Goal: Task Accomplishment & Management: Complete application form

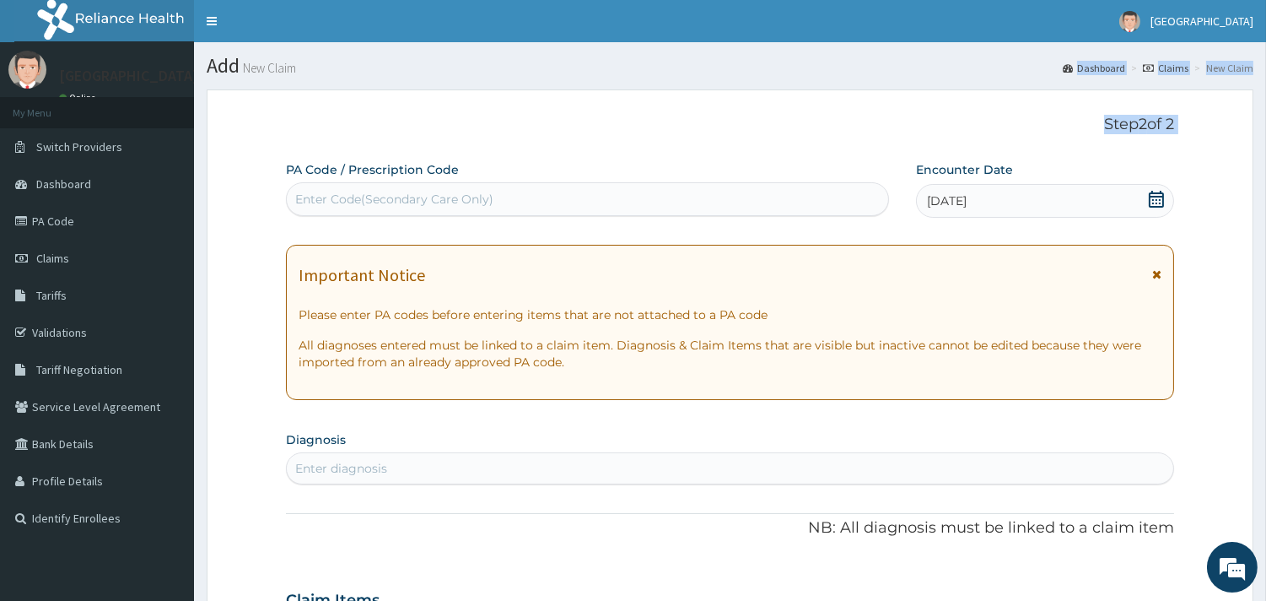
drag, startPoint x: 1263, startPoint y: 51, endPoint x: 249, endPoint y: 175, distance: 1021.7
click at [249, 175] on div "Add New Claim Dashboard Claims New Claim Step 2 of 2 PA Code / Prescription Cod…" at bounding box center [730, 605] width 1072 height 1126
click at [64, 339] on link "Validations" at bounding box center [97, 332] width 194 height 37
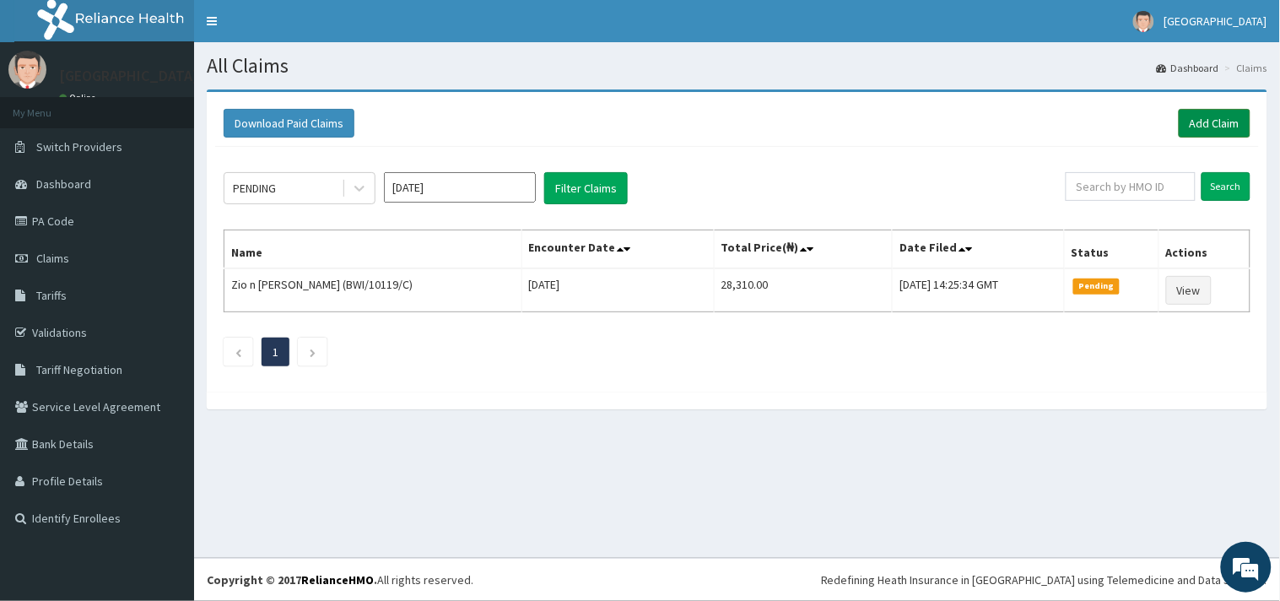
click at [1211, 121] on link "Add Claim" at bounding box center [1215, 123] width 72 height 29
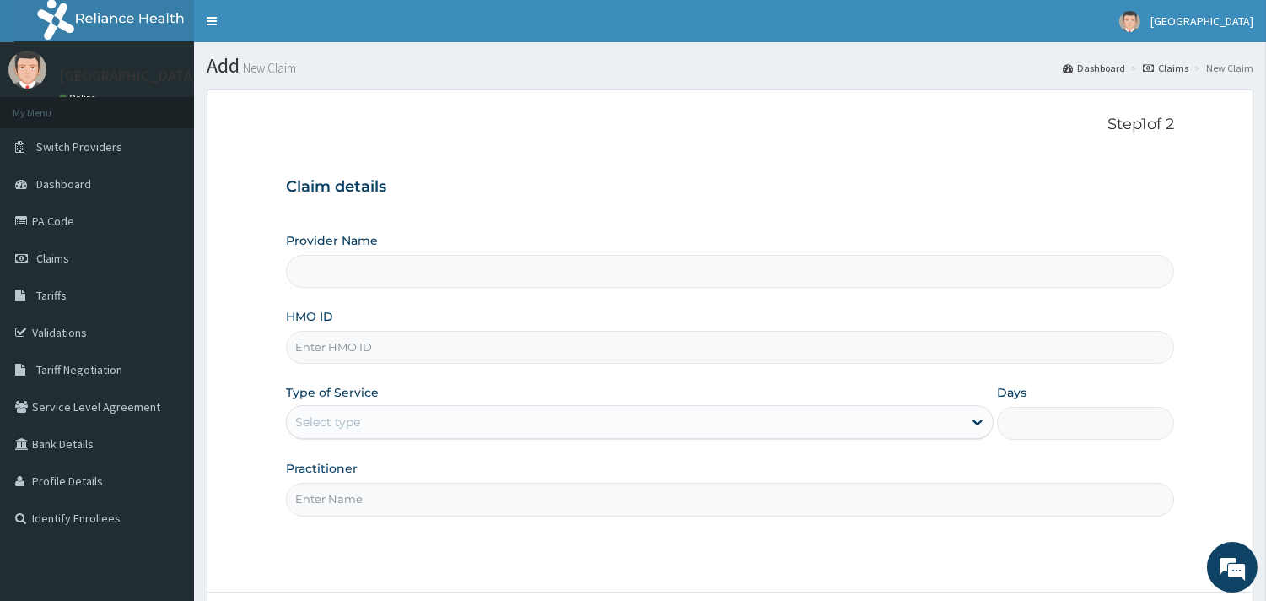
type input "Peaceful Health Hospital"
click at [563, 358] on input "HMO ID" at bounding box center [730, 347] width 888 height 33
paste input "FEU/10013/C"
type input "FEU/10013/C"
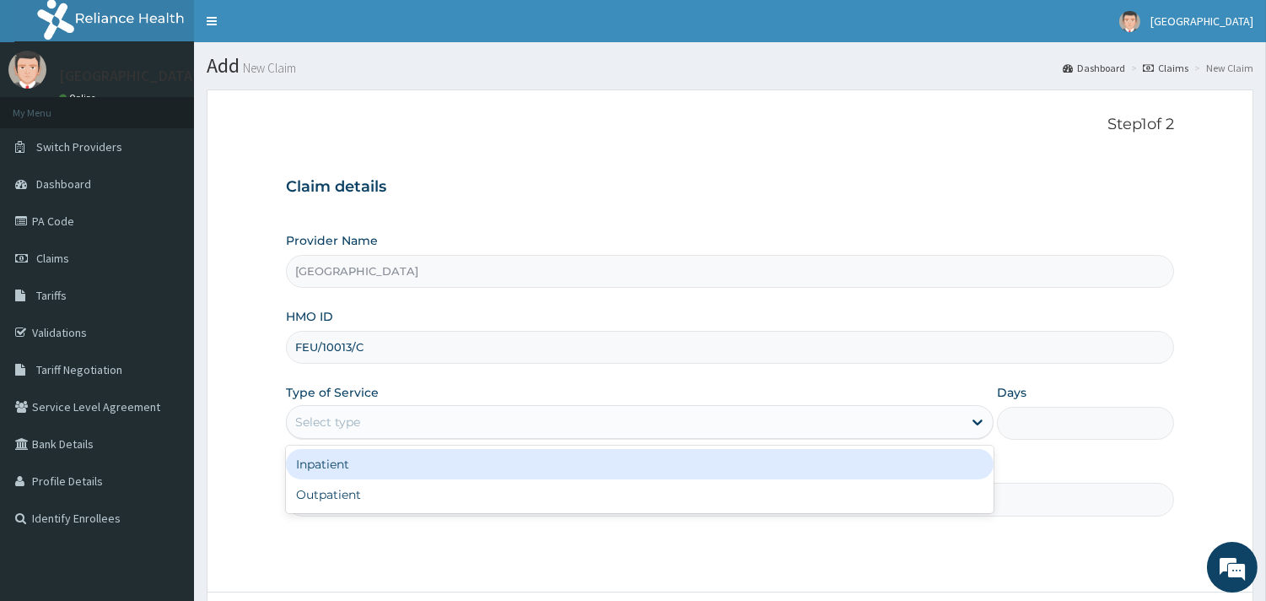
click at [499, 406] on div "Select type" at bounding box center [640, 422] width 708 height 34
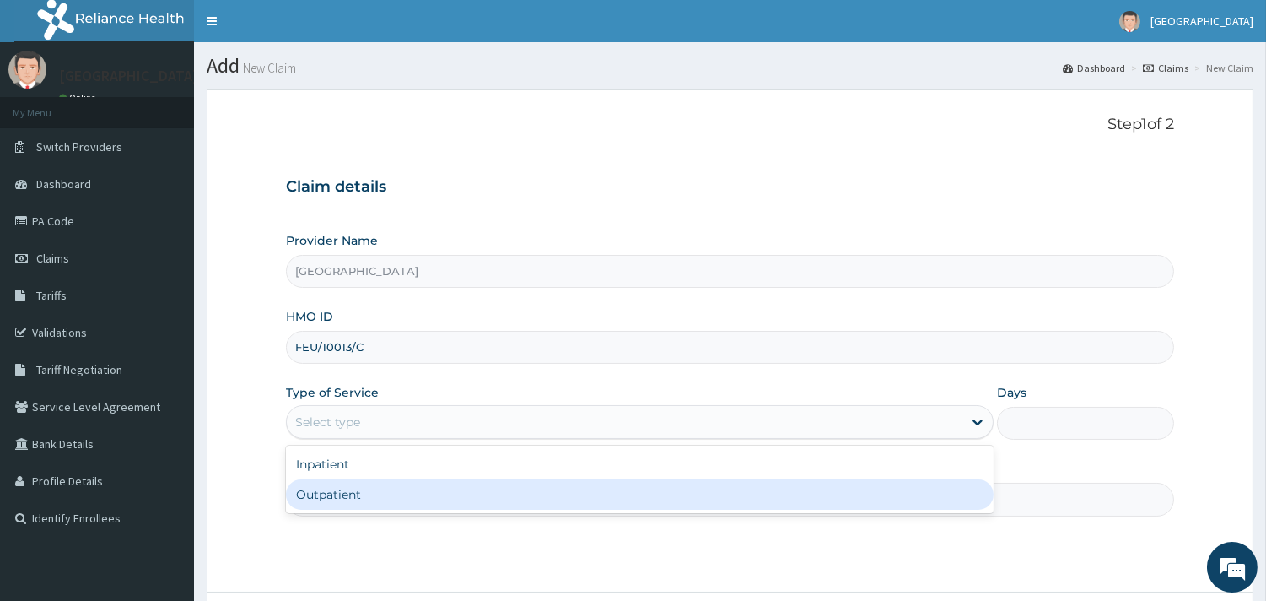
click at [440, 492] on div "Outpatient" at bounding box center [640, 494] width 708 height 30
type input "1"
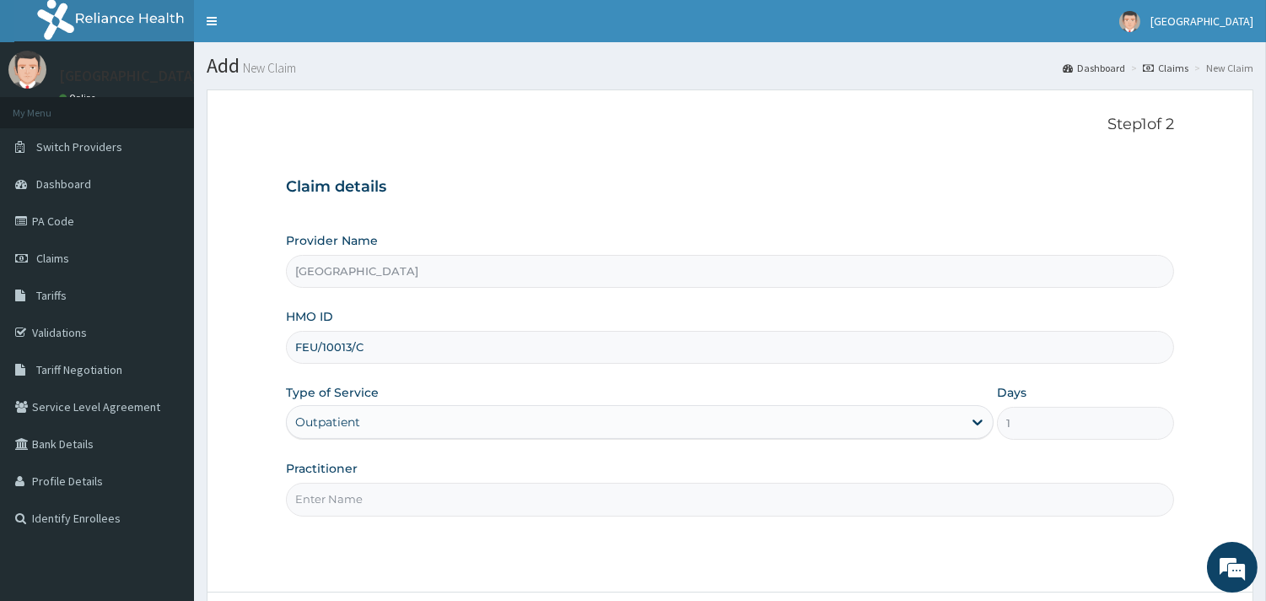
click at [440, 492] on input "Practitioner" at bounding box center [730, 499] width 888 height 33
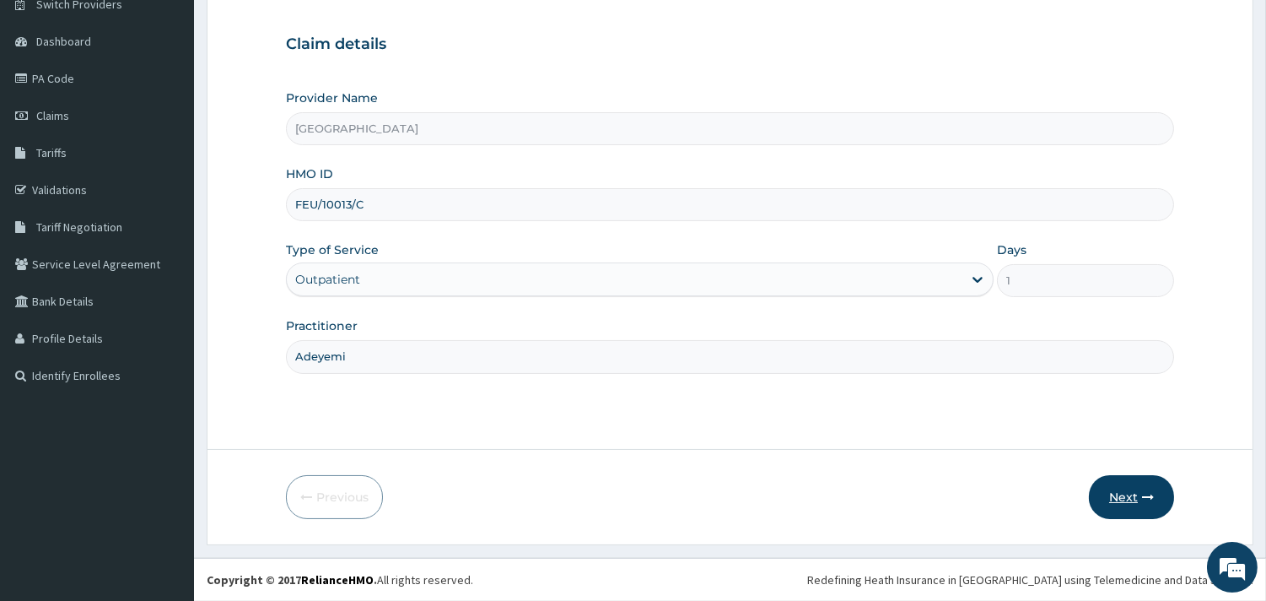
type input "Adeyemi"
click at [1111, 484] on button "Next" at bounding box center [1131, 497] width 85 height 44
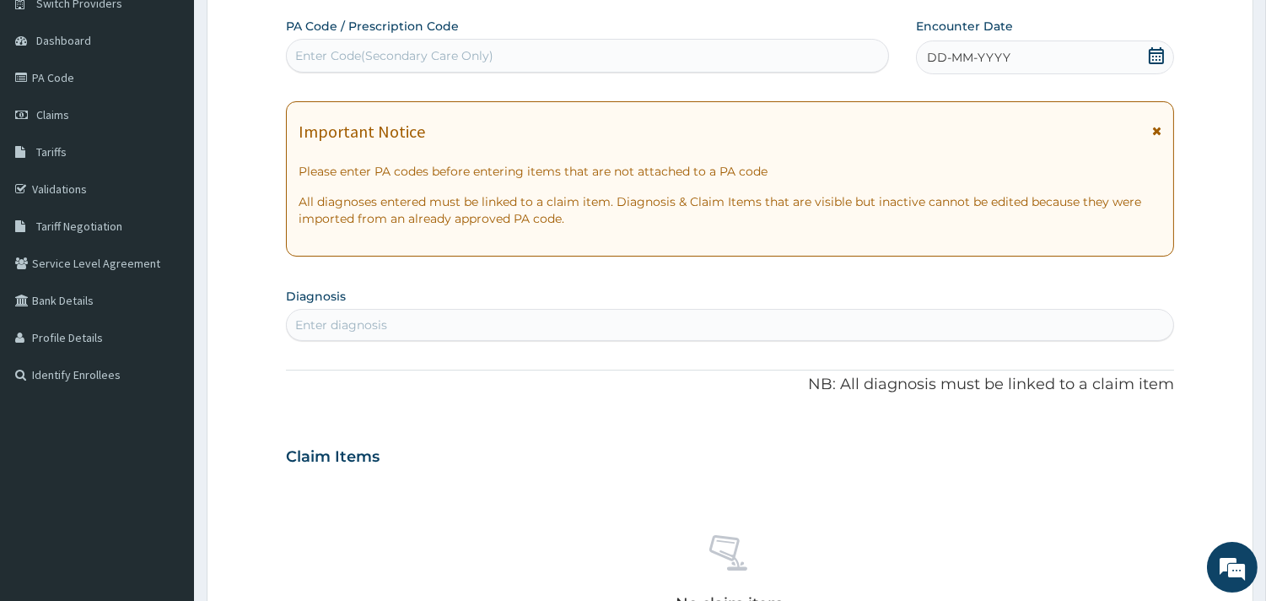
click at [1152, 51] on icon at bounding box center [1156, 55] width 17 height 17
click at [861, 322] on div "Enter diagnosis" at bounding box center [730, 324] width 887 height 27
type input "r"
type input "a"
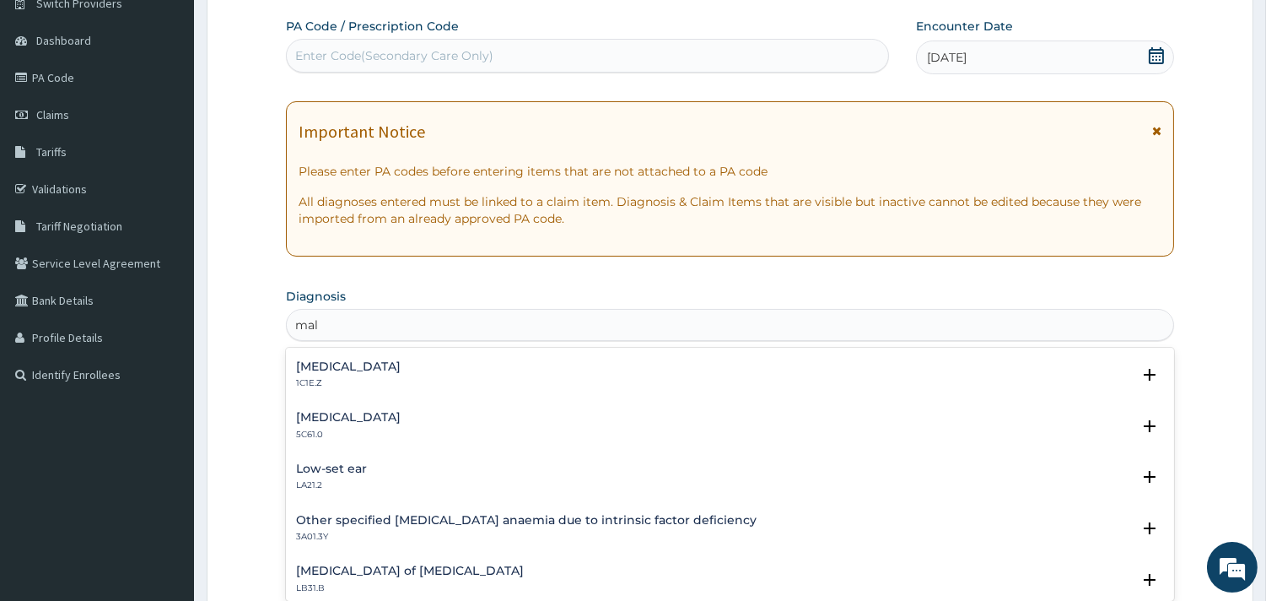
scroll to position [2136, 0]
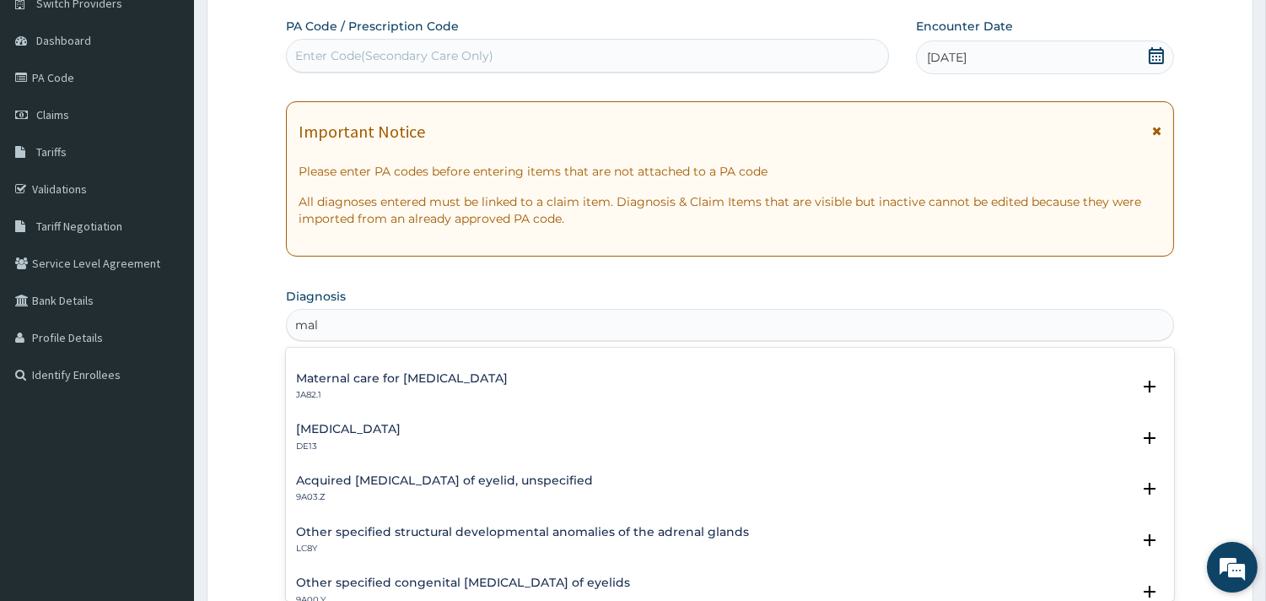
type input "mal"
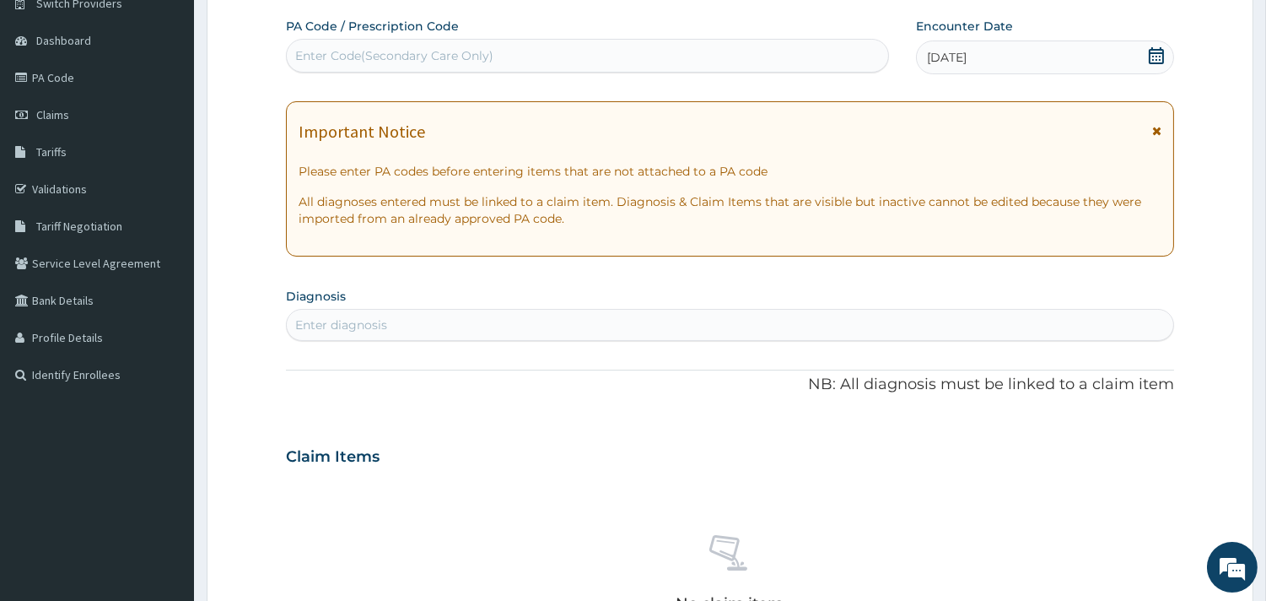
drag, startPoint x: 1220, startPoint y: 561, endPoint x: 689, endPoint y: 325, distance: 580.8
click at [689, 325] on div "Enter diagnosis" at bounding box center [730, 324] width 887 height 27
type input "[MEDICAL_DATA]"
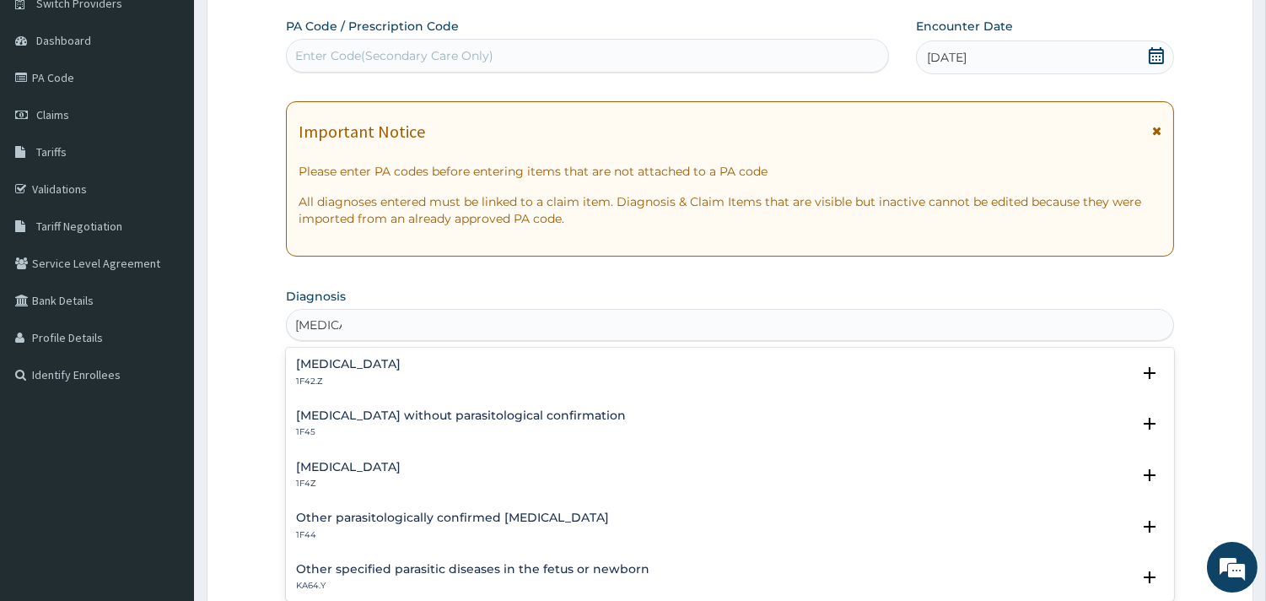
click at [380, 465] on h4 "[MEDICAL_DATA]" at bounding box center [348, 467] width 105 height 13
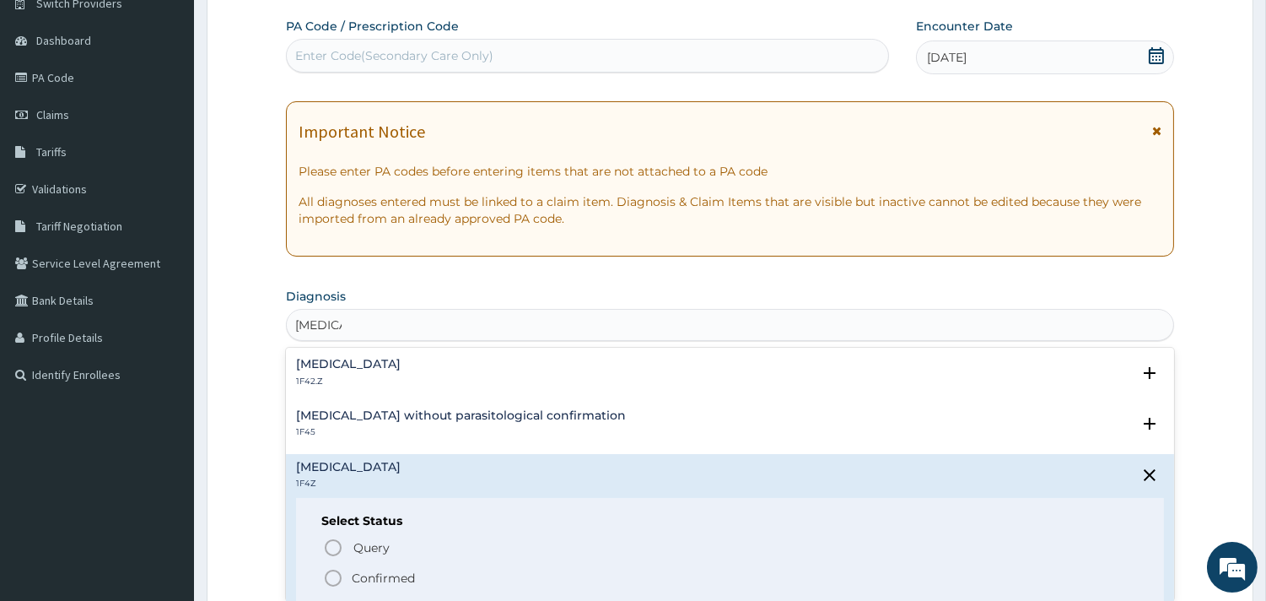
click at [333, 571] on icon "status option filled" at bounding box center [333, 578] width 20 height 20
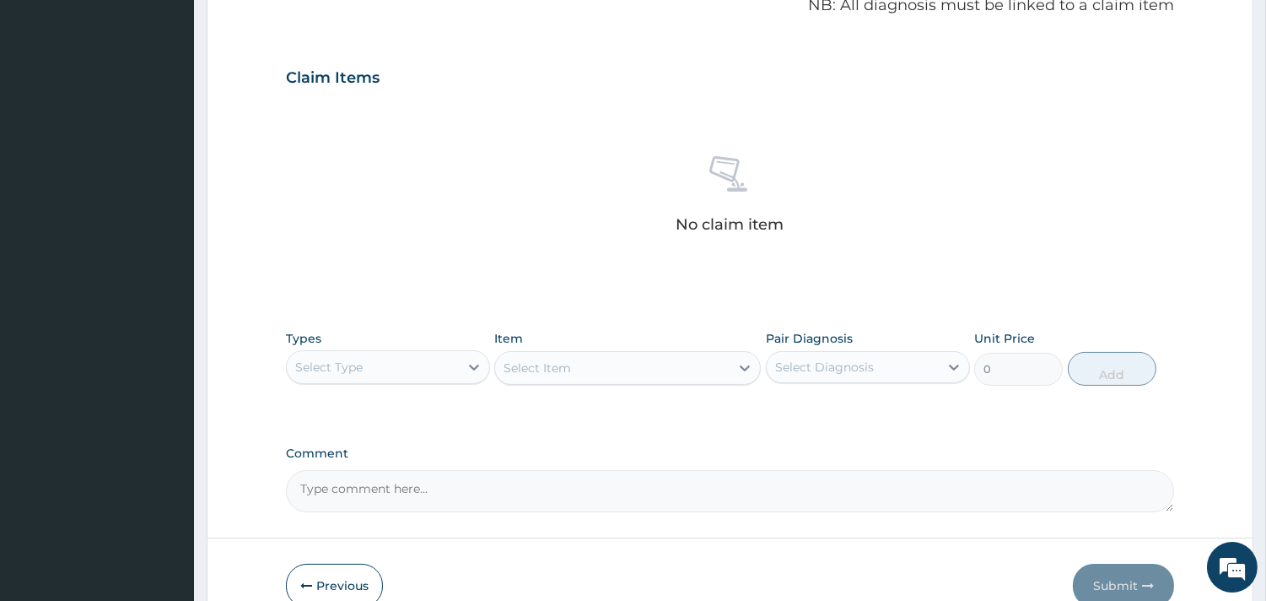
scroll to position [616, 0]
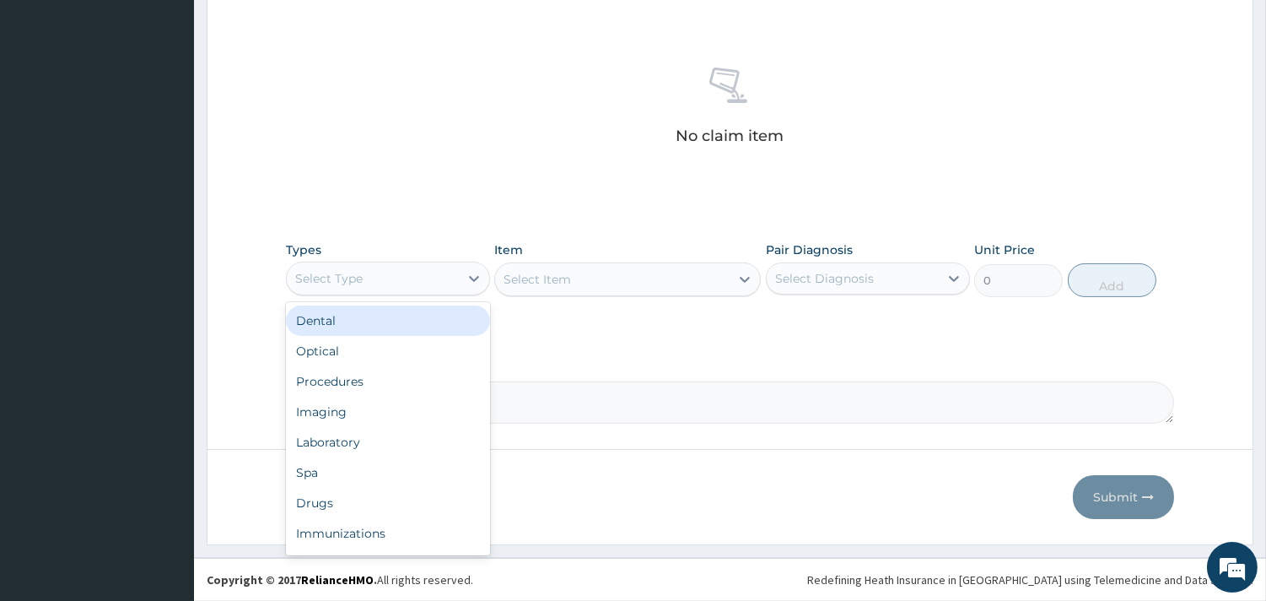
click at [413, 266] on div "Select Type" at bounding box center [373, 278] width 172 height 27
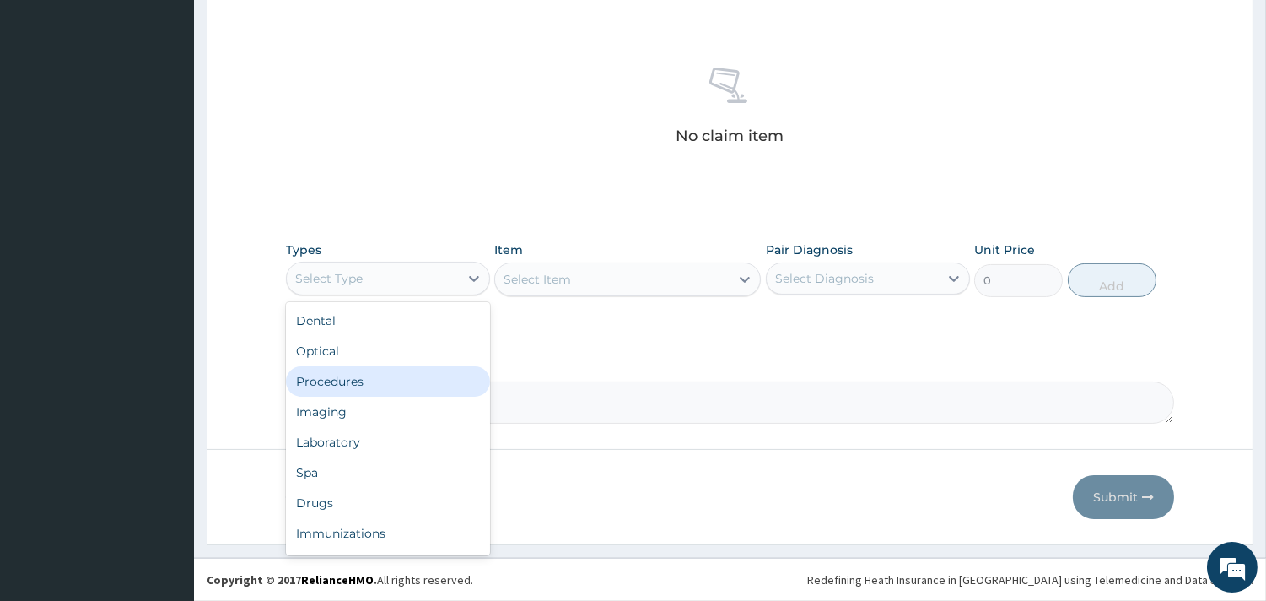
click at [344, 391] on div "Procedures" at bounding box center [388, 381] width 204 height 30
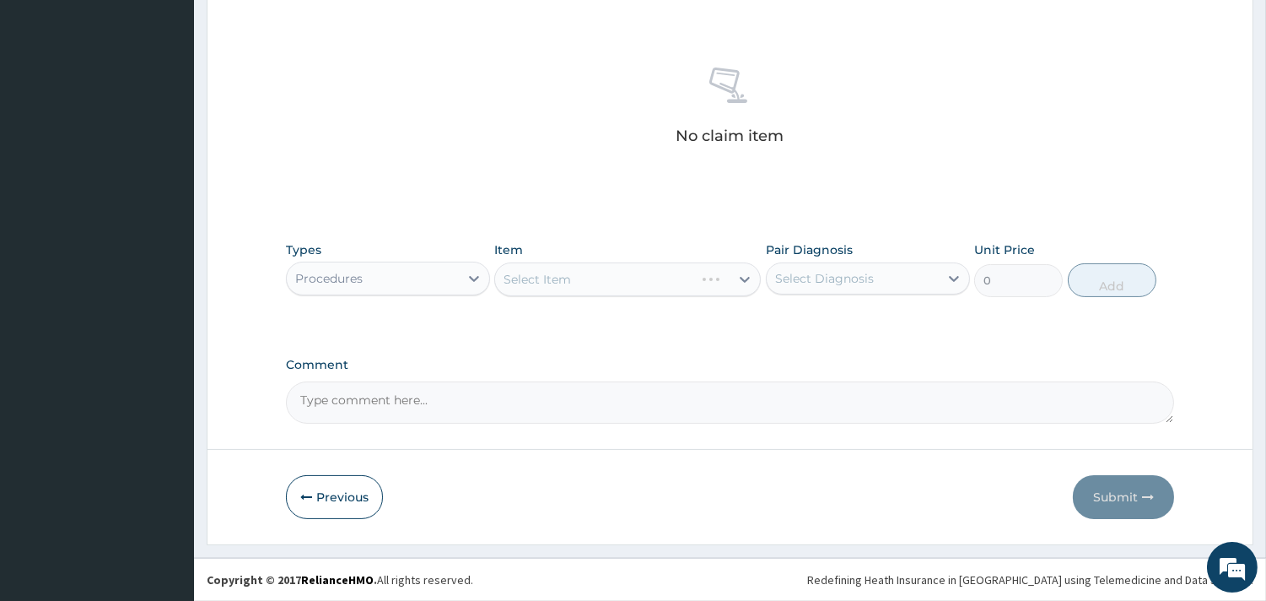
click at [821, 289] on div "Select Diagnosis" at bounding box center [853, 278] width 172 height 27
click at [818, 326] on label "[MEDICAL_DATA]" at bounding box center [846, 319] width 105 height 17
checkbox input "true"
click at [651, 282] on div "Select Item" at bounding box center [612, 279] width 235 height 27
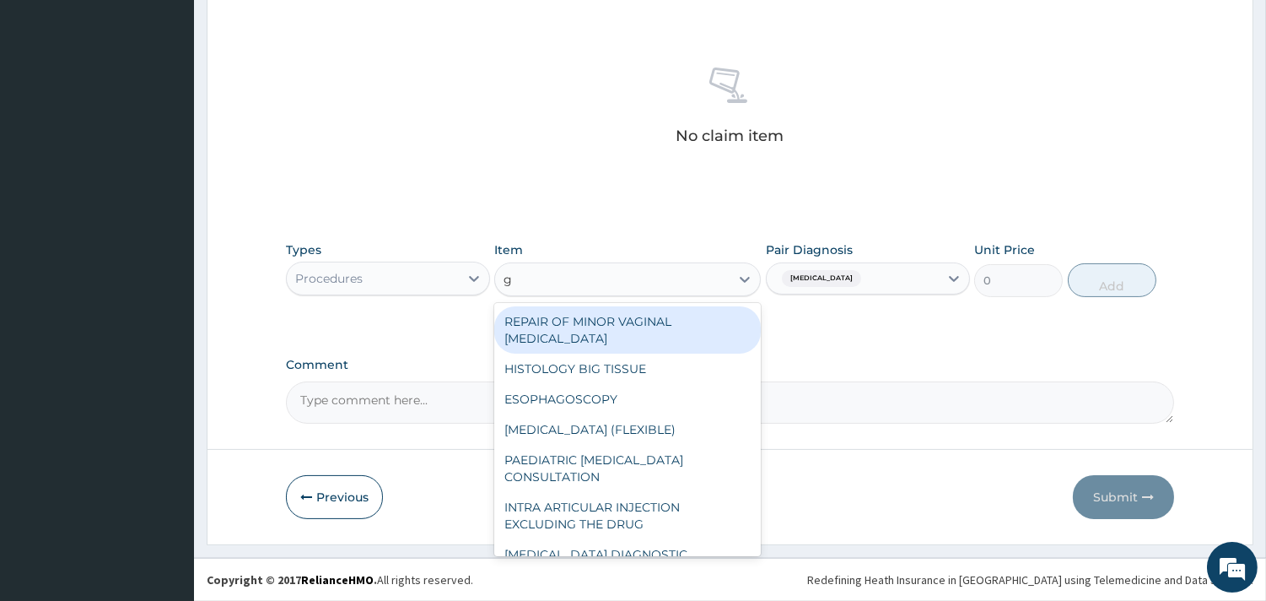
type input "gp"
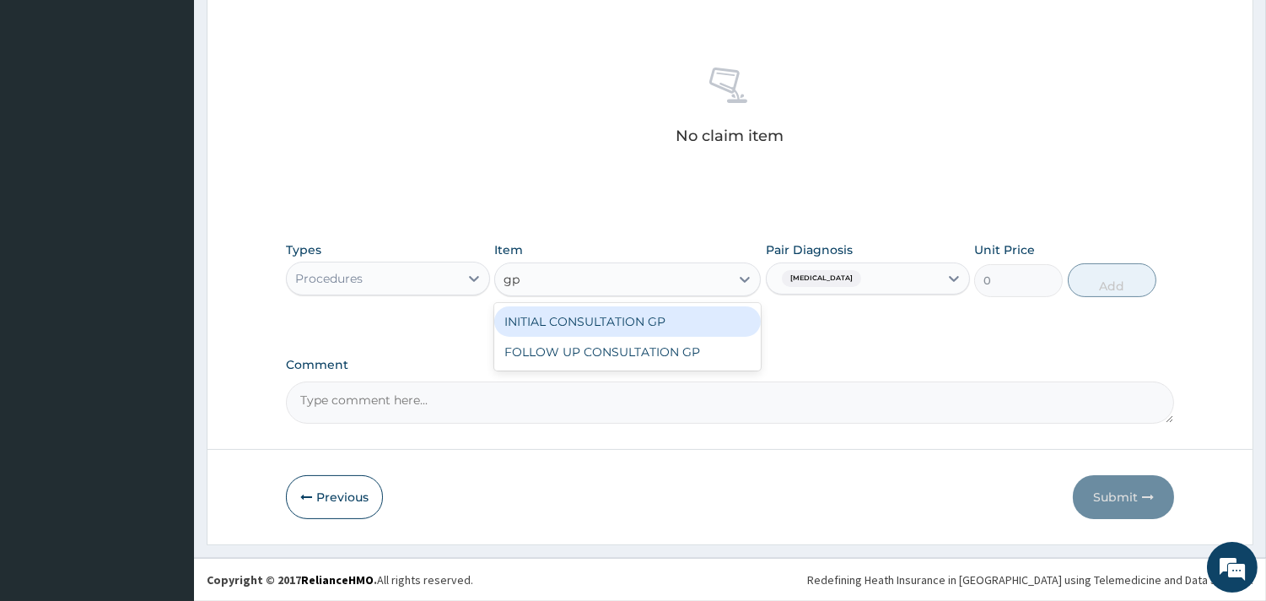
click at [651, 321] on div "INITIAL CONSULTATION GP" at bounding box center [627, 321] width 267 height 30
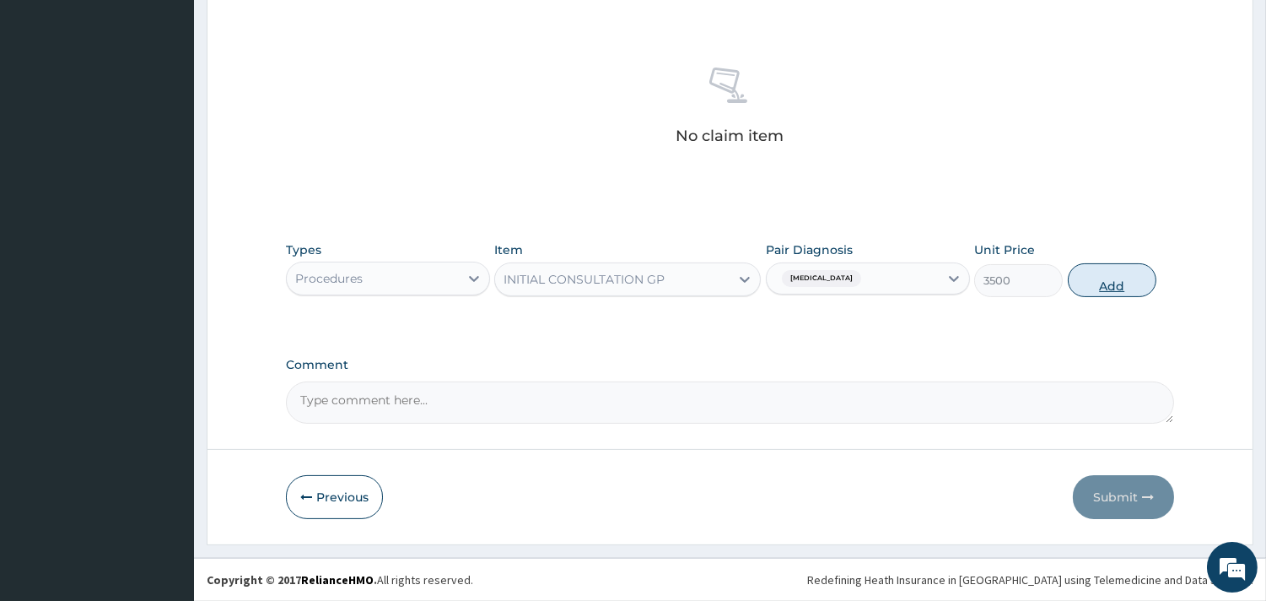
click at [1115, 274] on button "Add" at bounding box center [1112, 280] width 89 height 34
type input "0"
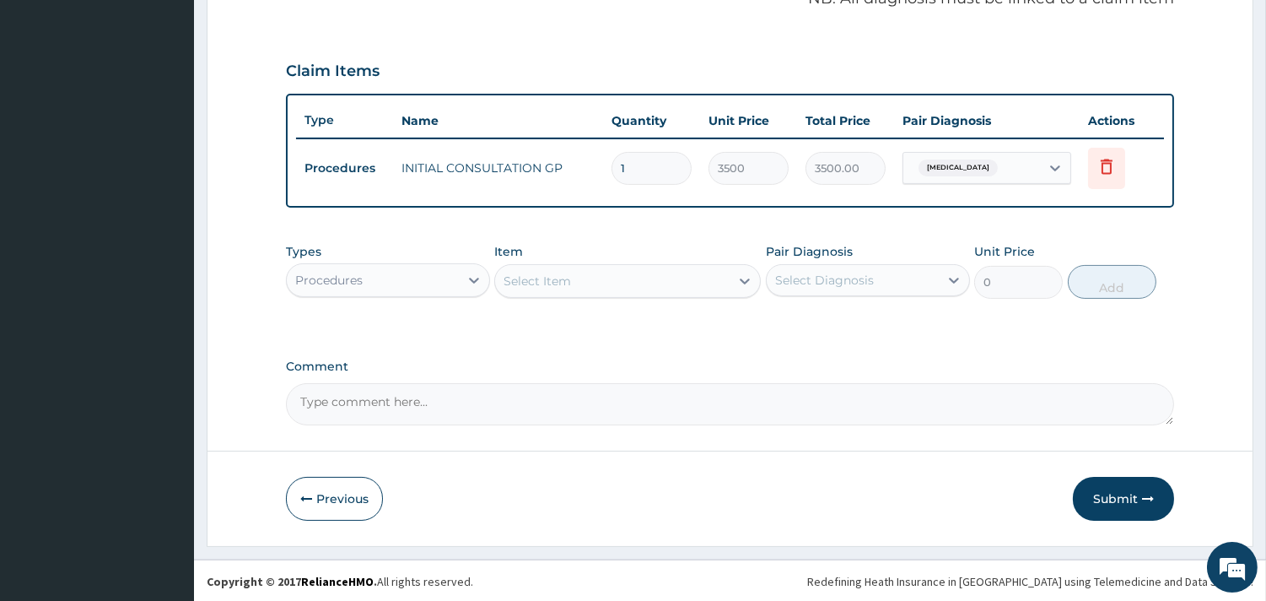
click at [395, 297] on div "Types Procedures Item Select Item Pair Diagnosis Select Diagnosis Unit Price 0 …" at bounding box center [730, 271] width 888 height 73
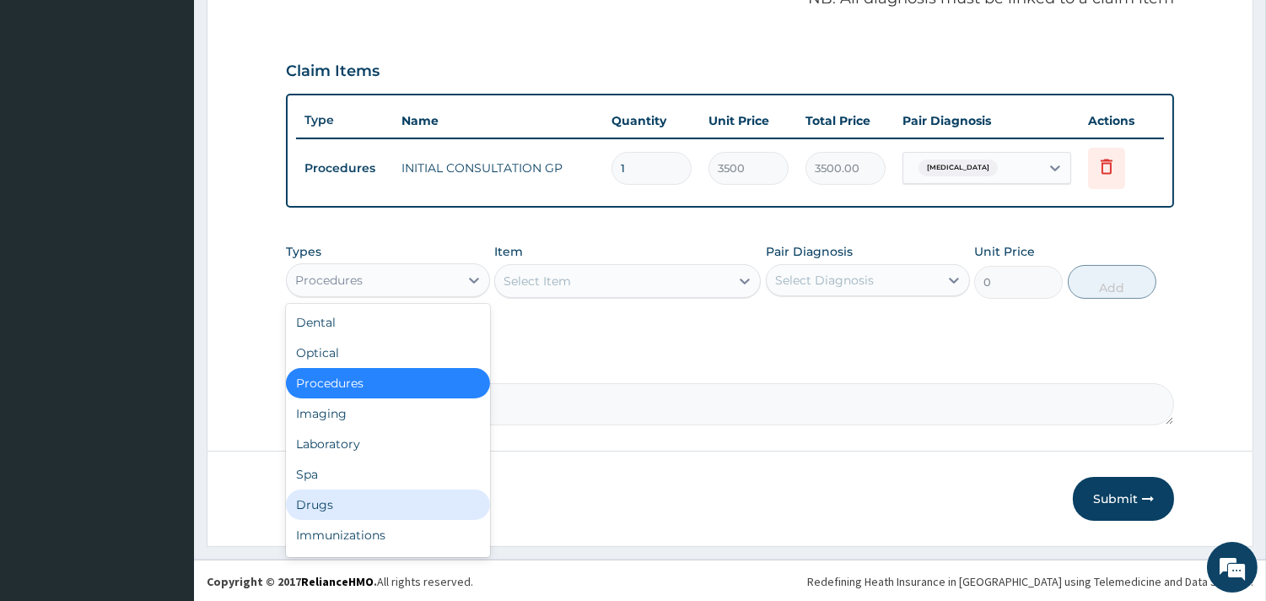
drag, startPoint x: 391, startPoint y: 283, endPoint x: 389, endPoint y: 498, distance: 215.1
click at [389, 297] on div "option Procedures, selected. option Drugs focused, 7 of 10. 10 results availabl…" at bounding box center [388, 280] width 204 height 34
click at [389, 498] on div "Drugs" at bounding box center [388, 504] width 204 height 30
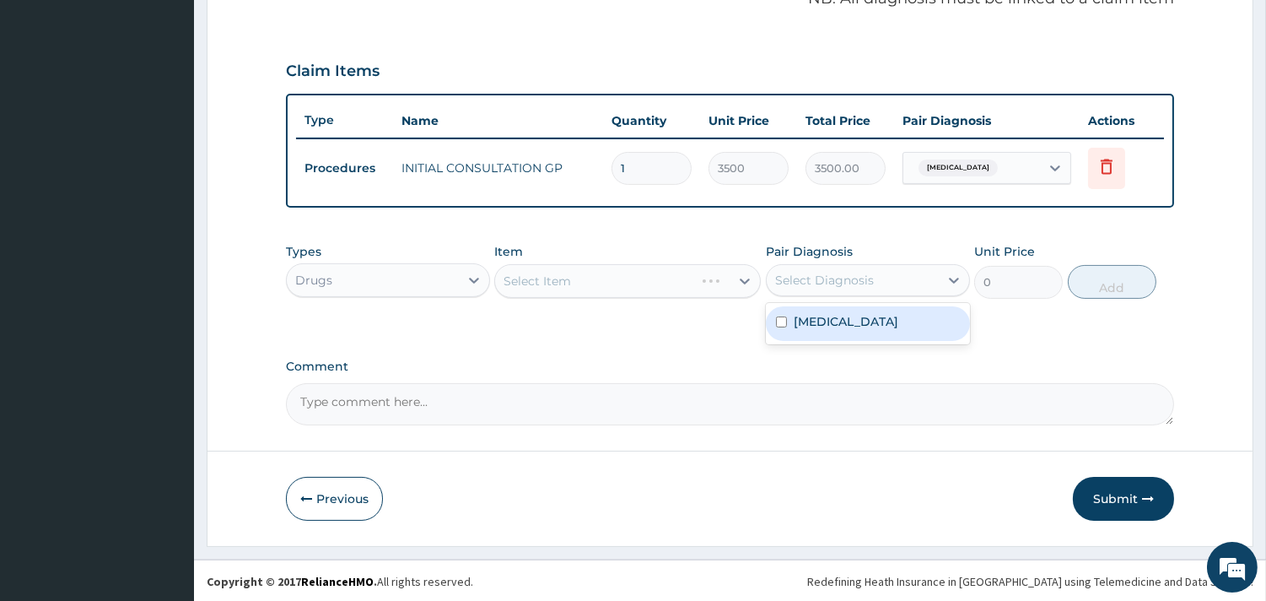
click at [858, 278] on div "Select Diagnosis" at bounding box center [824, 280] width 99 height 17
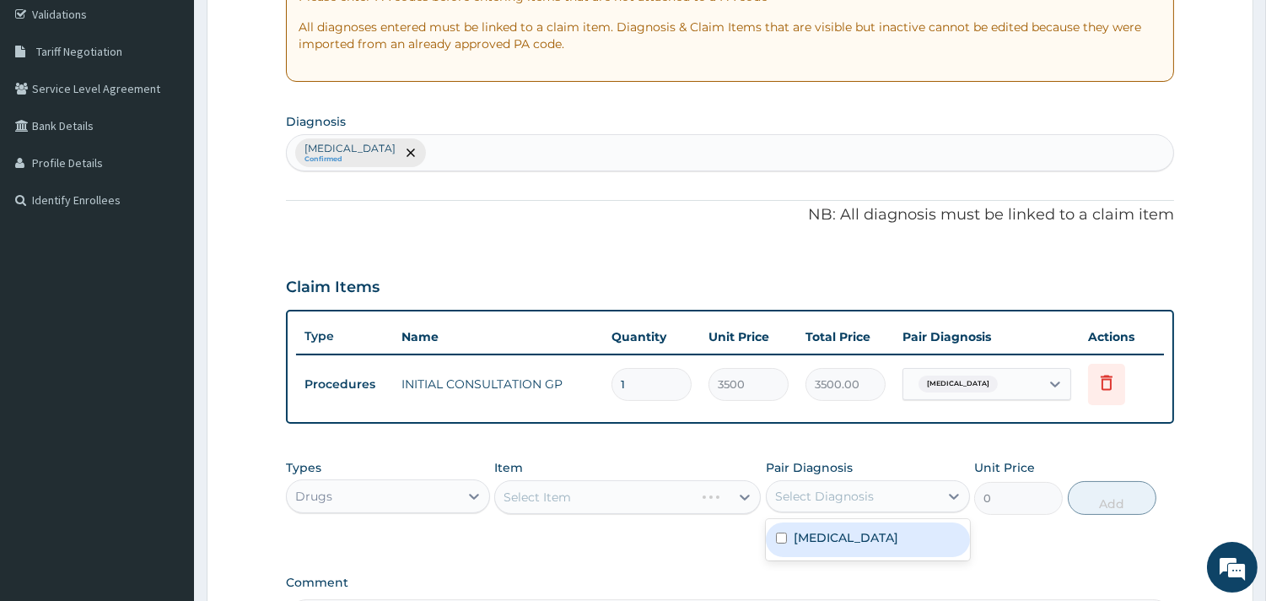
scroll to position [321, 0]
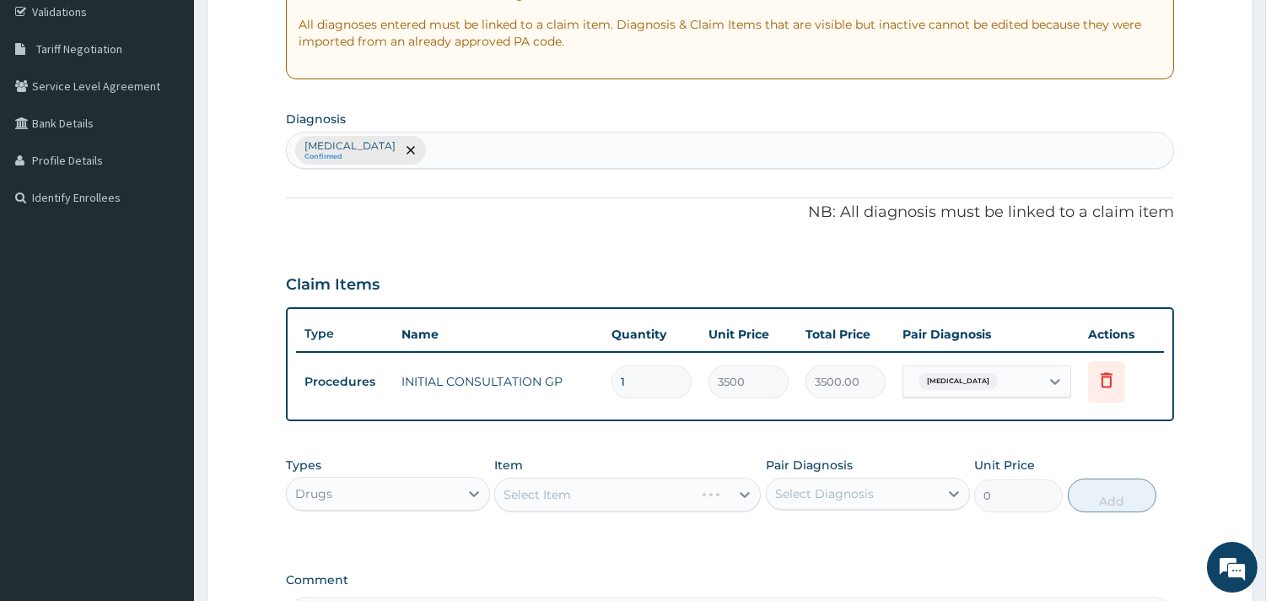
click at [676, 154] on div "Malaria, unspecified Confirmed" at bounding box center [730, 149] width 887 height 35
type input "respiratory tract"
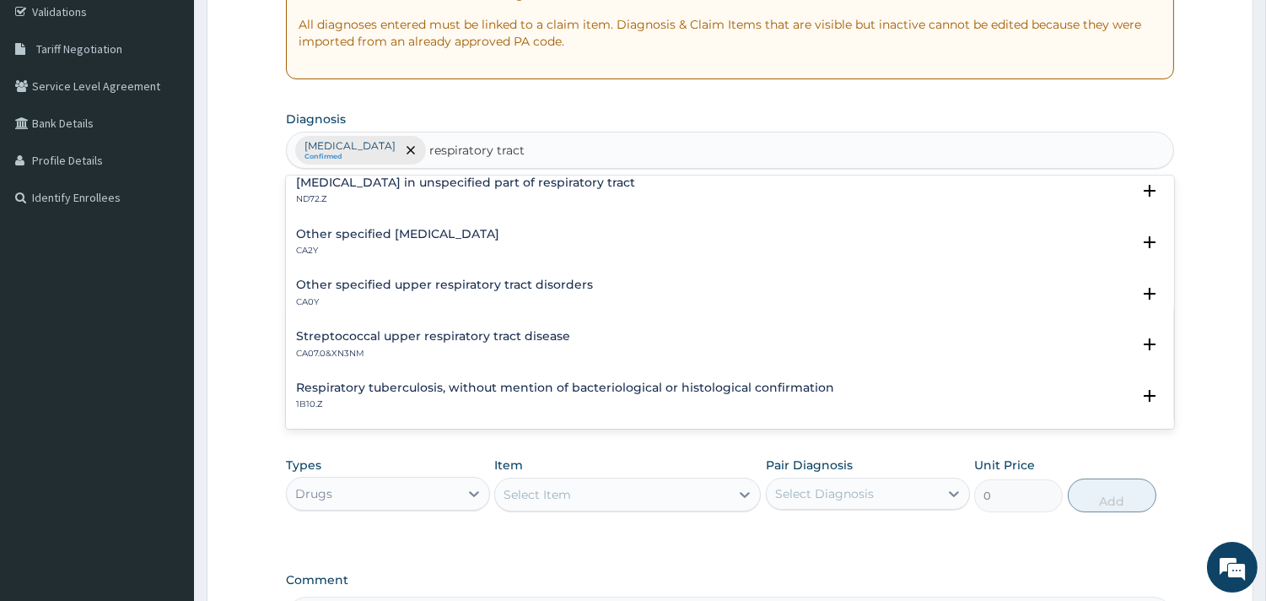
scroll to position [0, 0]
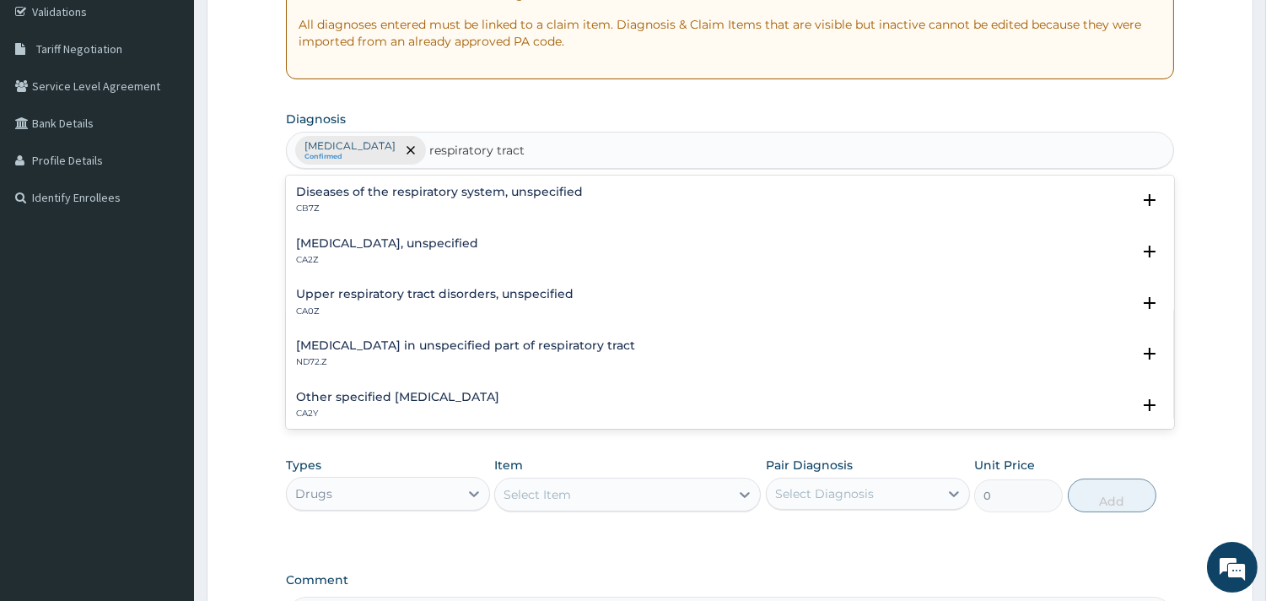
click at [418, 299] on h4 "Upper respiratory tract disorders, unspecified" at bounding box center [435, 294] width 278 height 13
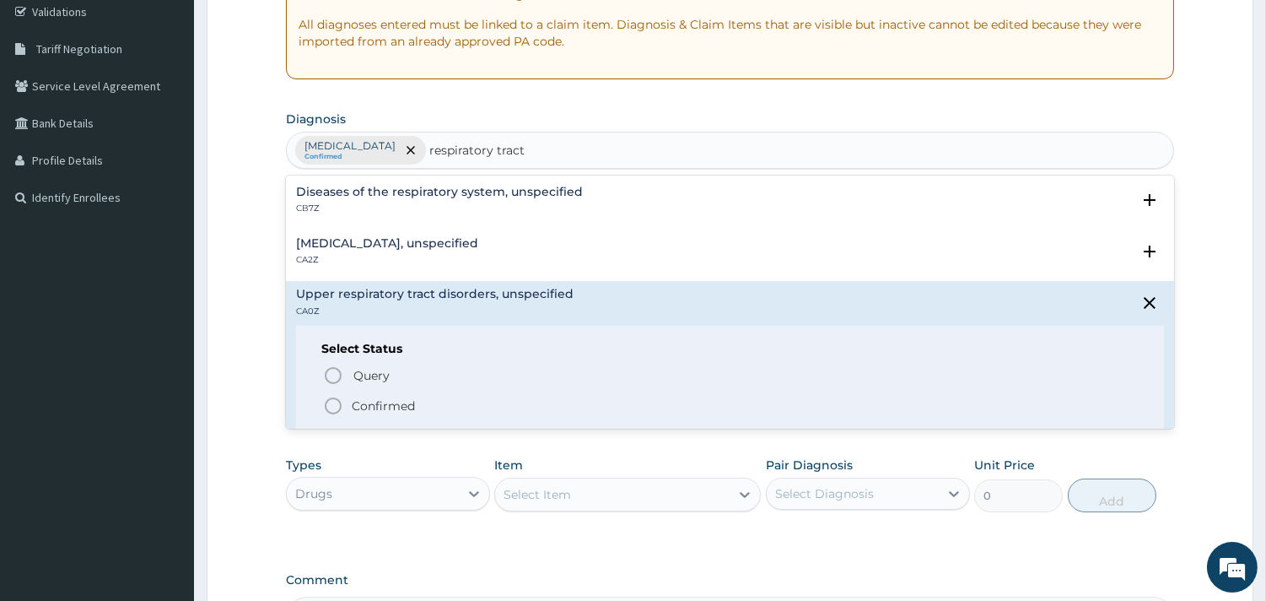
click at [335, 402] on icon "status option filled" at bounding box center [333, 406] width 20 height 20
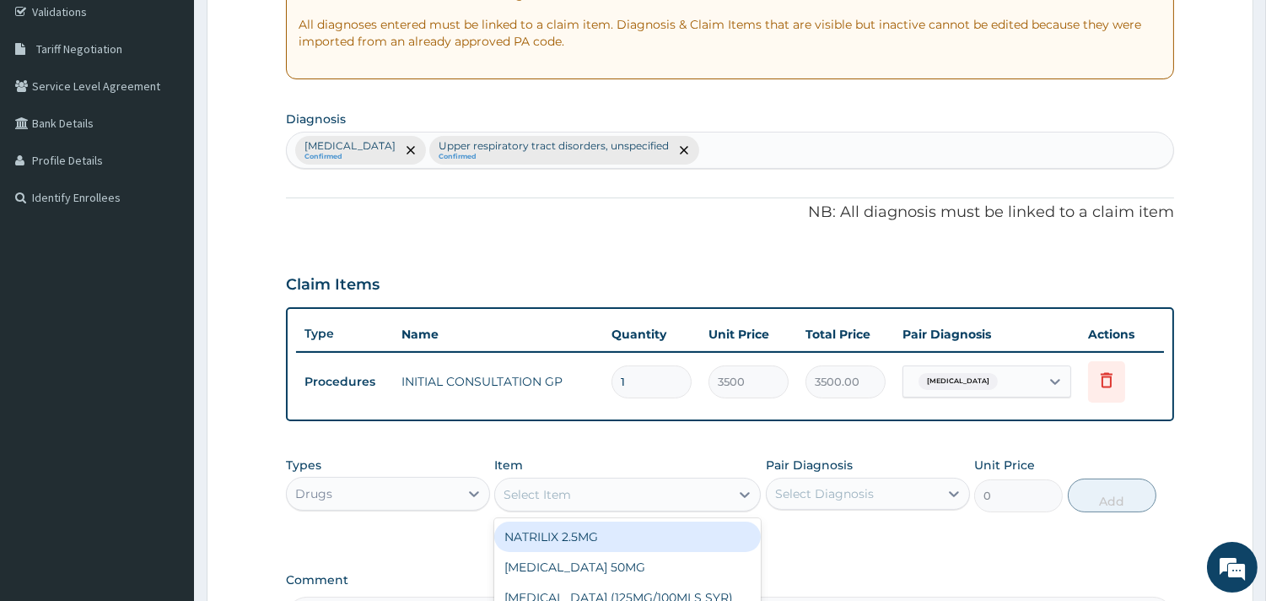
click at [557, 488] on div "Select Item" at bounding box center [537, 494] width 67 height 17
type input "ibup"
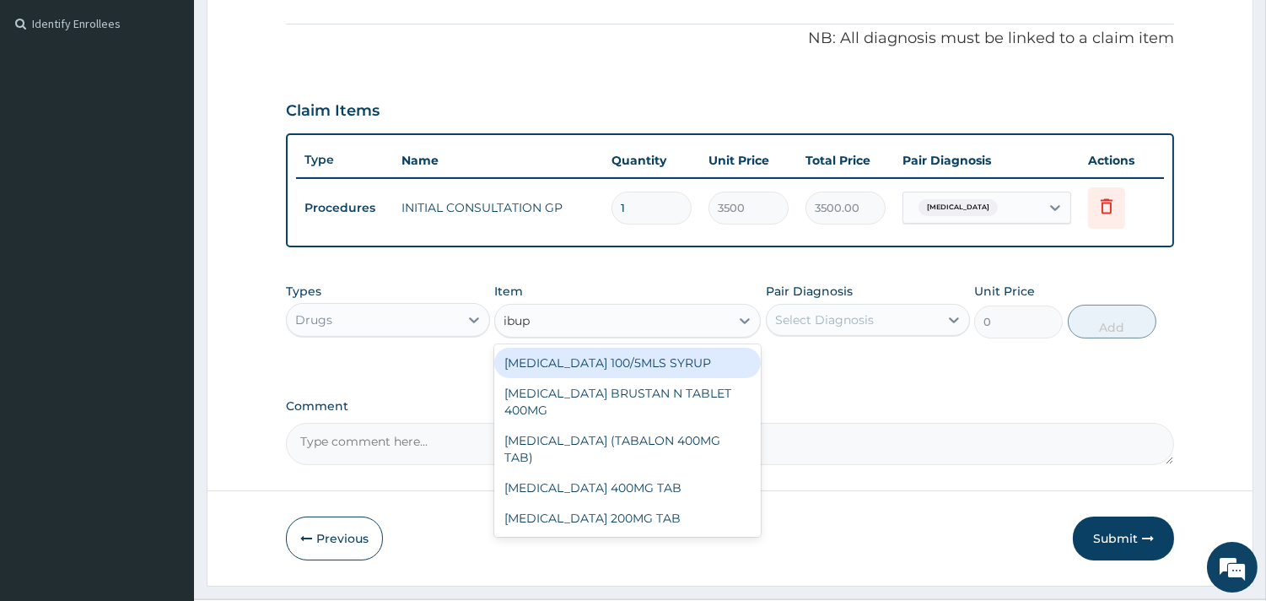
scroll to position [528, 0]
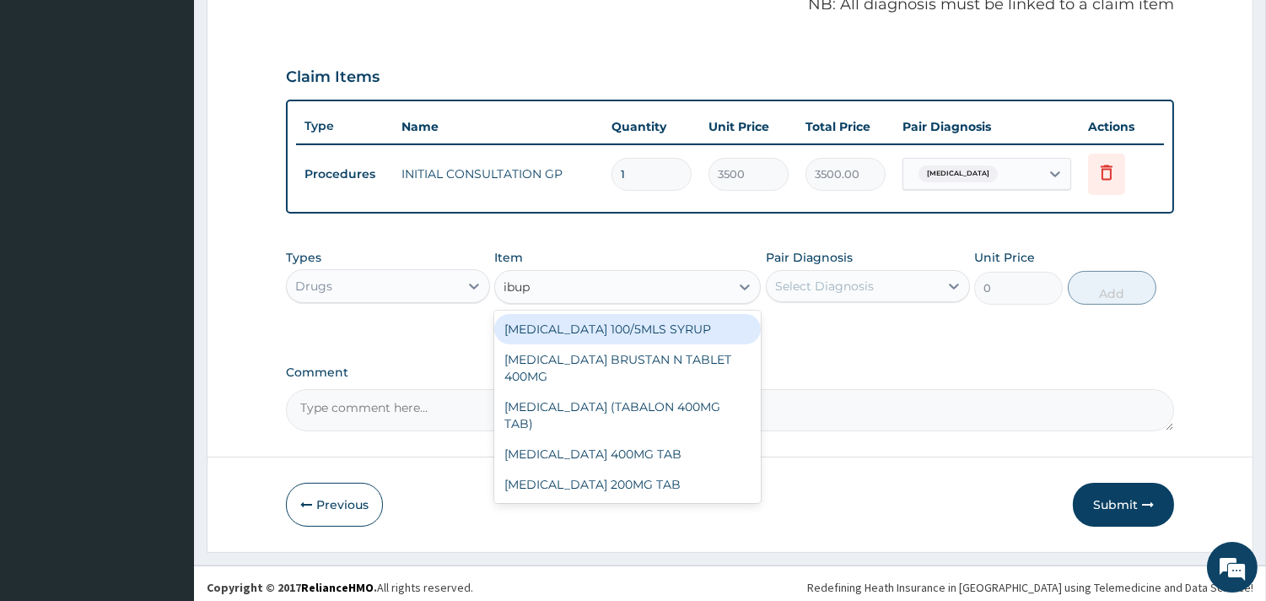
click at [660, 319] on div "[MEDICAL_DATA] 100/5MLS SYRUP" at bounding box center [627, 329] width 267 height 30
type input "400"
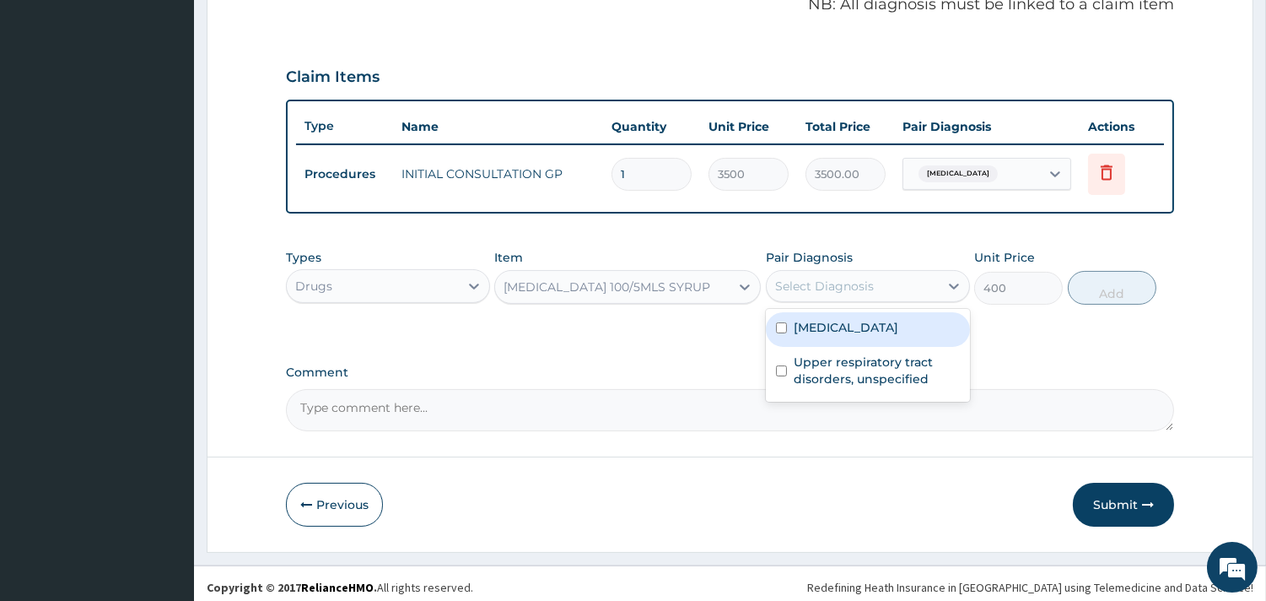
drag, startPoint x: 900, startPoint y: 274, endPoint x: 894, endPoint y: 385, distance: 110.7
click at [894, 302] on div "option Malaria, unspecified, selected. option Malaria, unspecified focused, 1 o…" at bounding box center [868, 286] width 204 height 32
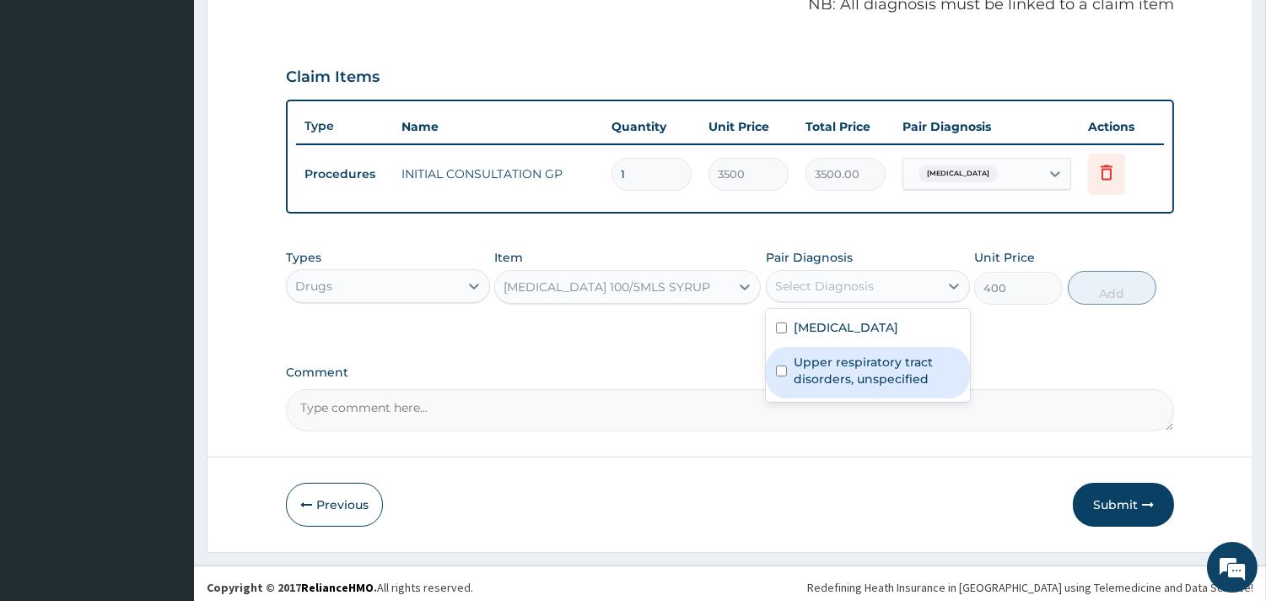
click at [894, 385] on div "Upper respiratory tract disorders, unspecified" at bounding box center [868, 372] width 204 height 51
checkbox input "true"
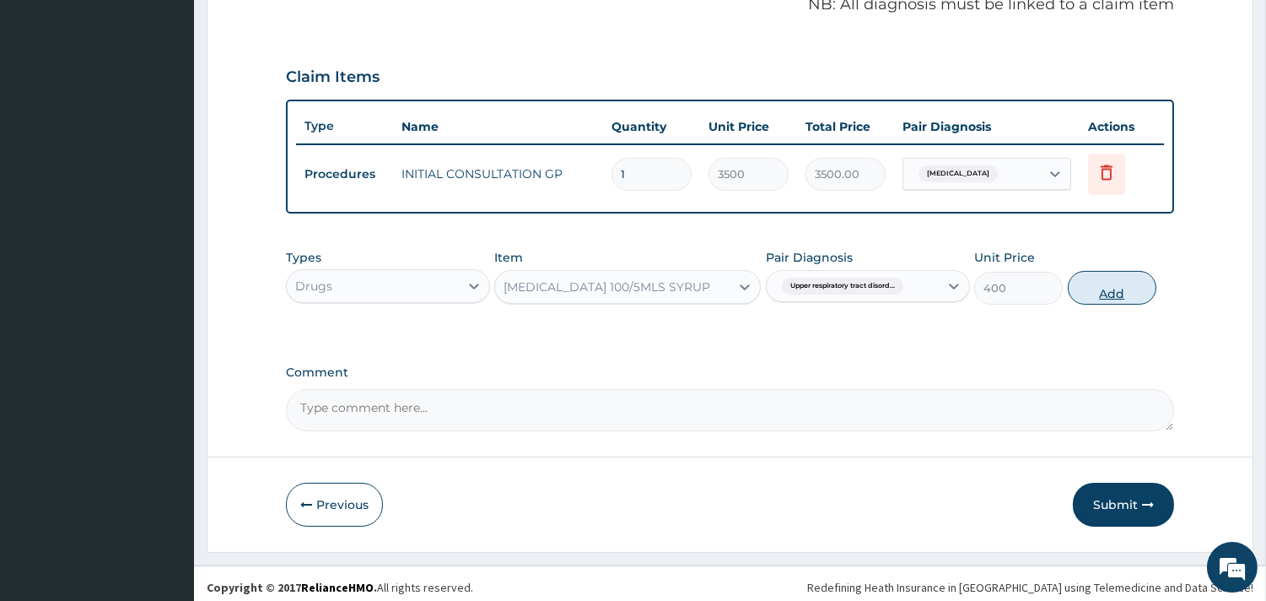
click at [1124, 282] on button "Add" at bounding box center [1112, 288] width 89 height 34
type input "0"
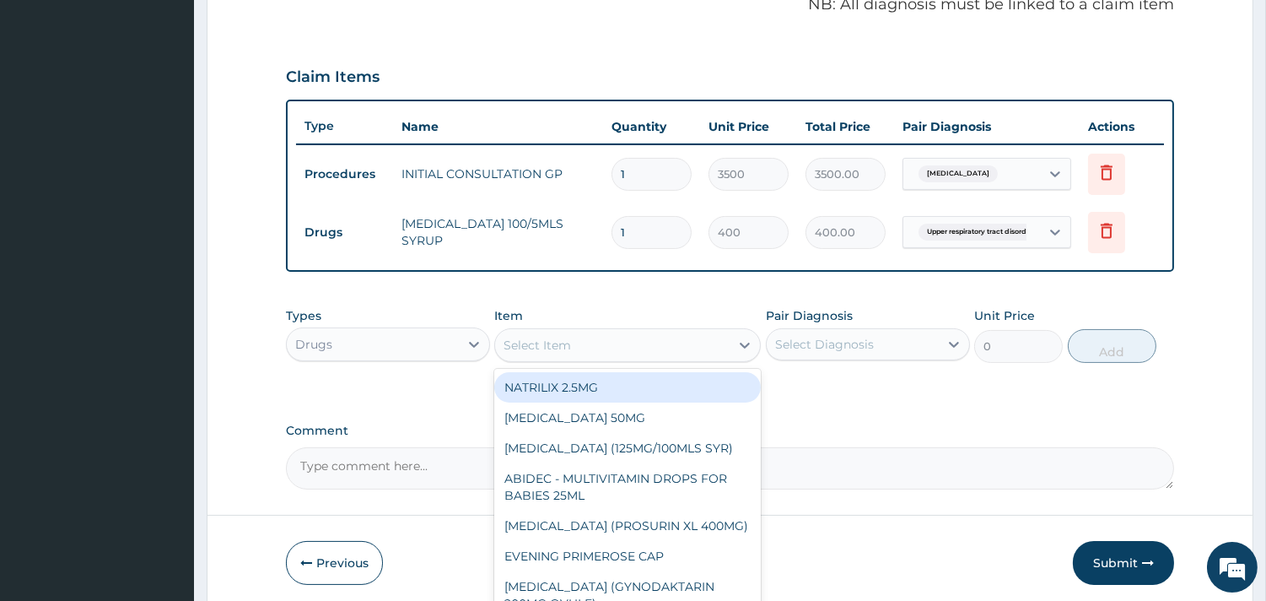
click at [634, 339] on div "Select Item" at bounding box center [612, 345] width 235 height 27
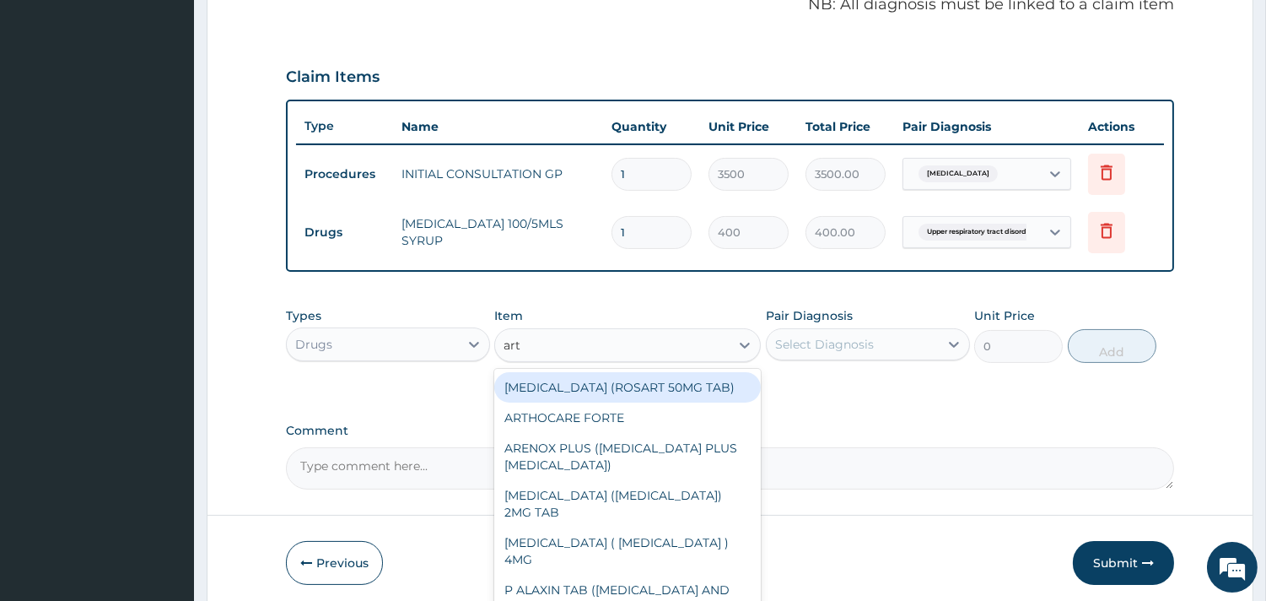
type input "arte"
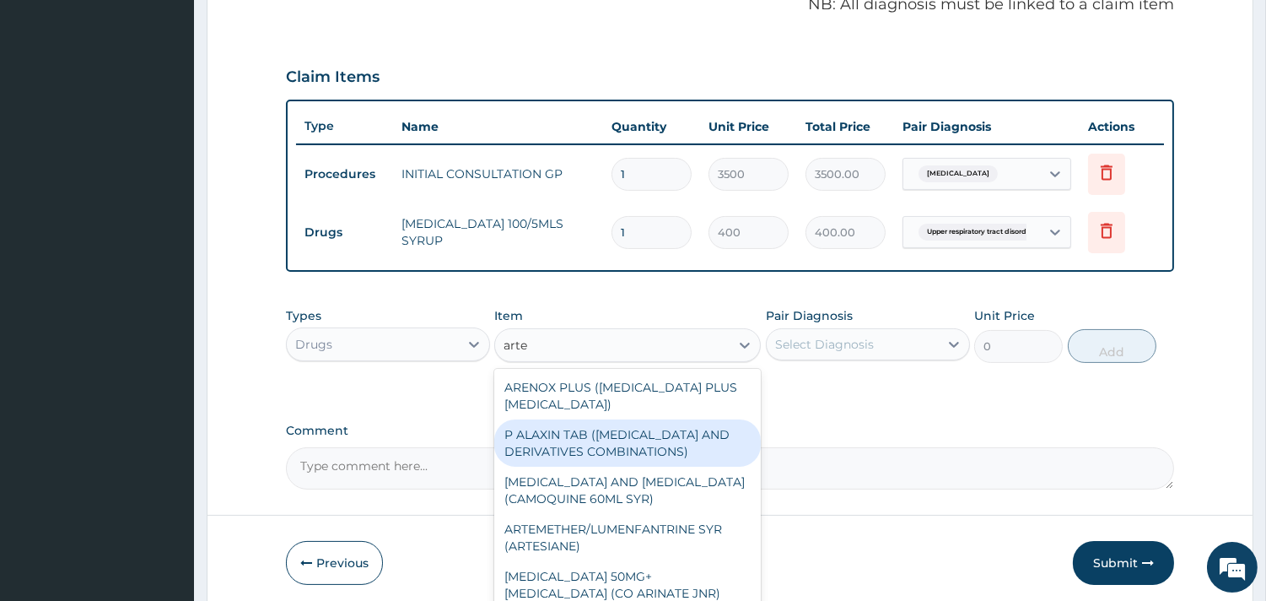
drag, startPoint x: 741, startPoint y: 407, endPoint x: 753, endPoint y: 393, distance: 17.9
click at [753, 393] on div "ARENOX PLUS (ARTESUNATE PLUS MEFLOQUINE) P ALAXIN TAB (ARTEMISININ AND DERIVATI…" at bounding box center [627, 495] width 267 height 253
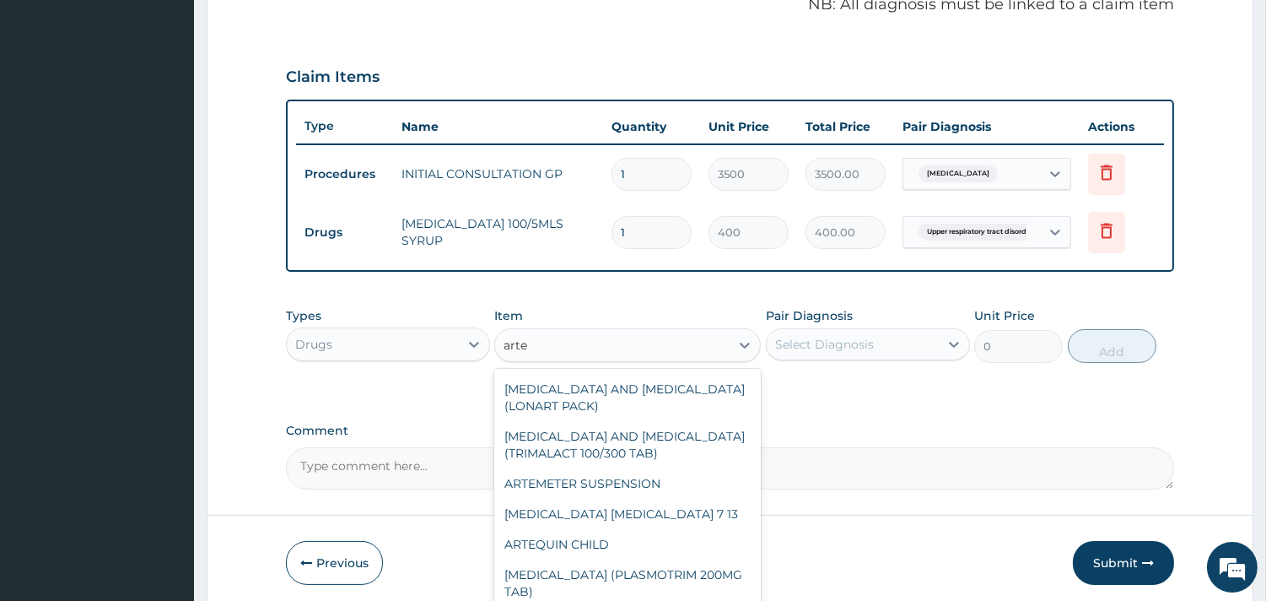
scroll to position [458, 0]
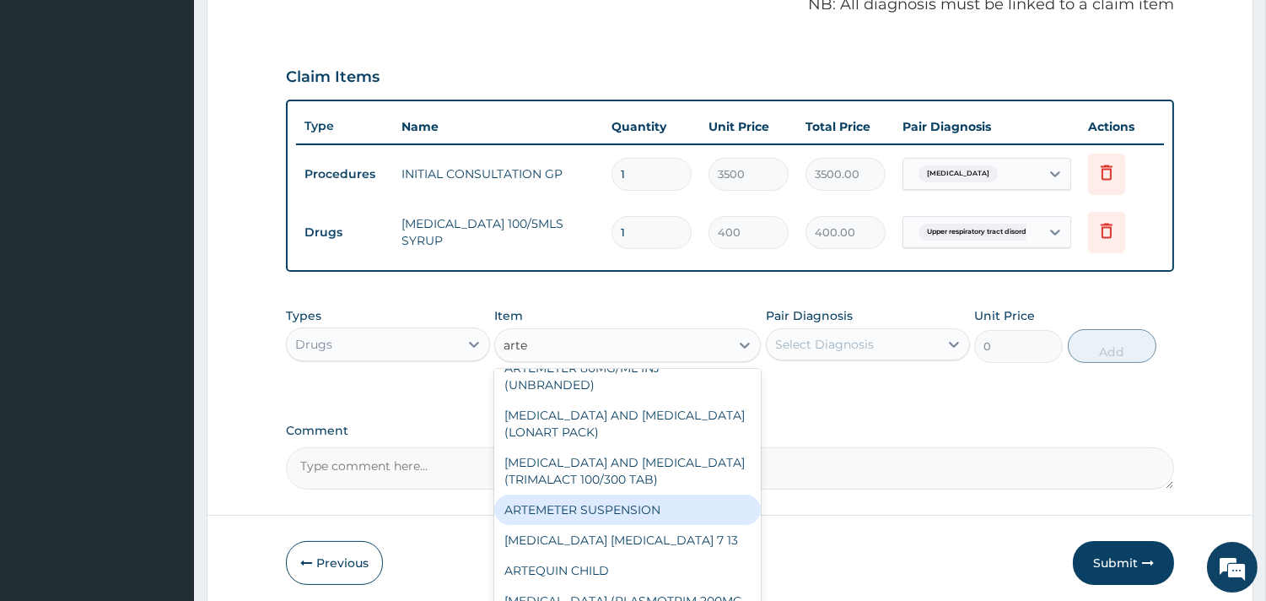
click at [663, 507] on div "ARTEMETER SUSPENSION" at bounding box center [627, 509] width 267 height 30
type input "1500"
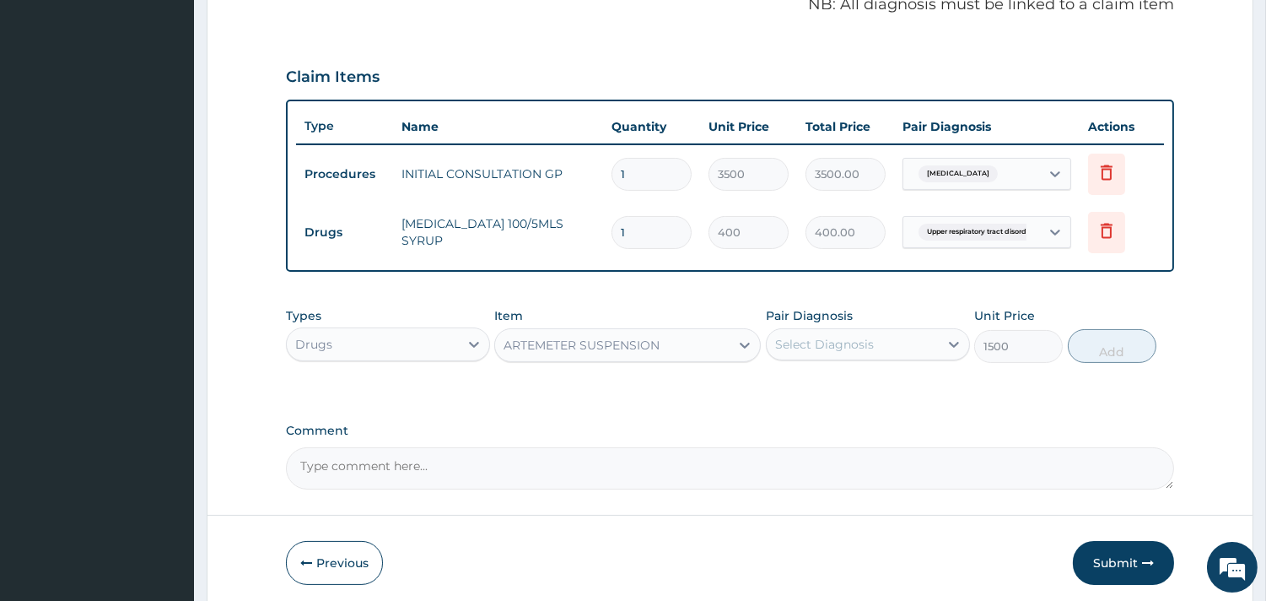
click at [907, 325] on div "Pair Diagnosis Select Diagnosis" at bounding box center [868, 335] width 204 height 56
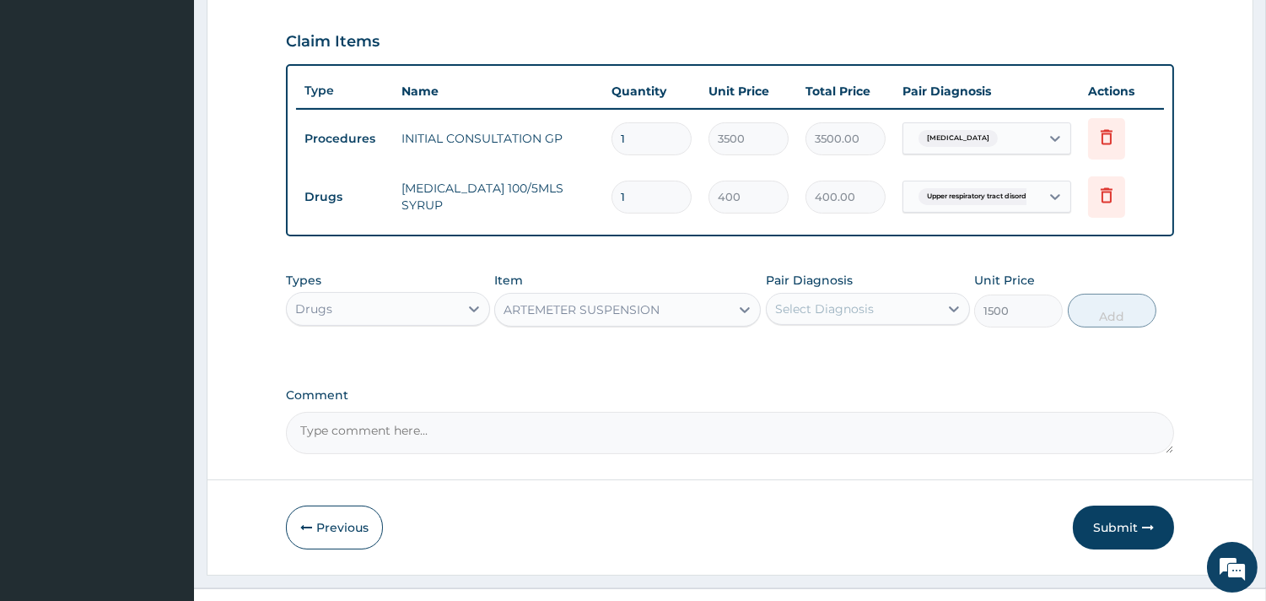
scroll to position [566, 0]
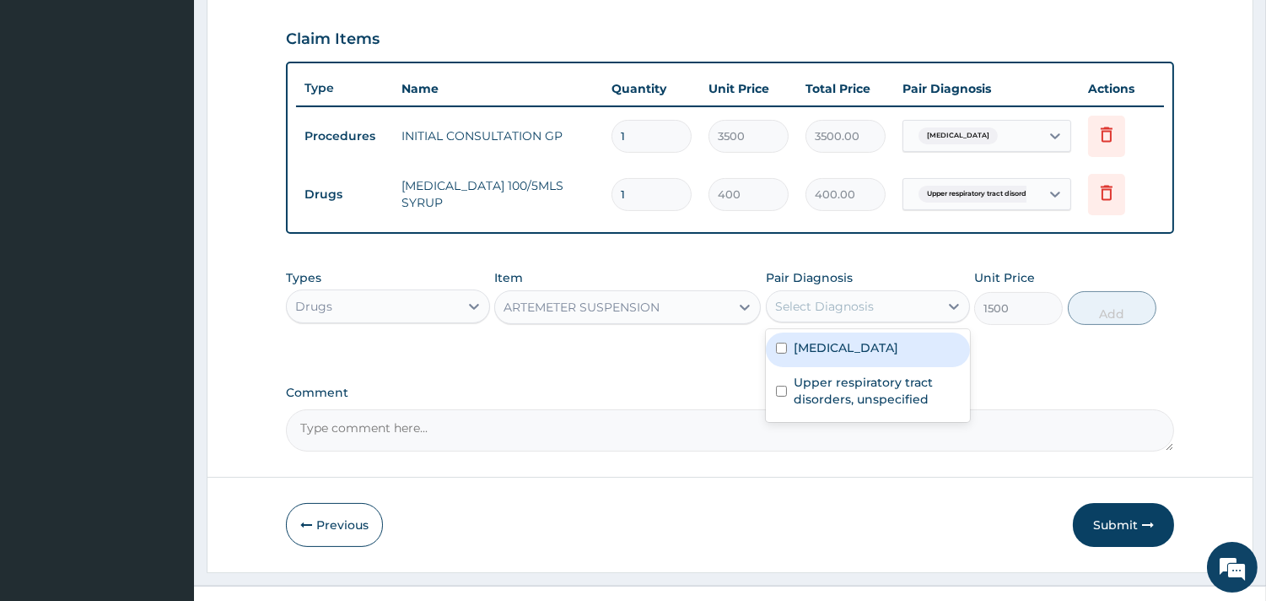
drag, startPoint x: 866, startPoint y: 304, endPoint x: 866, endPoint y: 342, distance: 38.0
click at [866, 322] on div "option Upper respiratory tract disorders, unspecified, selected. option Malaria…" at bounding box center [868, 306] width 204 height 32
click at [866, 342] on label "[MEDICAL_DATA]" at bounding box center [846, 347] width 105 height 17
checkbox input "true"
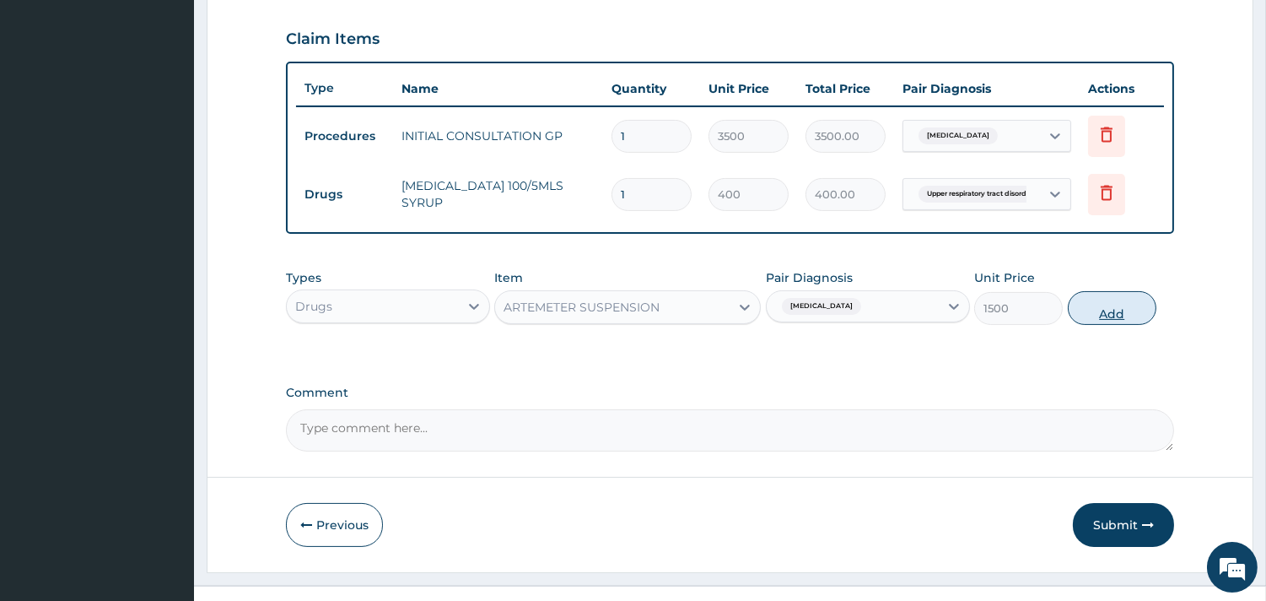
click at [1111, 302] on button "Add" at bounding box center [1112, 308] width 89 height 34
type input "0"
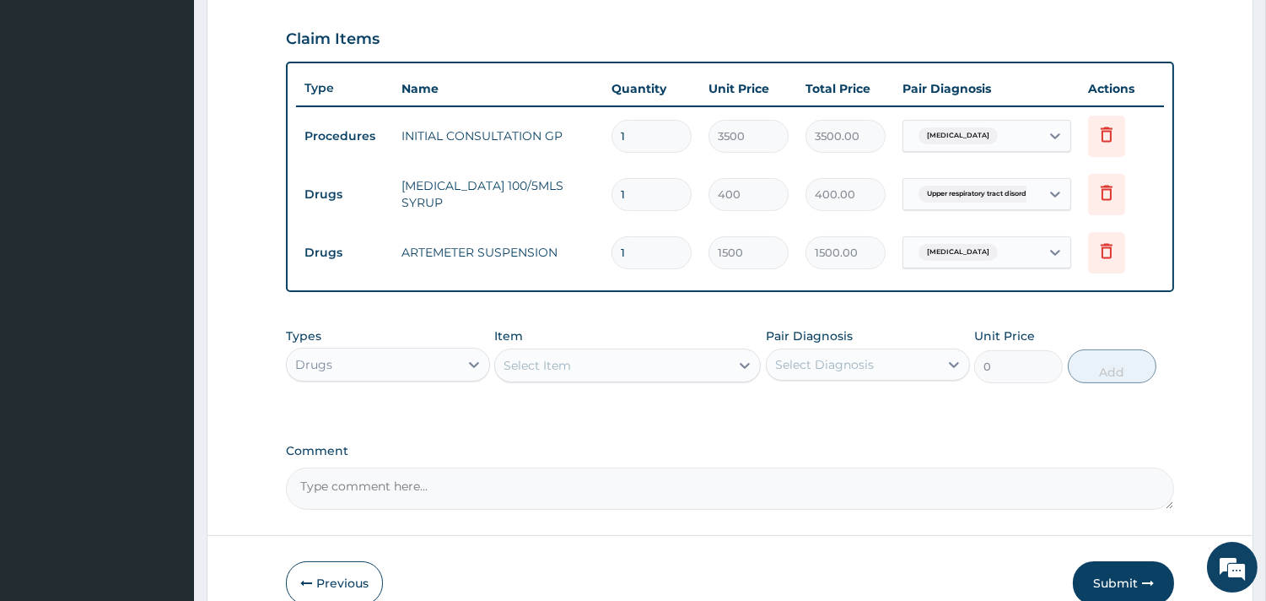
click at [619, 370] on div "Select Item" at bounding box center [612, 365] width 235 height 27
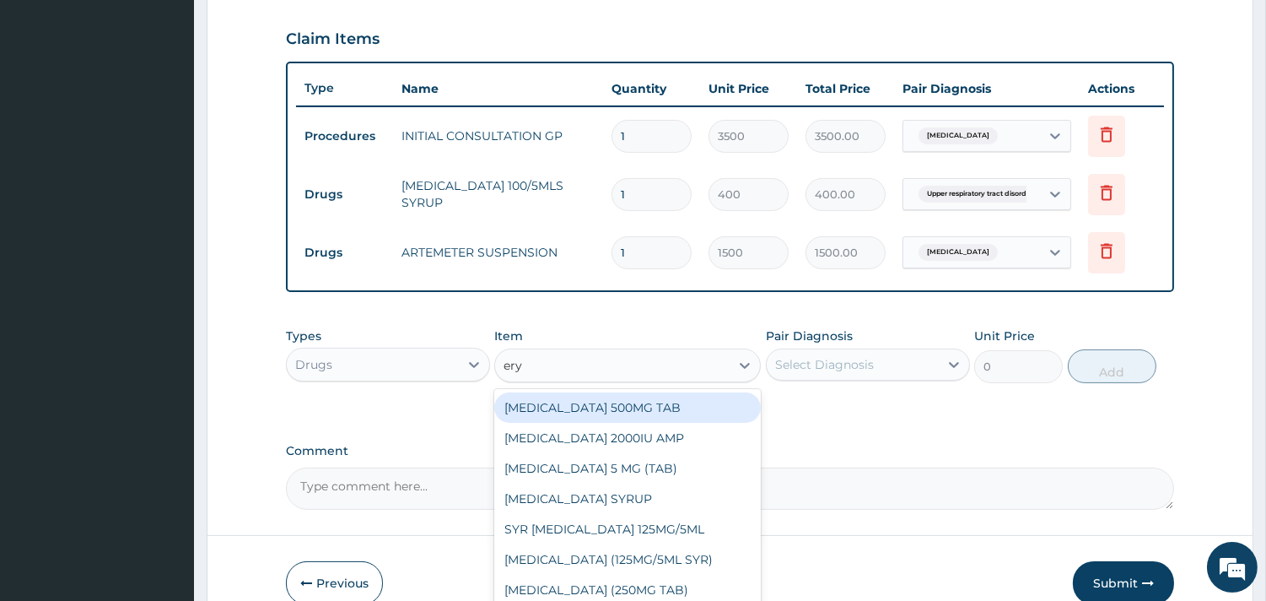
type input "eryt"
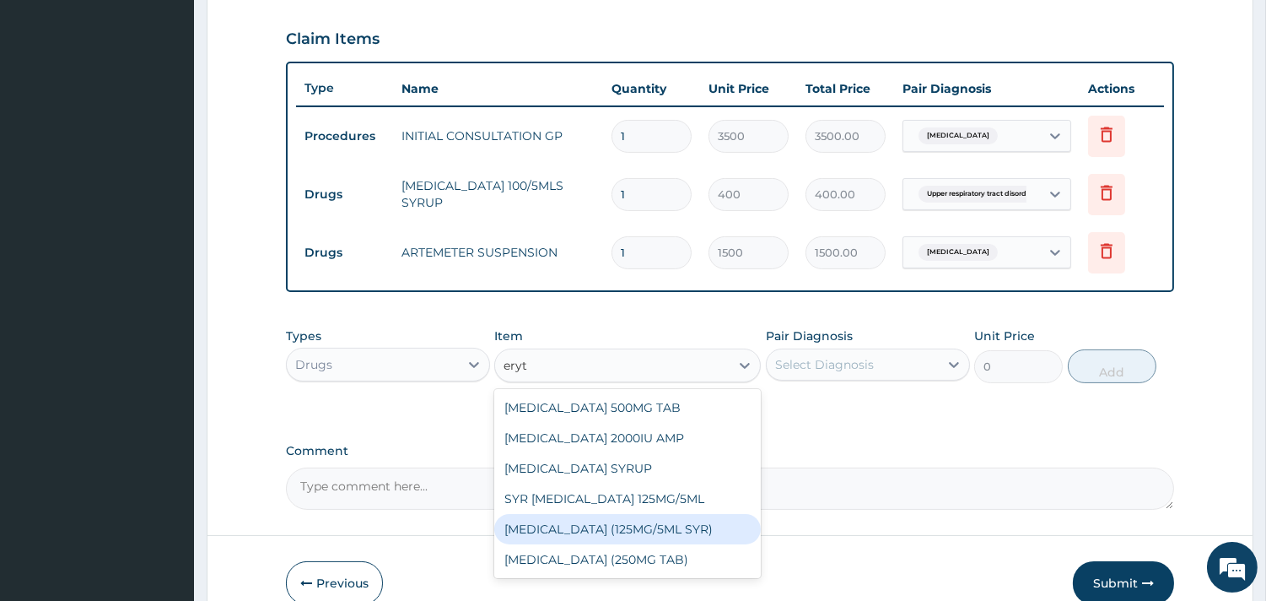
click at [692, 541] on div "[MEDICAL_DATA] (125MG/5ML SYR)" at bounding box center [627, 529] width 267 height 30
type input "100"
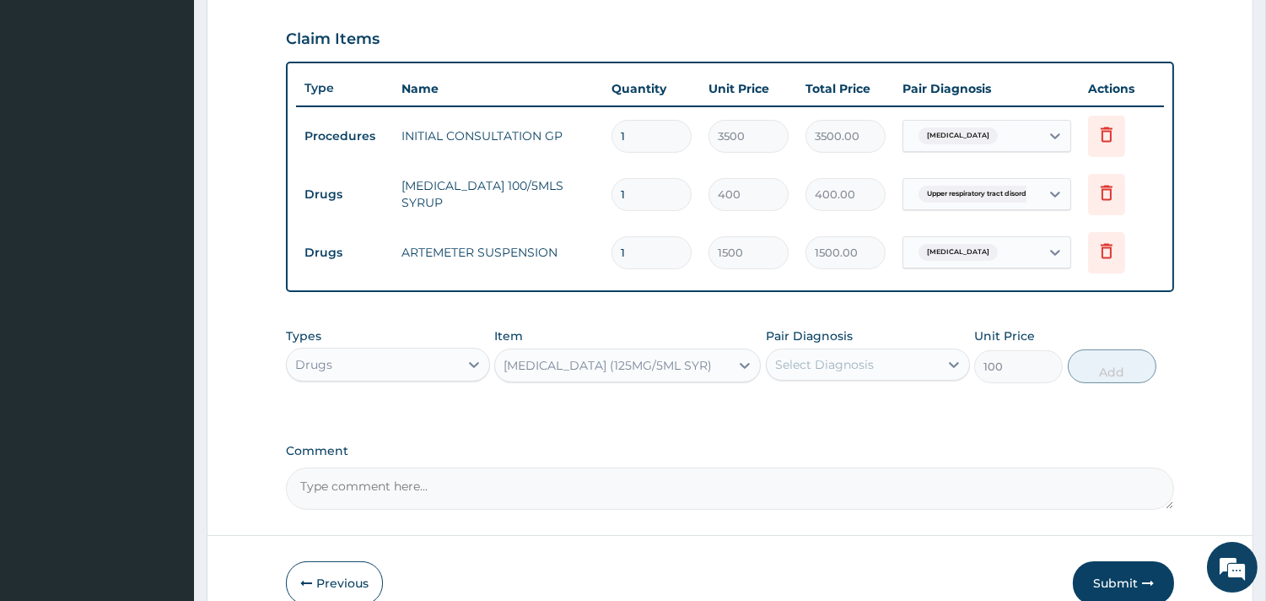
click at [922, 357] on div "Select Diagnosis" at bounding box center [853, 364] width 172 height 27
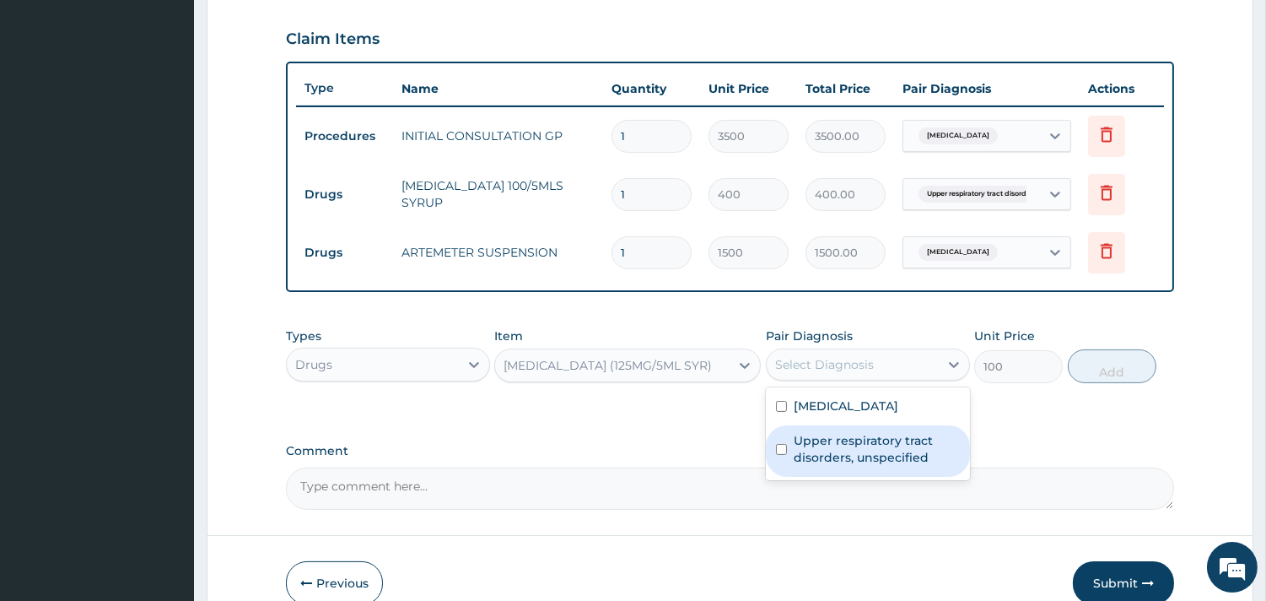
click at [914, 432] on label "Upper respiratory tract disorders, unspecified" at bounding box center [877, 449] width 166 height 34
checkbox input "true"
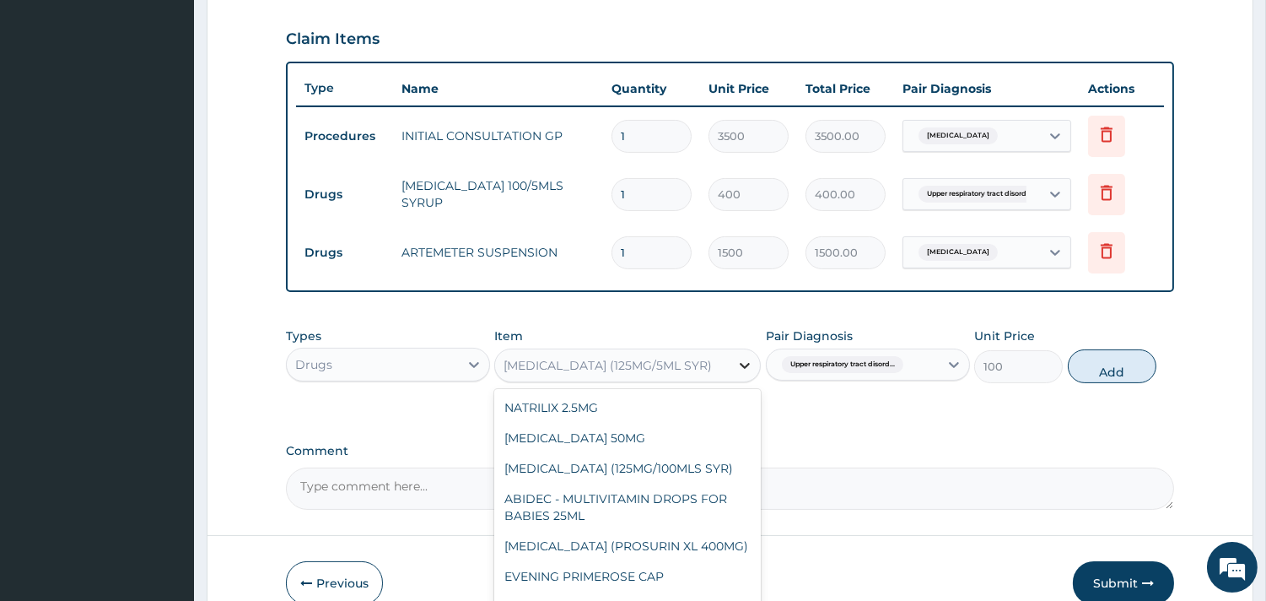
click at [736, 354] on div at bounding box center [745, 365] width 30 height 30
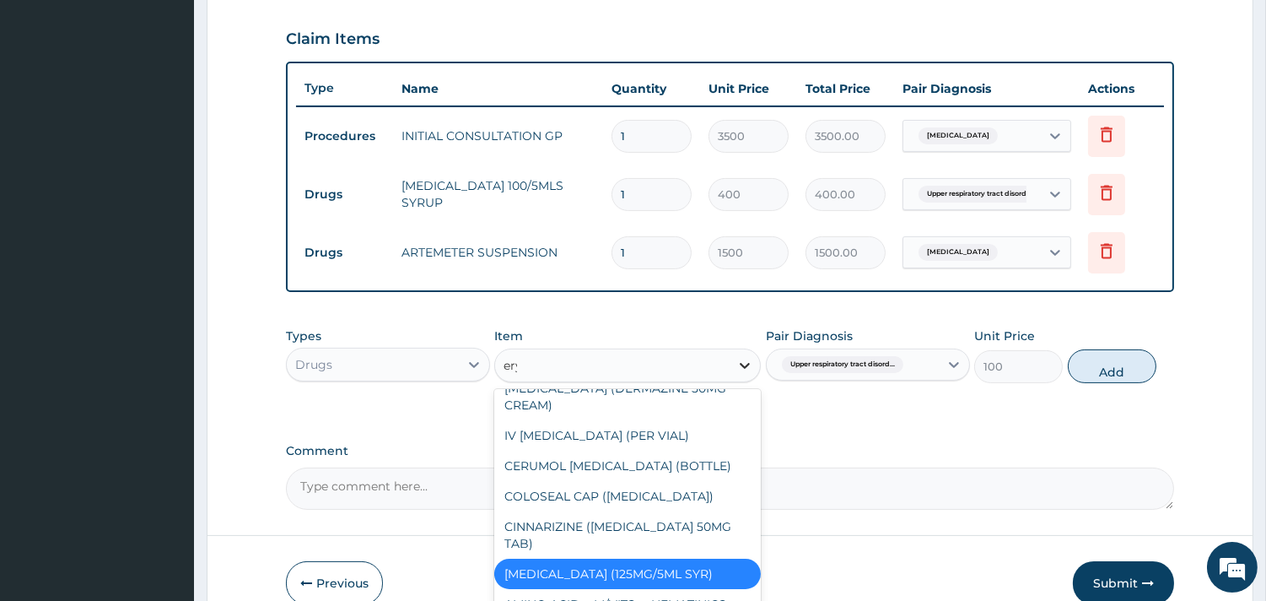
scroll to position [0, 0]
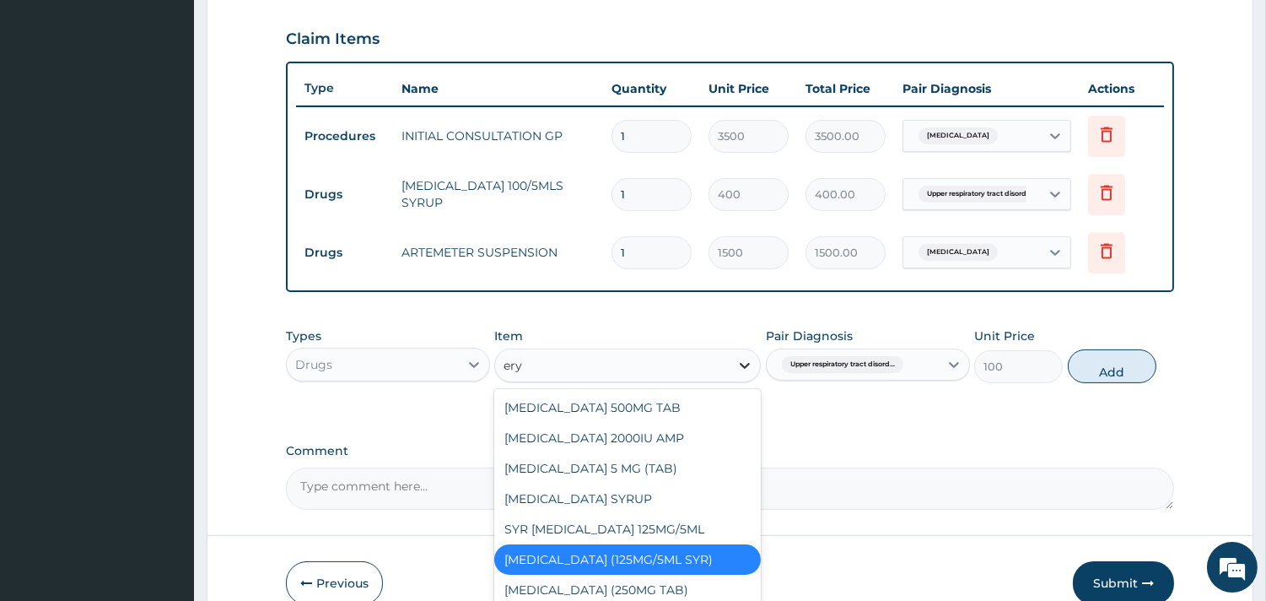
type input "eryt"
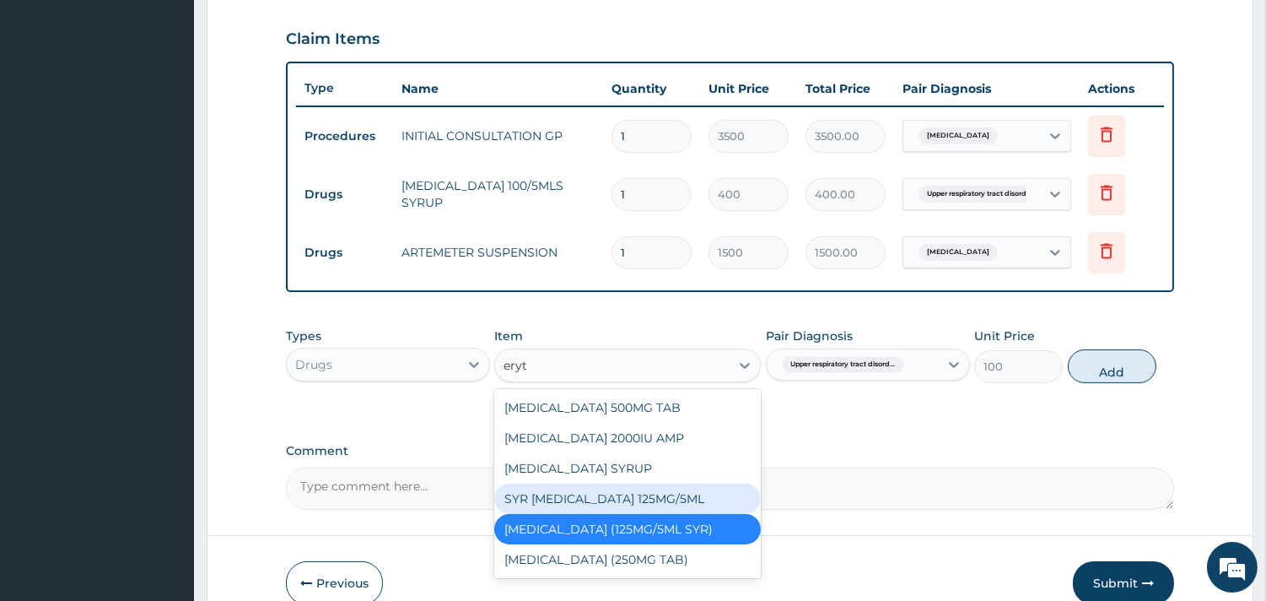
click at [634, 494] on div "SYR [MEDICAL_DATA] 125MG/5ML" at bounding box center [627, 498] width 267 height 30
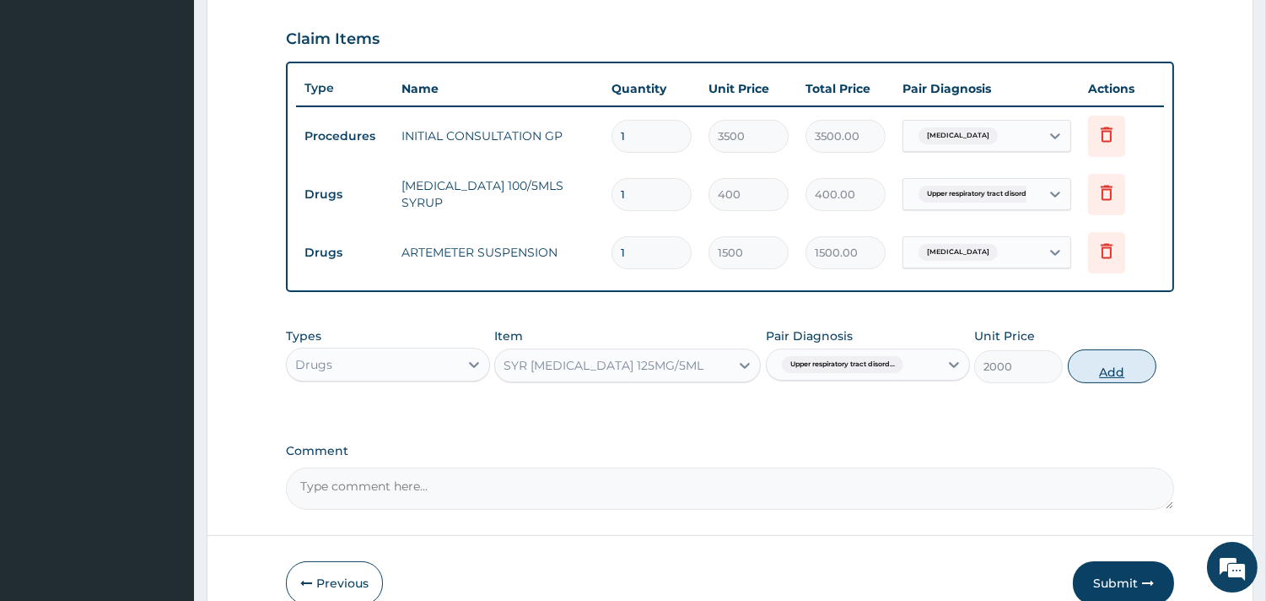
click at [1094, 356] on button "Add" at bounding box center [1112, 366] width 89 height 34
type input "0"
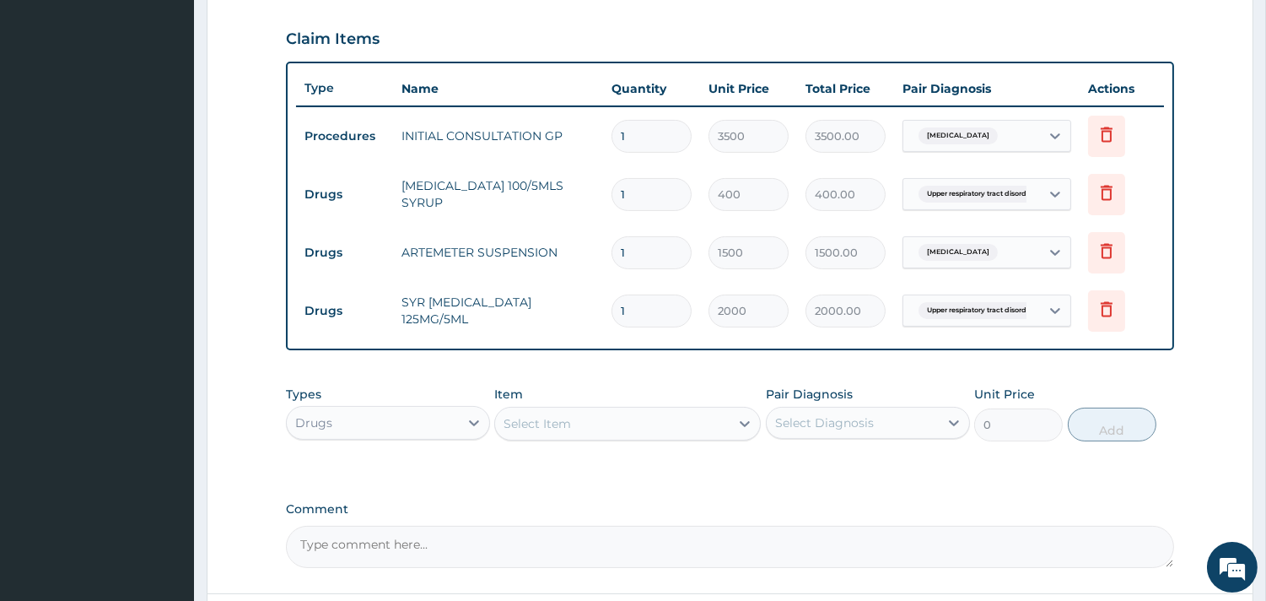
click at [654, 418] on div "Select Item" at bounding box center [612, 423] width 235 height 27
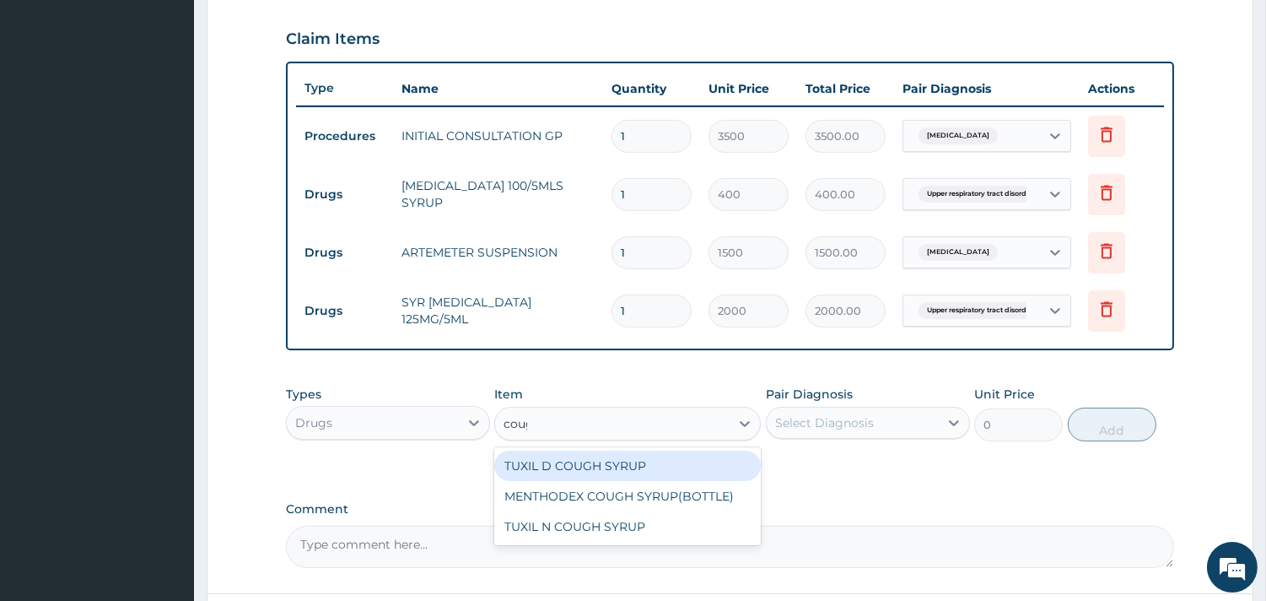
type input "cough"
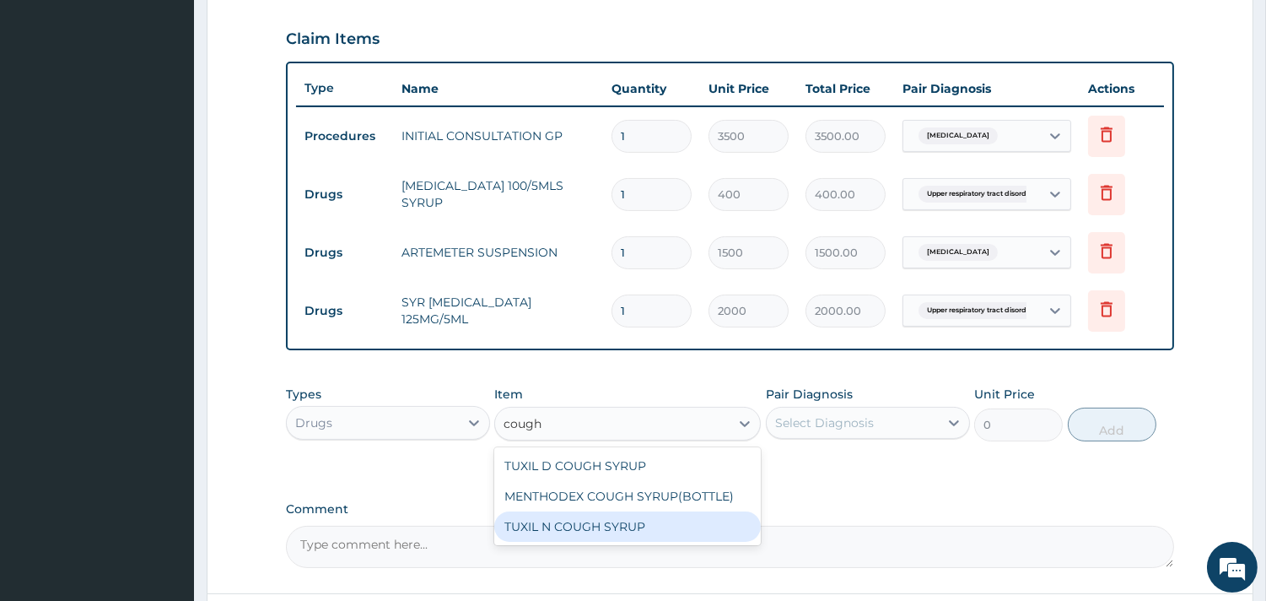
click at [665, 515] on div "TUXIL N COUGH SYRUP" at bounding box center [627, 526] width 267 height 30
type input "400"
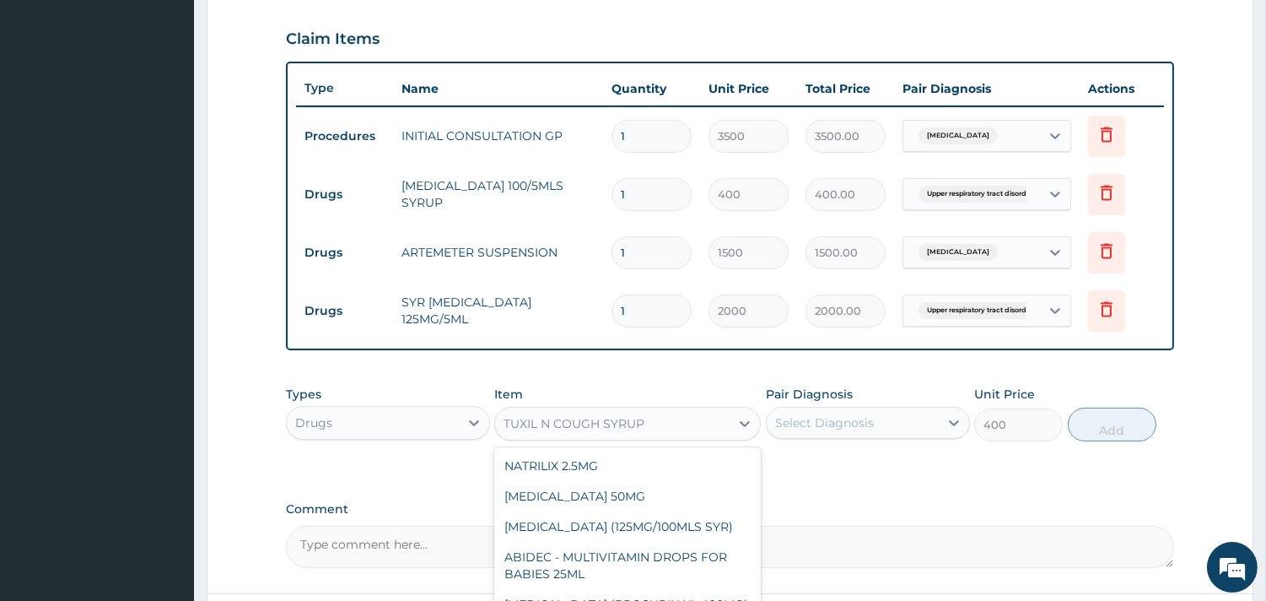
click at [692, 422] on div "TUXIL N COUGH SYRUP" at bounding box center [612, 423] width 235 height 27
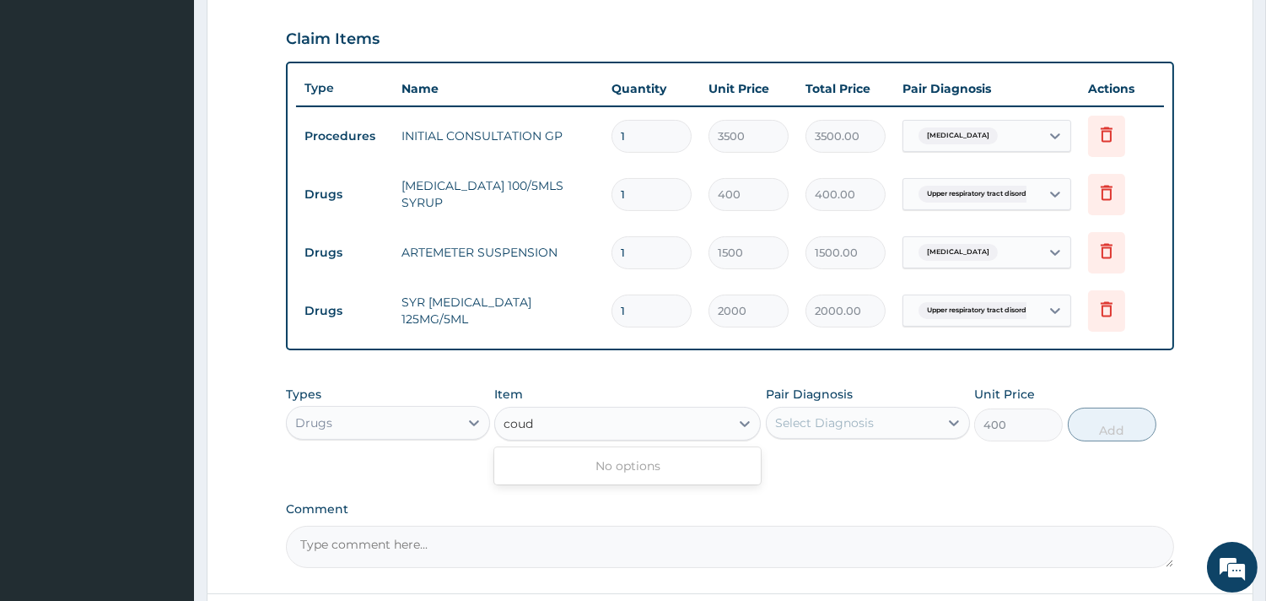
type input "cou"
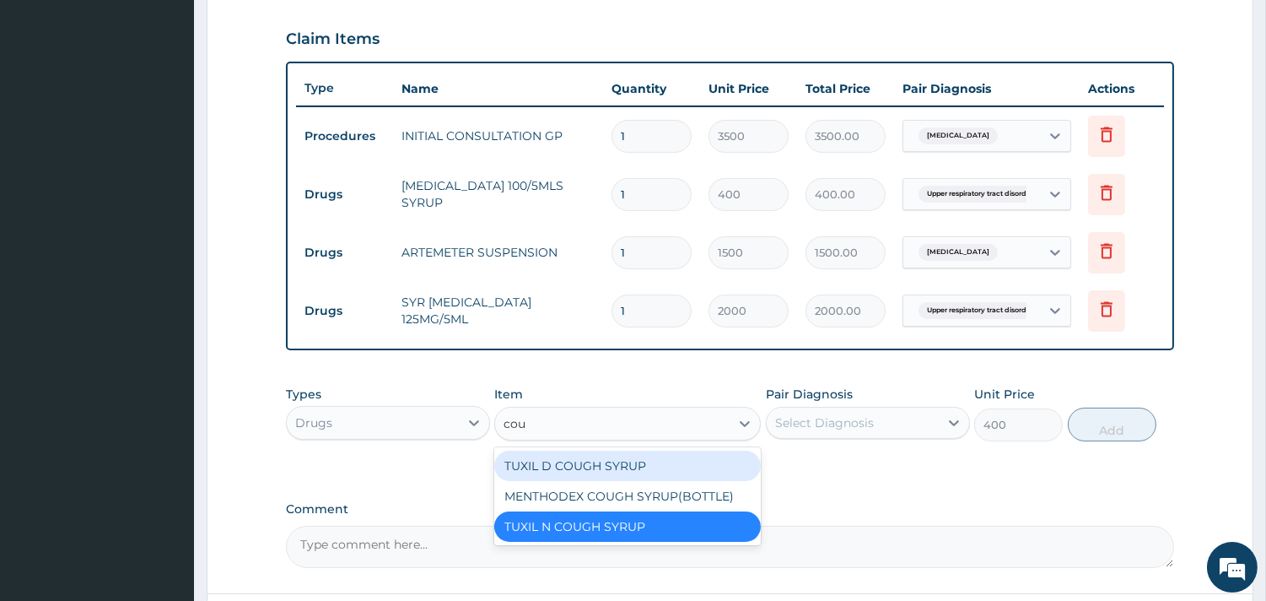
click at [643, 476] on div "TUXIL D COUGH SYRUP" at bounding box center [627, 465] width 267 height 30
type input "500"
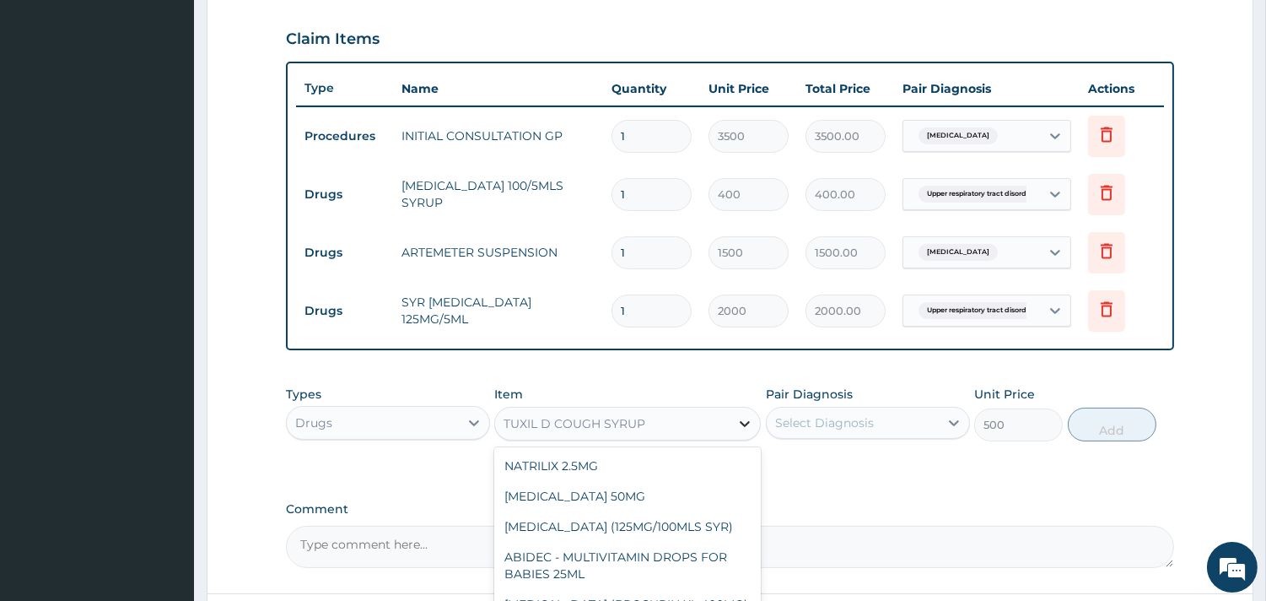
click at [739, 423] on icon at bounding box center [744, 423] width 17 height 17
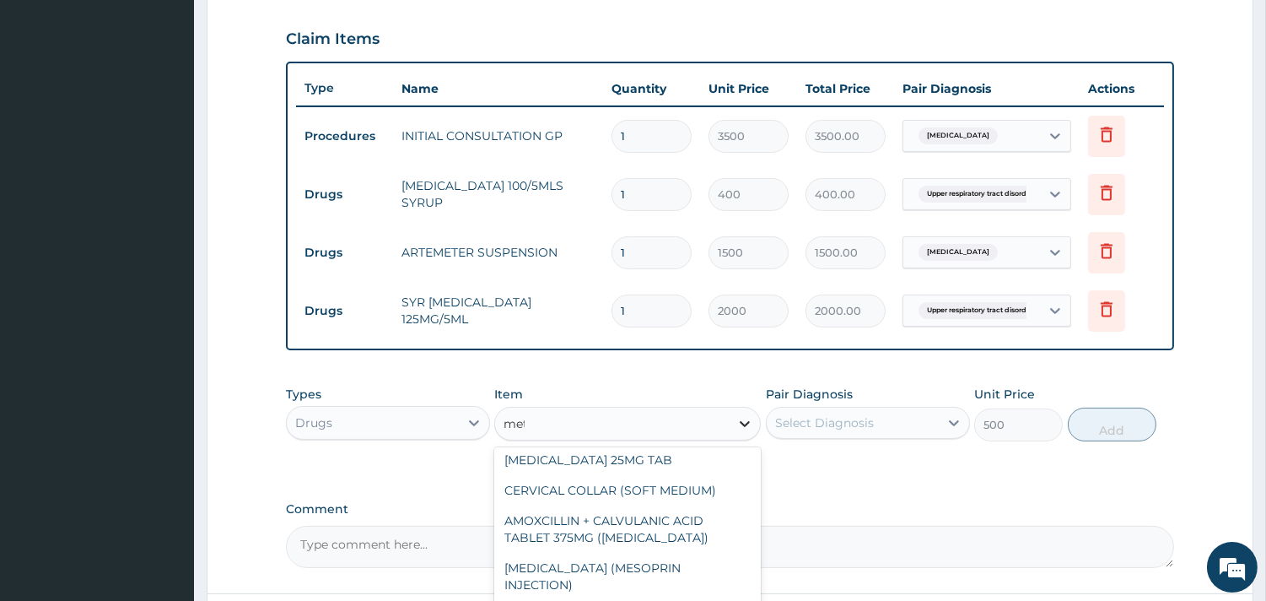
scroll to position [259, 0]
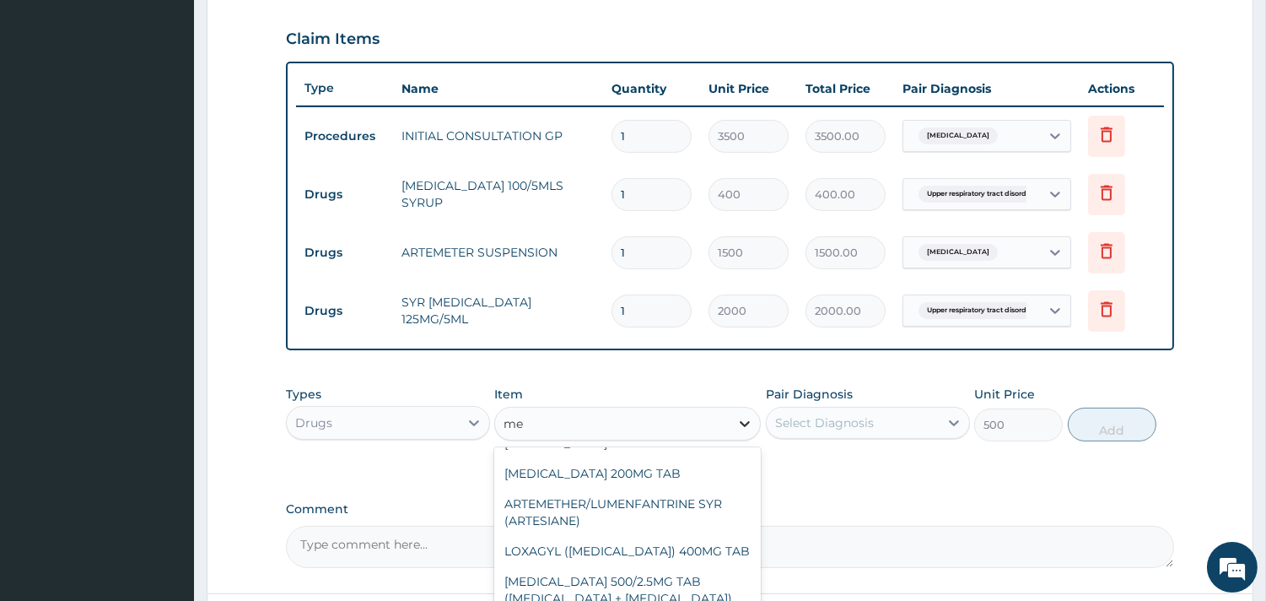
type input "m"
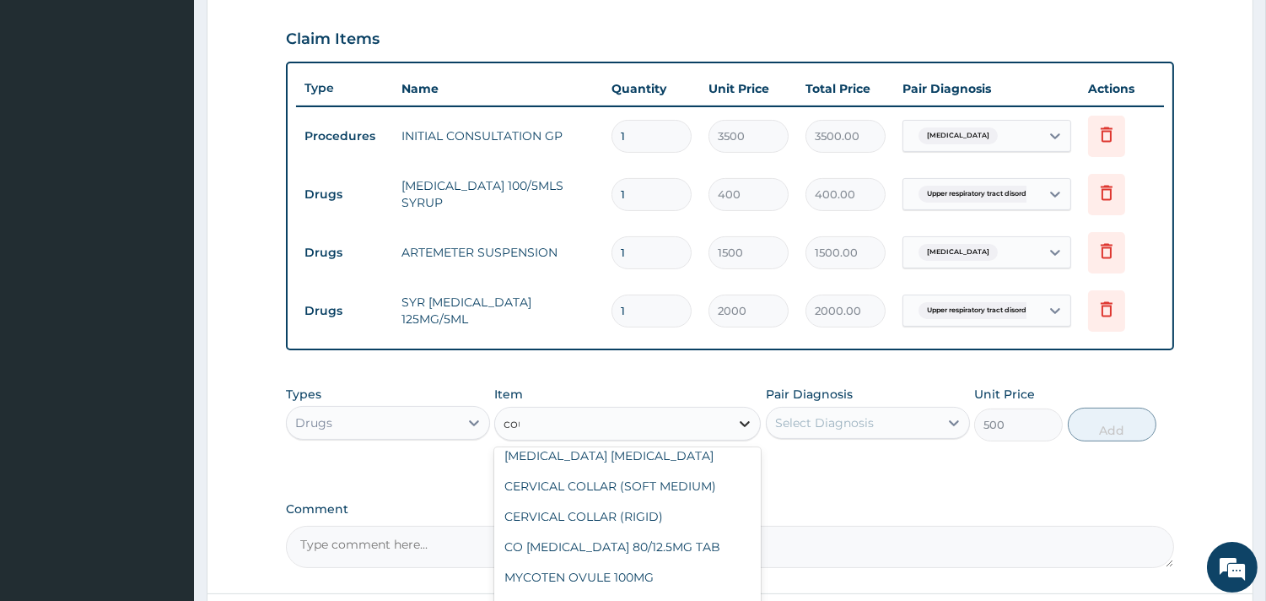
scroll to position [0, 0]
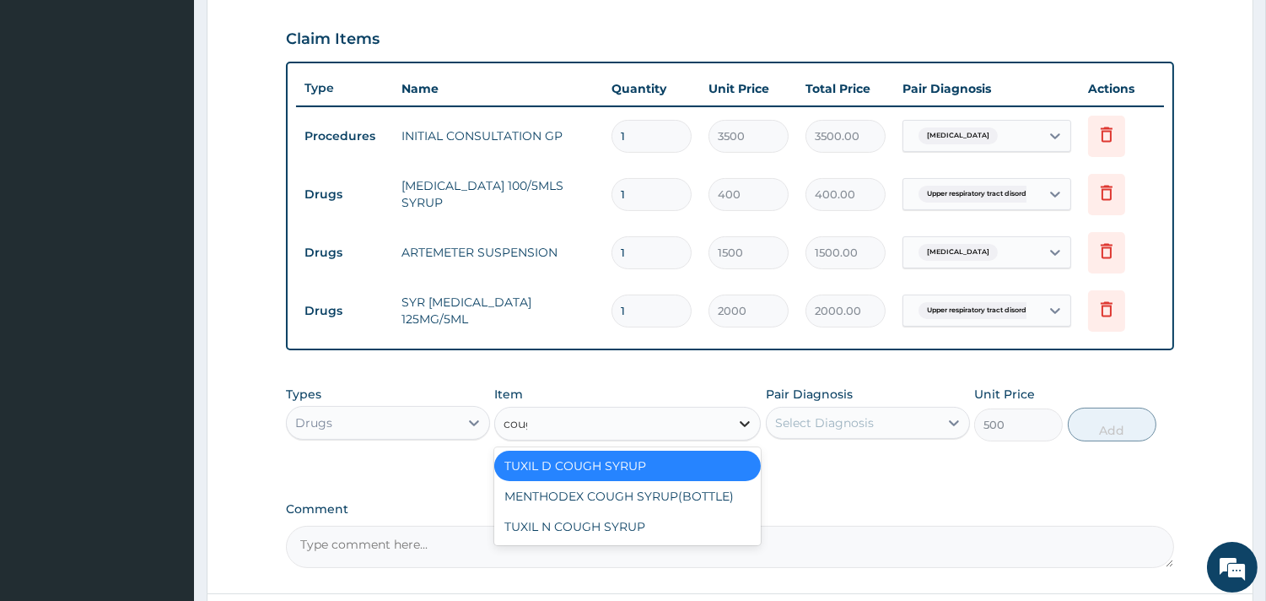
type input "cough"
click at [680, 495] on div "MENTHODEX COUGH SYRUP(BOTTLE)" at bounding box center [627, 496] width 267 height 30
type input "1200"
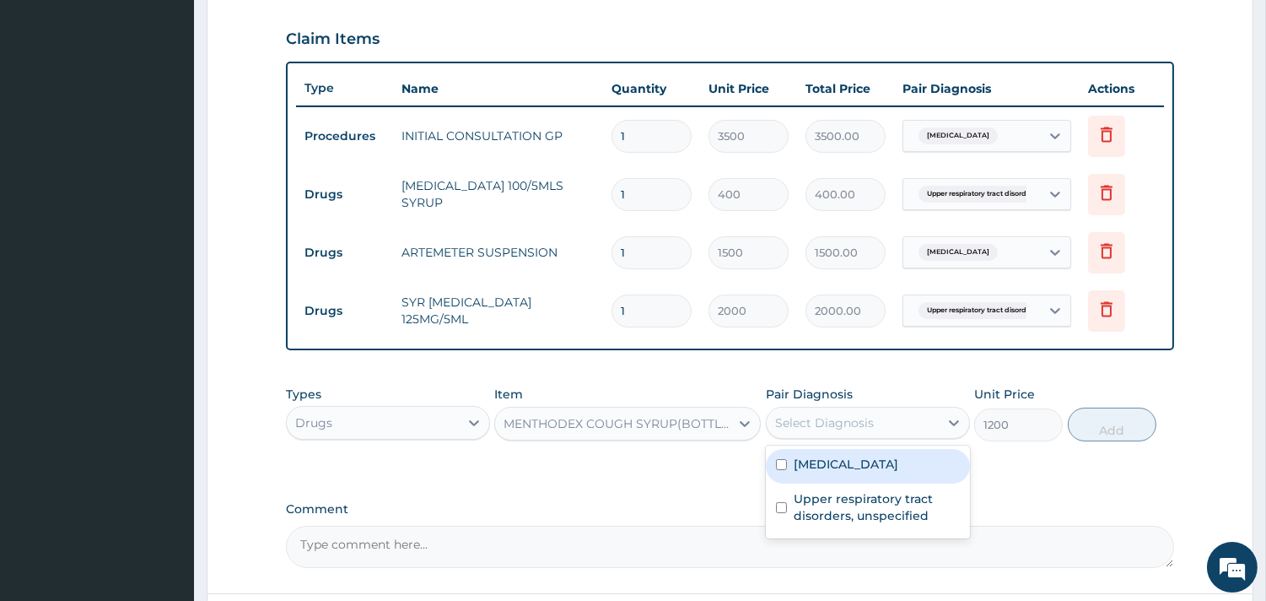
click at [928, 418] on div "Select Diagnosis" at bounding box center [853, 422] width 172 height 27
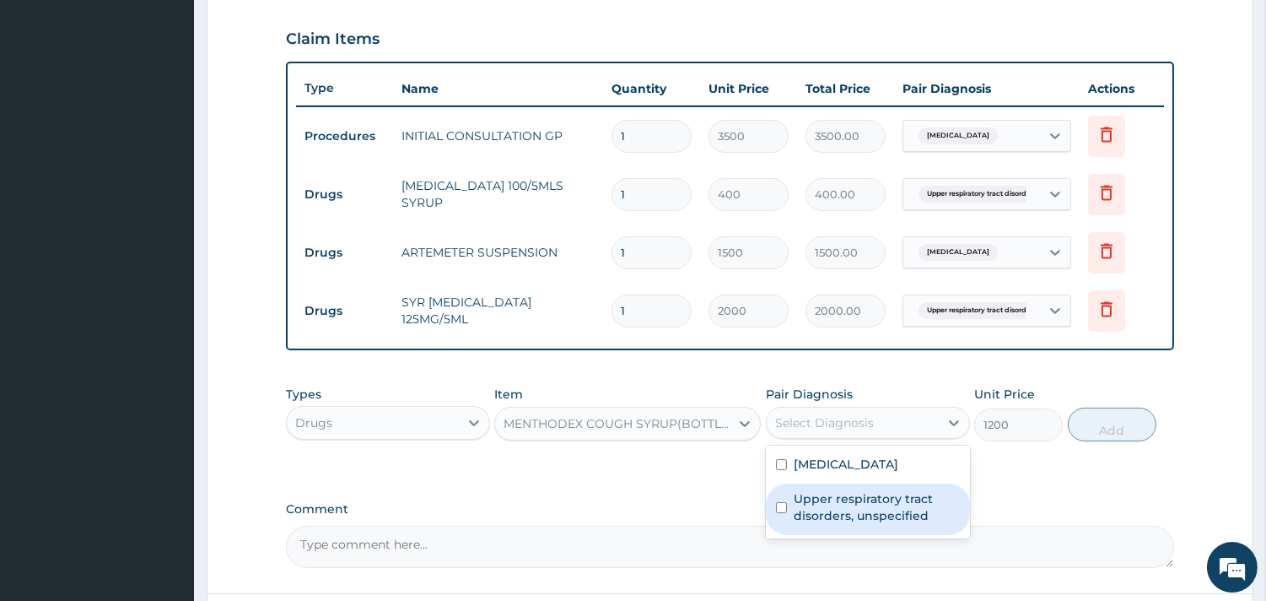
click at [888, 507] on label "Upper respiratory tract disorders, unspecified" at bounding box center [877, 507] width 166 height 34
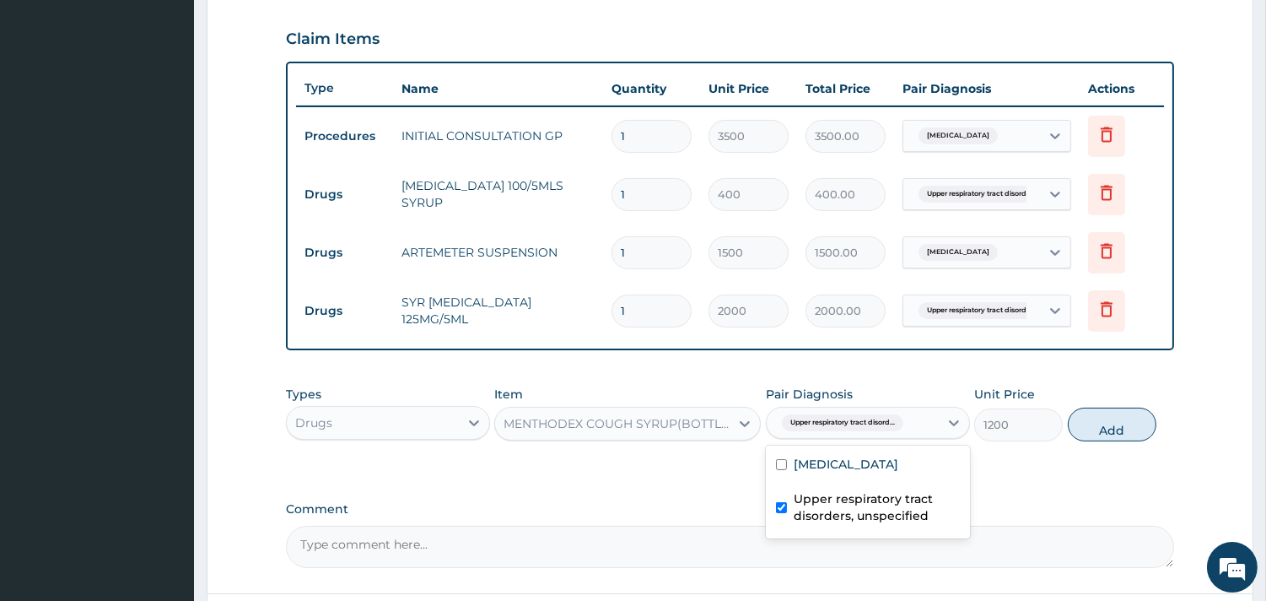
click at [888, 507] on label "Upper respiratory tract disorders, unspecified" at bounding box center [877, 507] width 166 height 34
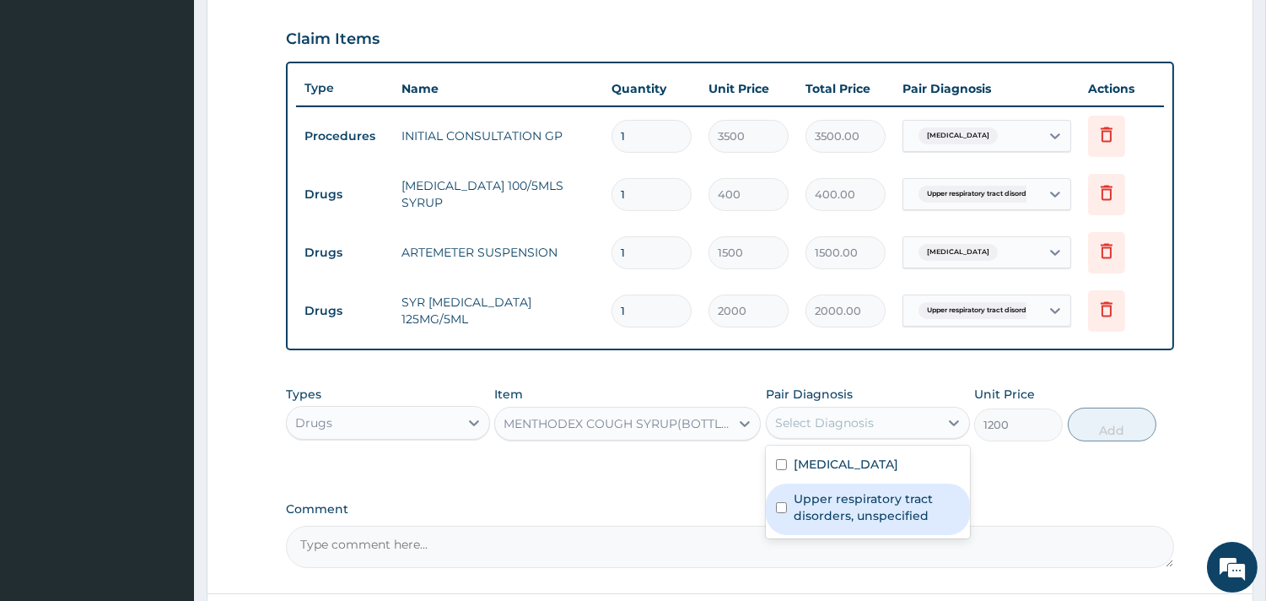
click at [864, 512] on label "Upper respiratory tract disorders, unspecified" at bounding box center [877, 507] width 166 height 34
checkbox input "true"
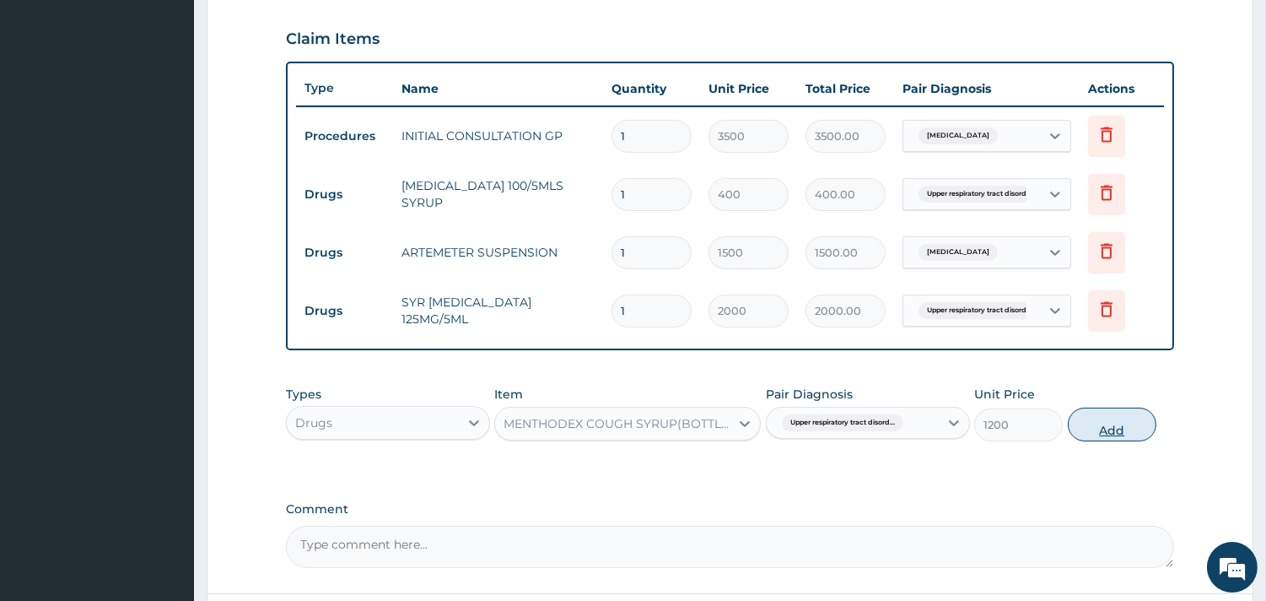
click at [1114, 422] on button "Add" at bounding box center [1112, 424] width 89 height 34
type input "0"
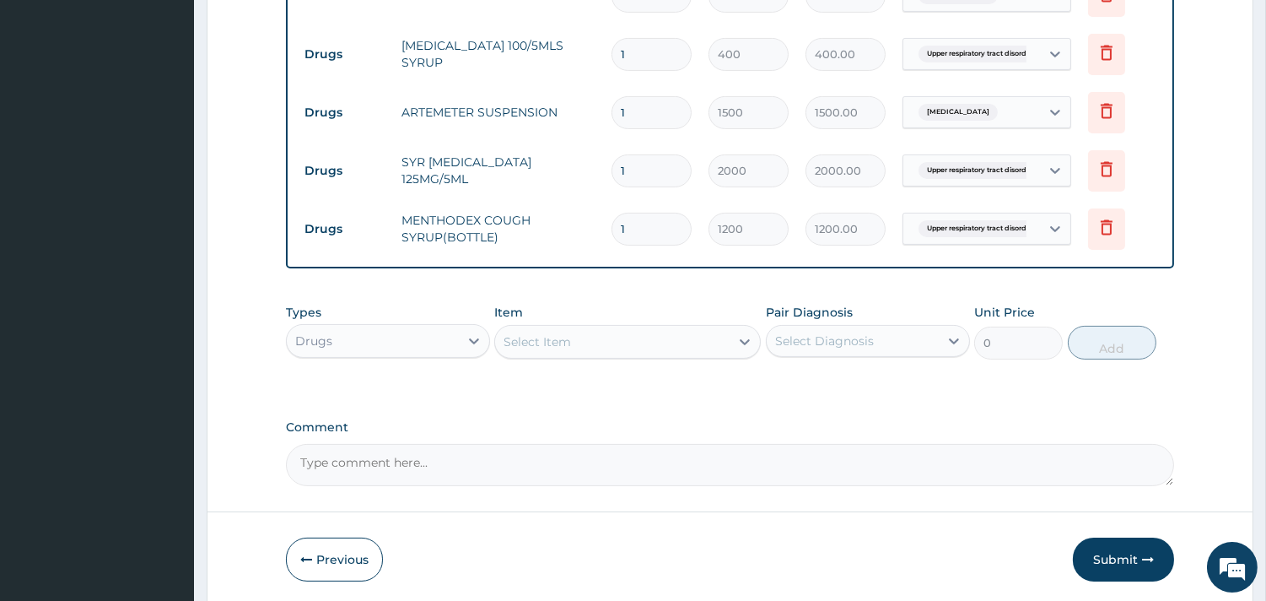
scroll to position [769, 0]
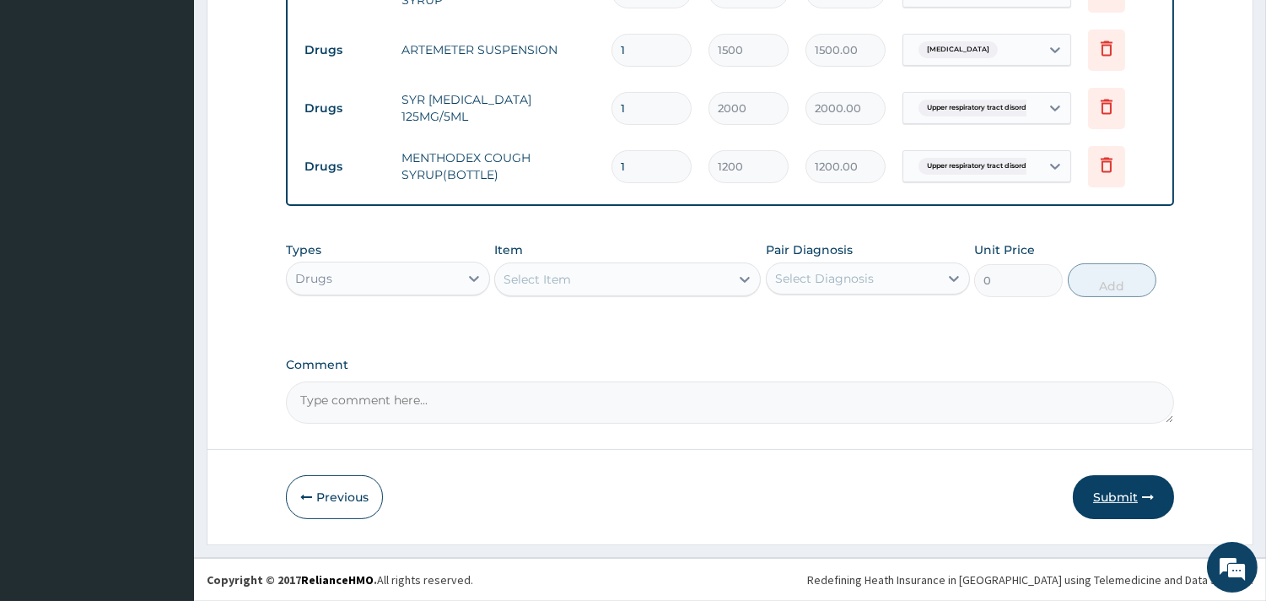
click at [1118, 496] on button "Submit" at bounding box center [1123, 497] width 101 height 44
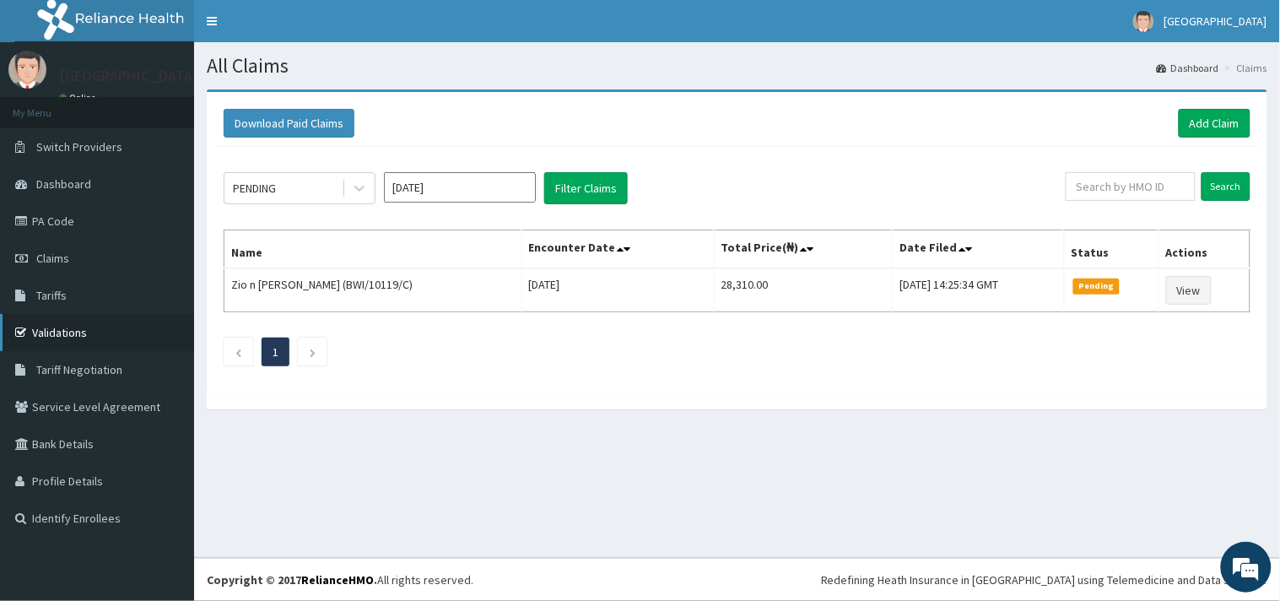
click at [101, 334] on link "Validations" at bounding box center [97, 332] width 194 height 37
click at [1238, 125] on link "Add Claim" at bounding box center [1215, 123] width 72 height 29
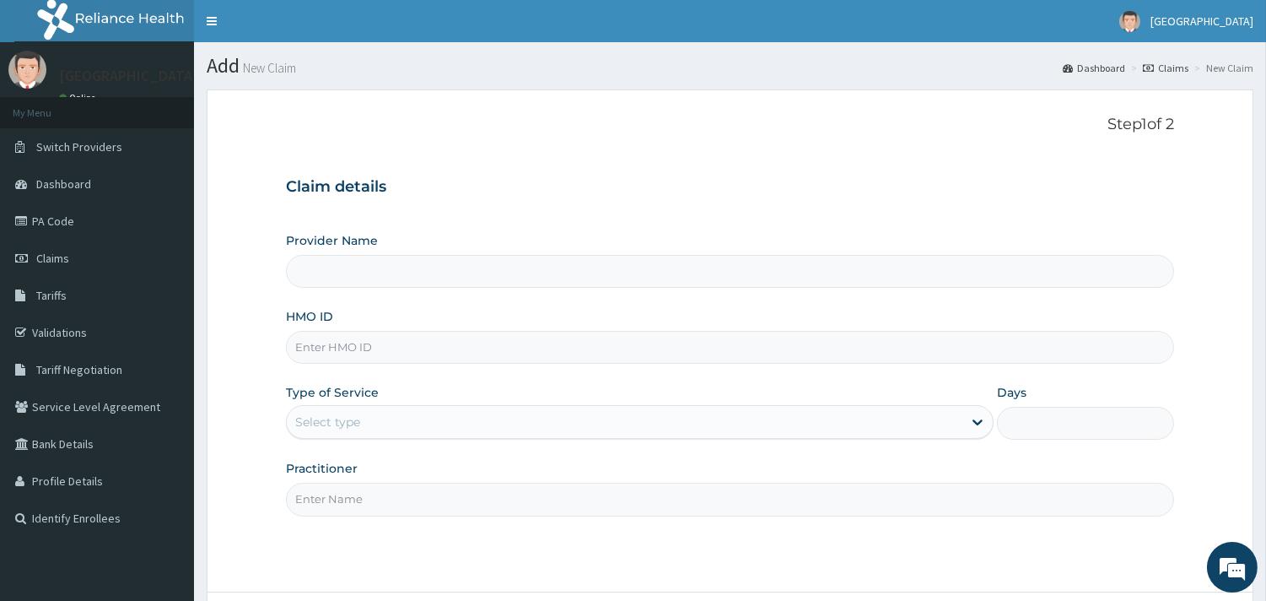
type input "[GEOGRAPHIC_DATA]"
click at [475, 363] on input "HMO ID" at bounding box center [730, 347] width 888 height 33
type input "v"
paste input "IBL/10075/C"
type input "IBL/10075/C"
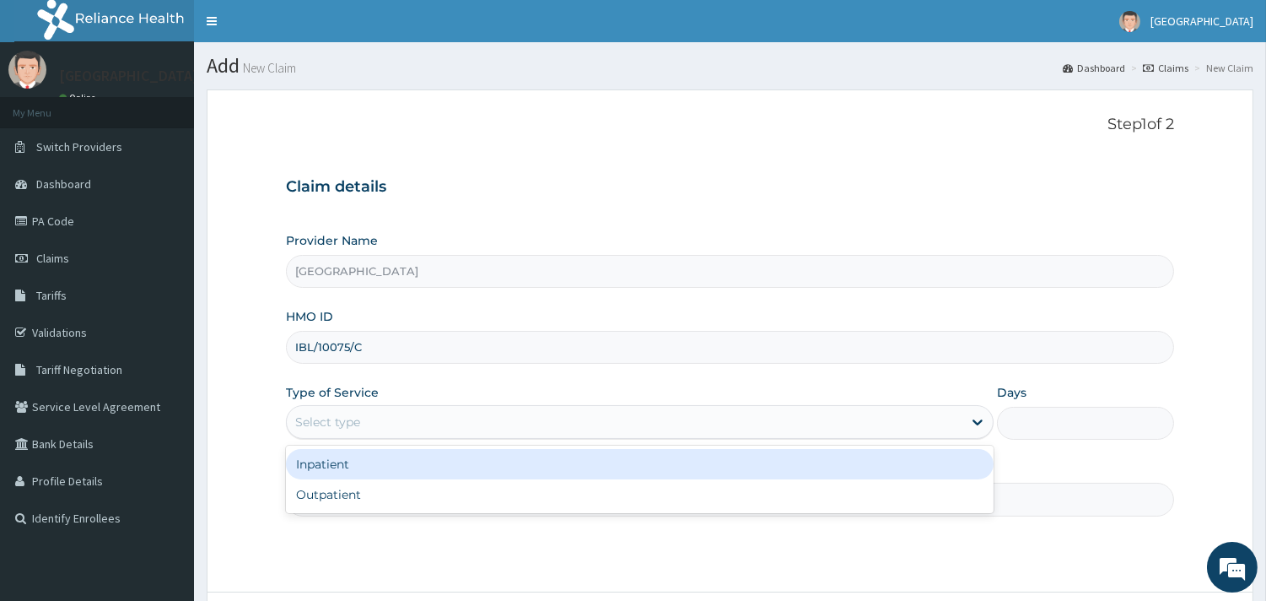
click at [586, 431] on div "Select type" at bounding box center [625, 421] width 676 height 27
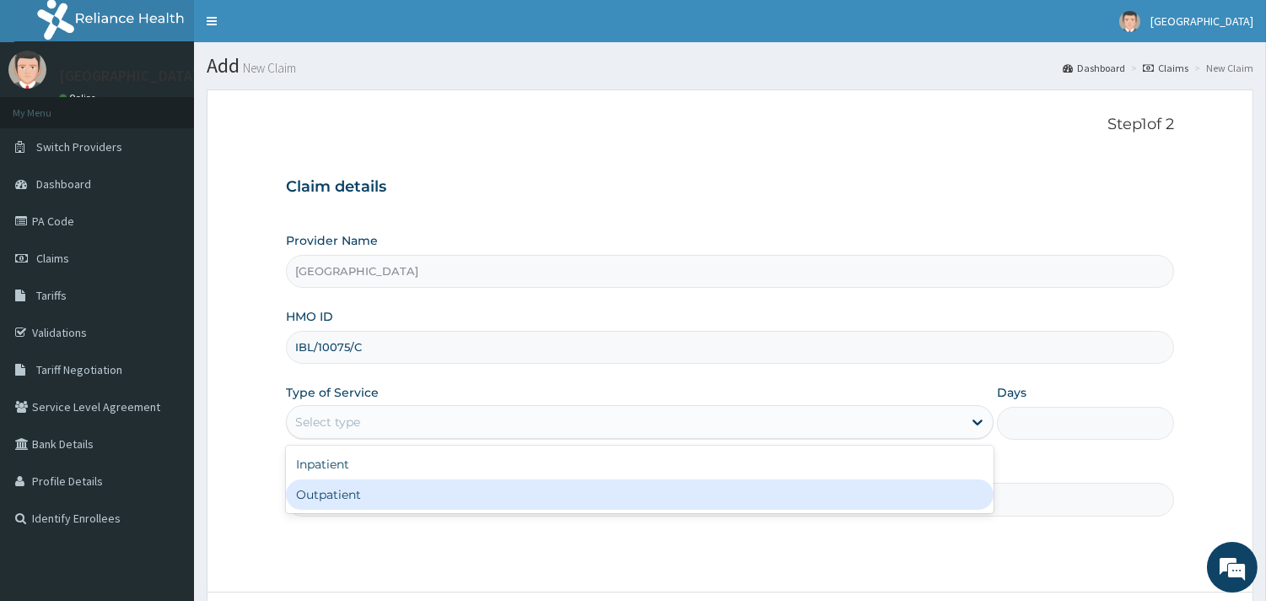
click at [551, 494] on div "Outpatient" at bounding box center [640, 494] width 708 height 30
type input "1"
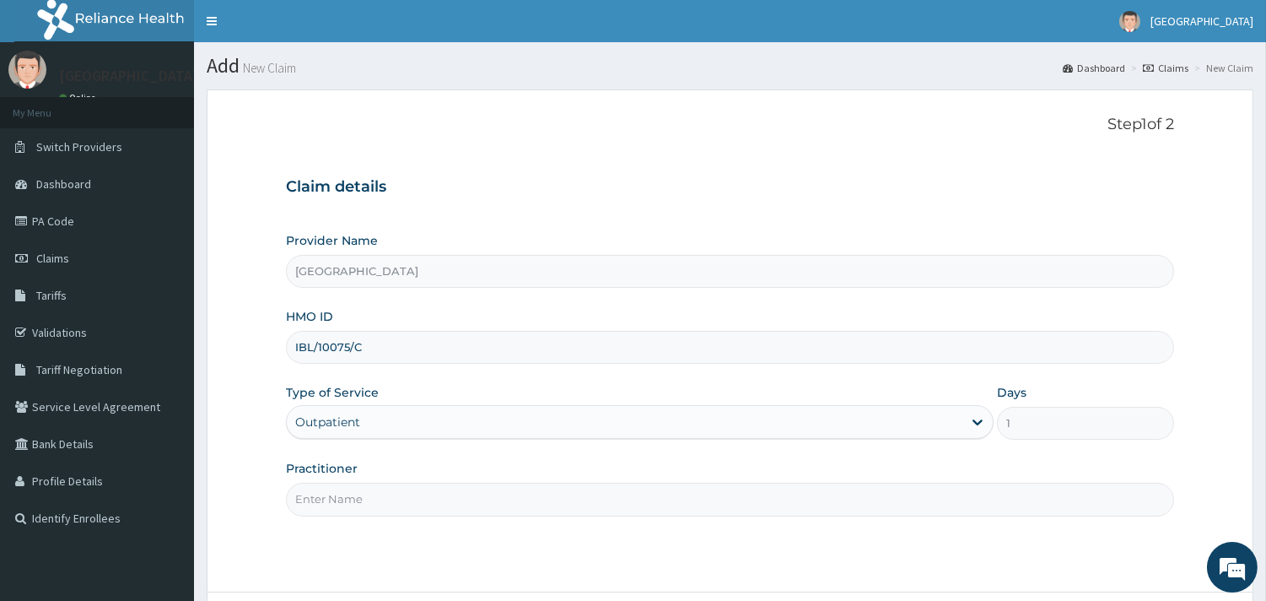
click at [551, 494] on input "Practitioner" at bounding box center [730, 499] width 888 height 33
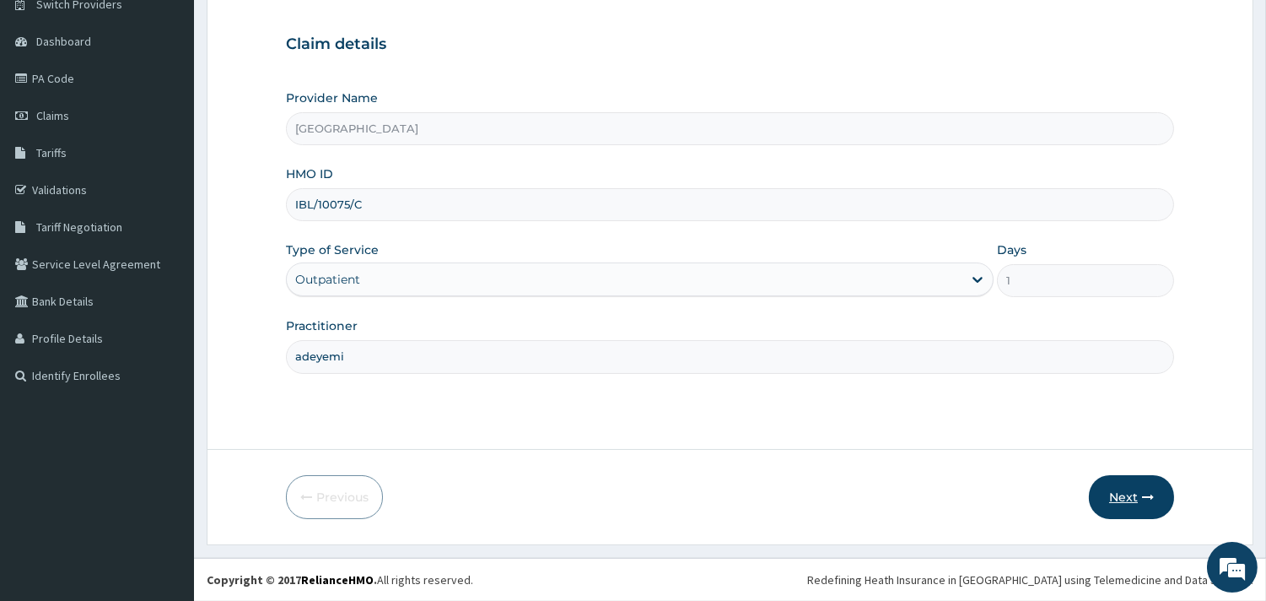
type input "adeyemi"
click at [1115, 494] on button "Next" at bounding box center [1131, 497] width 85 height 44
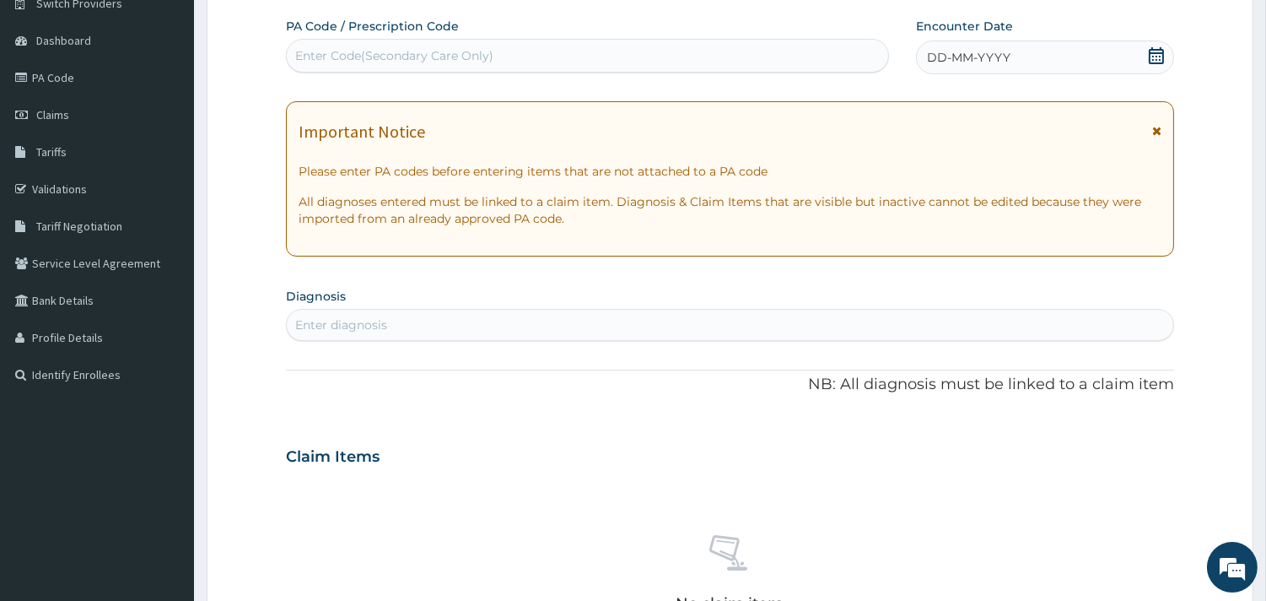
click at [1157, 48] on icon at bounding box center [1156, 55] width 15 height 17
click at [736, 340] on div "Enter diagnosis" at bounding box center [730, 325] width 888 height 32
type input "[MEDICAL_DATA]"
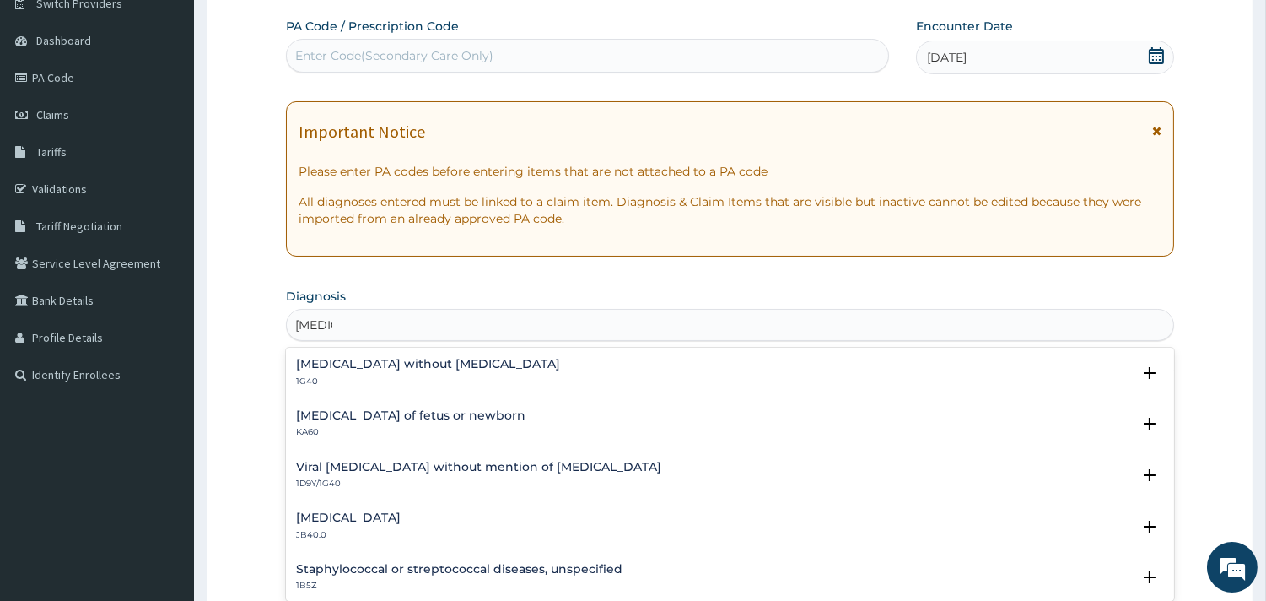
click at [391, 373] on div "[MEDICAL_DATA] without [MEDICAL_DATA] 1G40" at bounding box center [428, 373] width 264 height 30
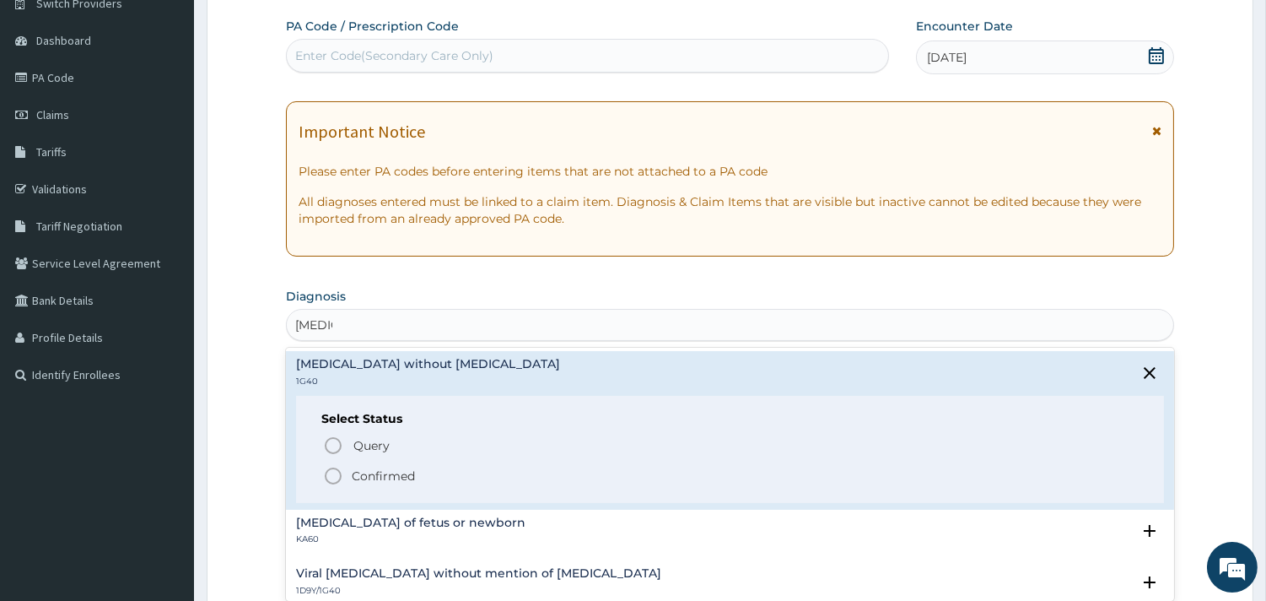
click at [330, 473] on icon "status option filled" at bounding box center [333, 476] width 20 height 20
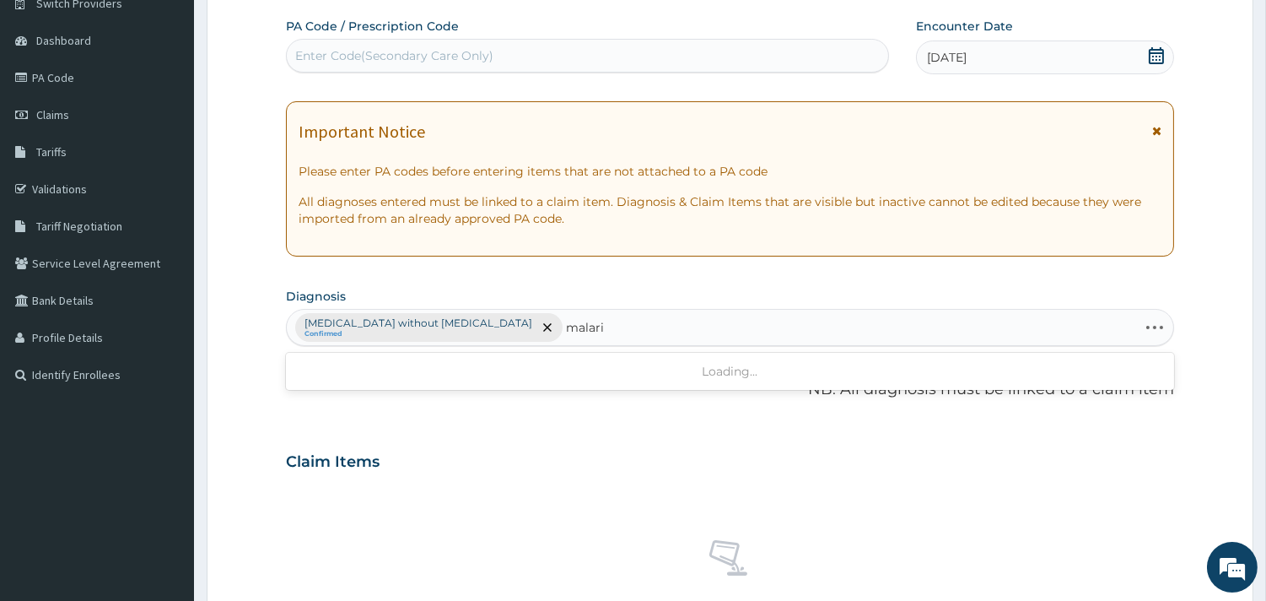
type input "[MEDICAL_DATA]"
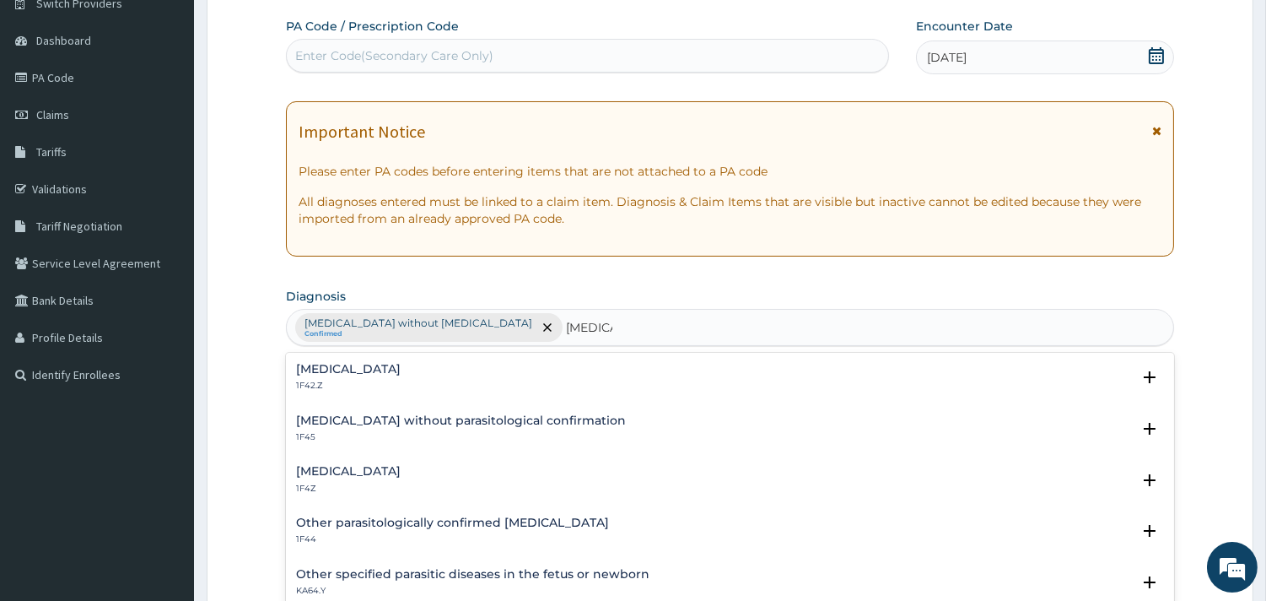
click at [391, 369] on h4 "[MEDICAL_DATA]" at bounding box center [348, 369] width 105 height 13
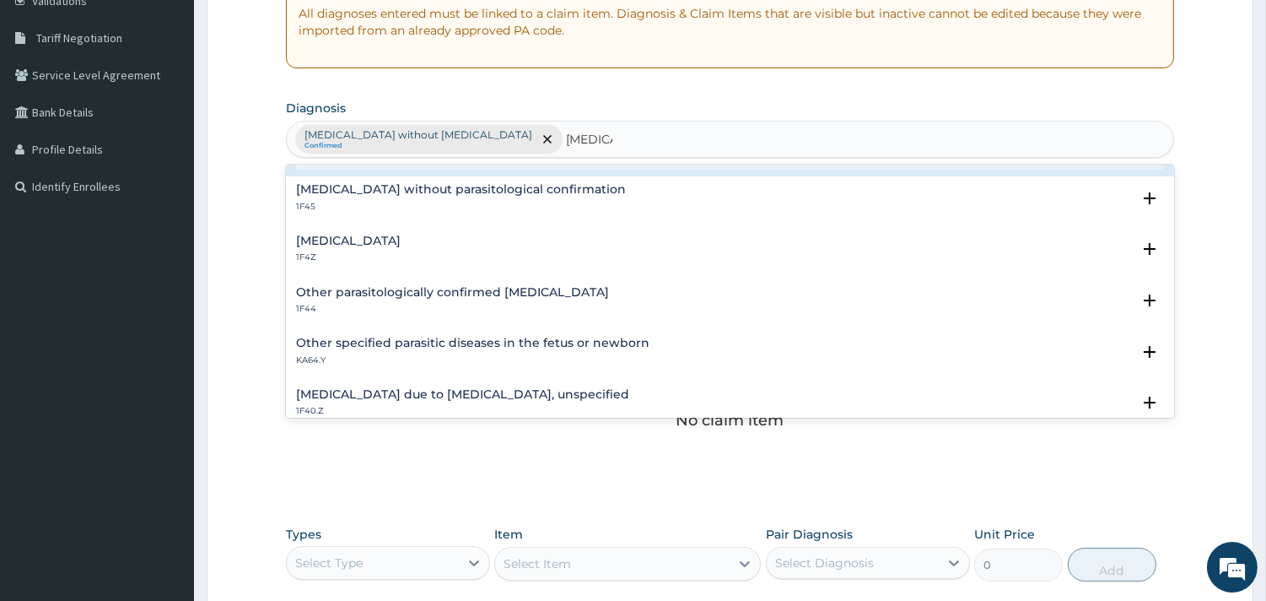
scroll to position [166, 0]
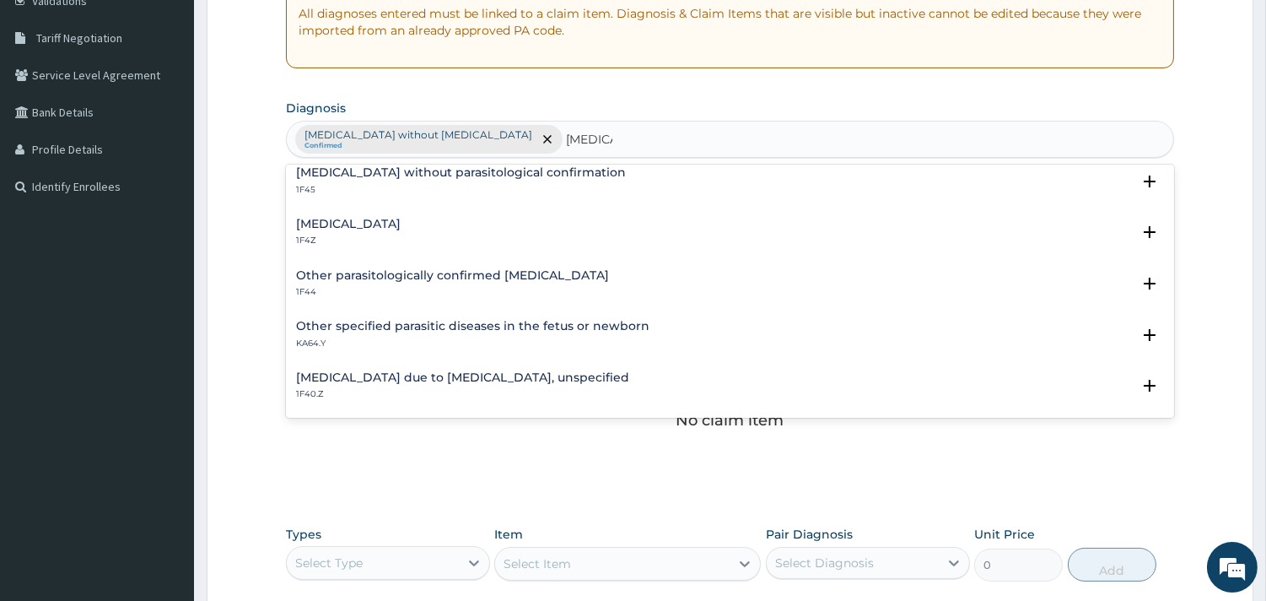
click at [500, 378] on h4 "[MEDICAL_DATA] due to [MEDICAL_DATA], unspecified" at bounding box center [462, 377] width 333 height 13
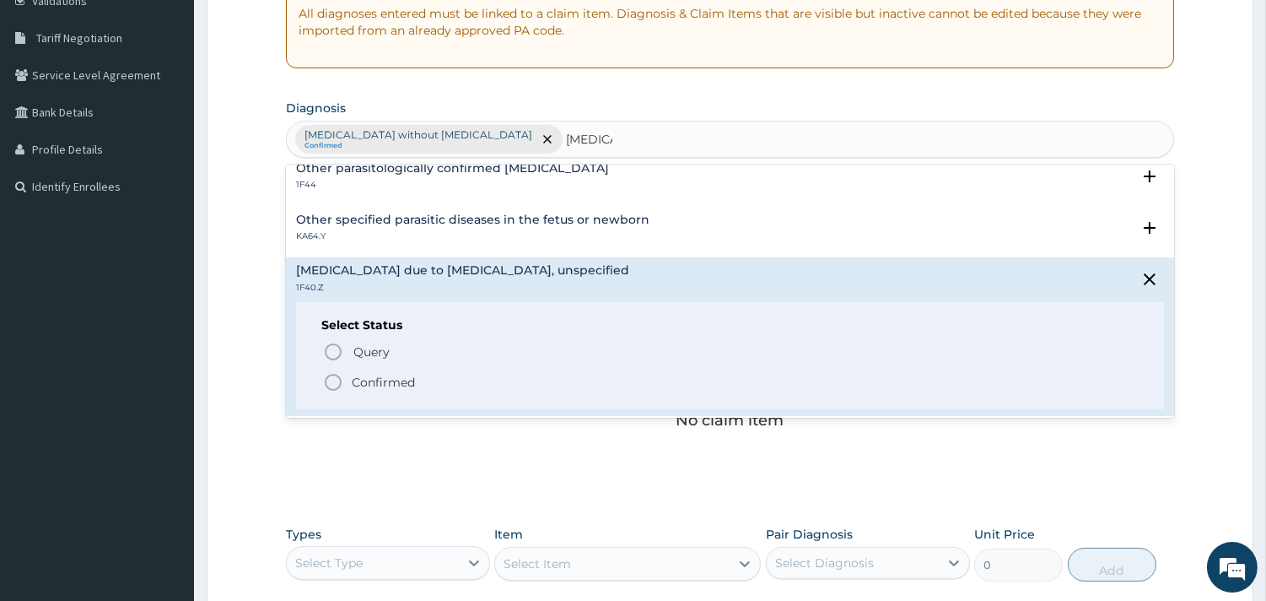
click at [334, 378] on icon "status option filled" at bounding box center [333, 382] width 20 height 20
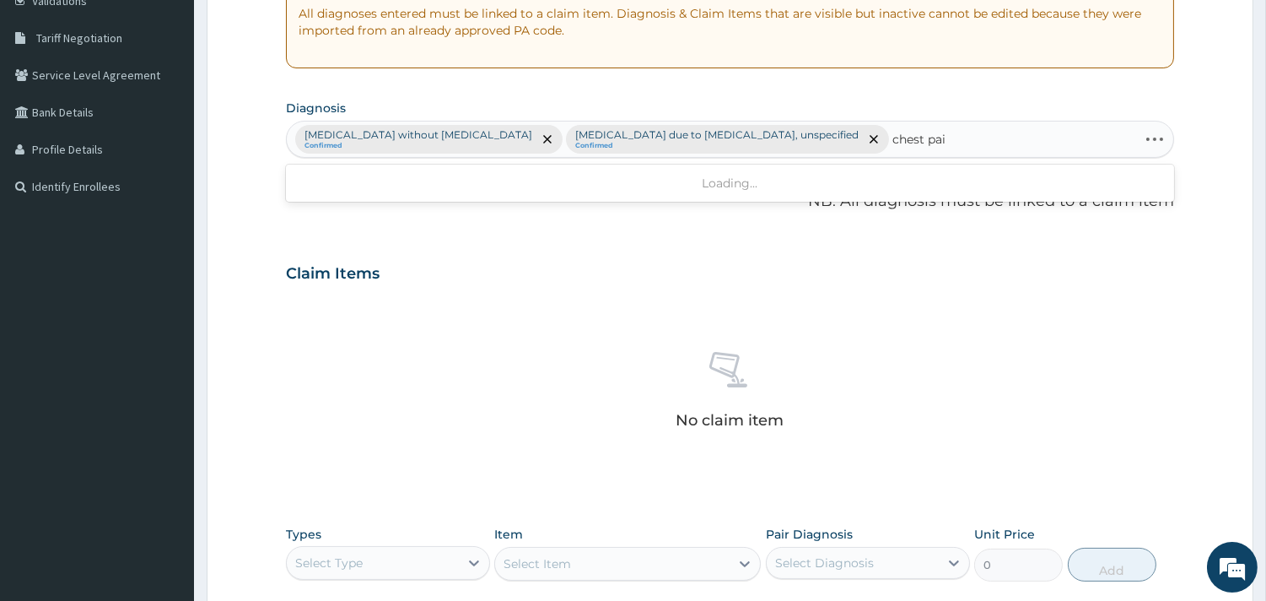
type input "[MEDICAL_DATA]"
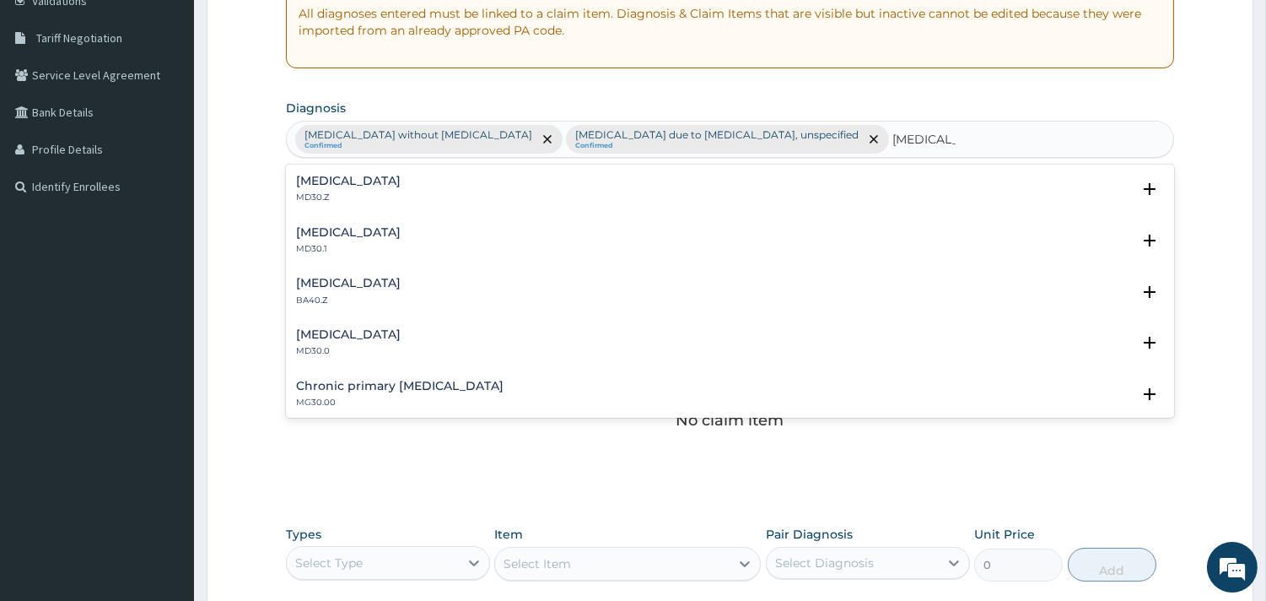
click at [361, 200] on p "MD30.Z" at bounding box center [348, 198] width 105 height 12
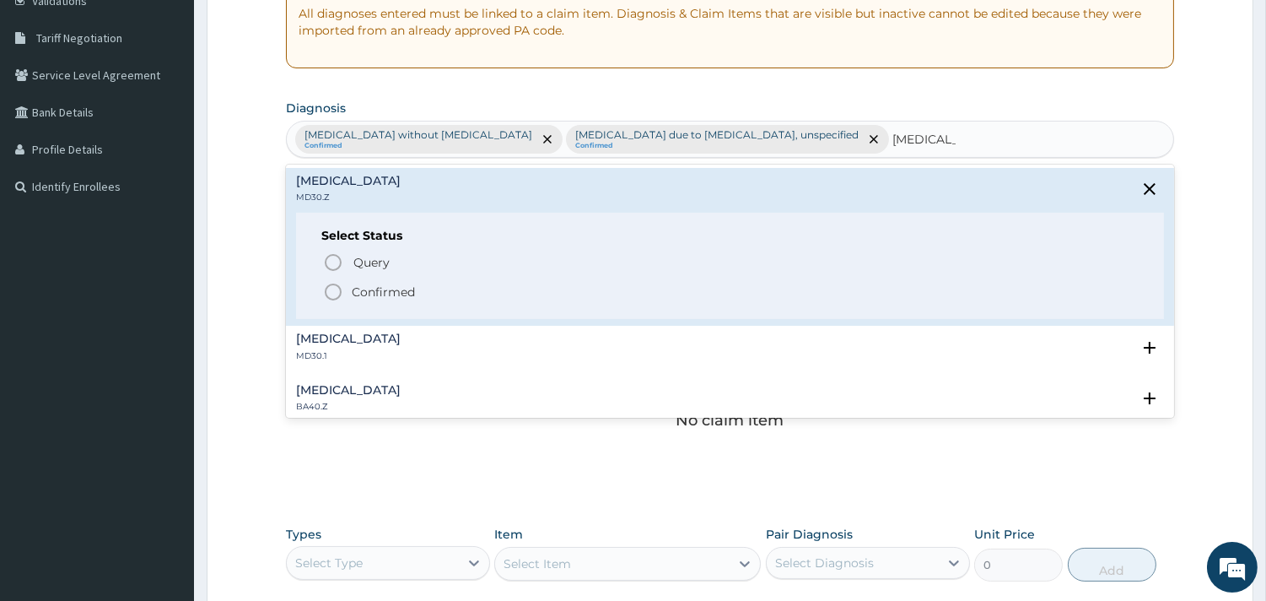
click at [332, 290] on icon "status option filled" at bounding box center [333, 292] width 20 height 20
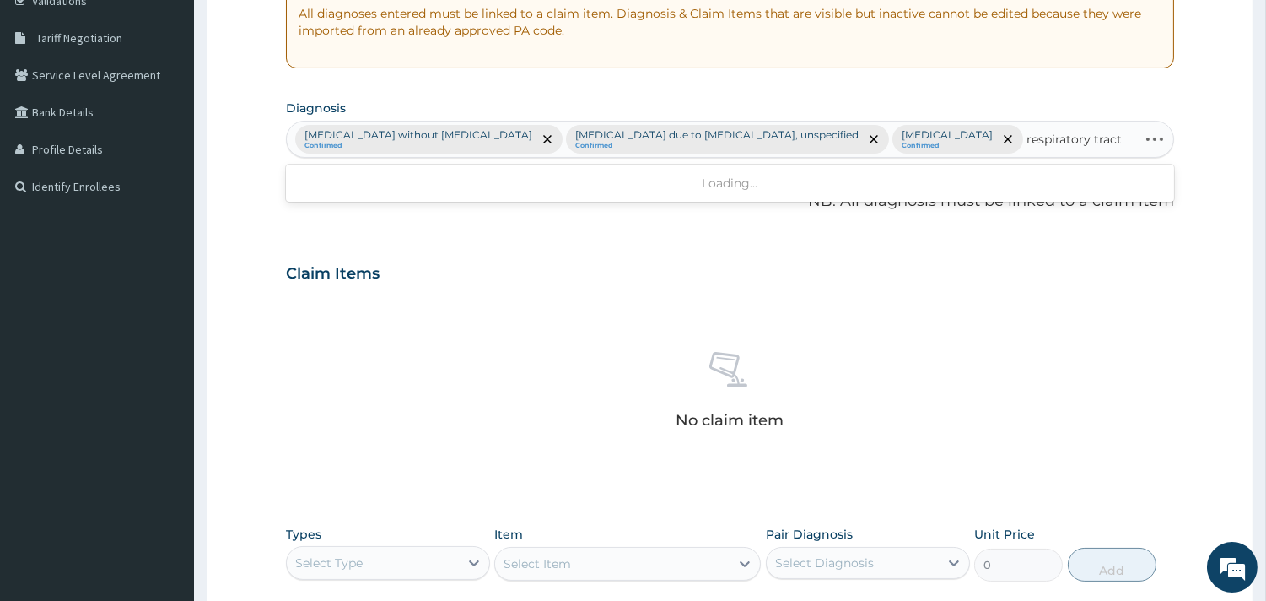
type input "respiratory tract"
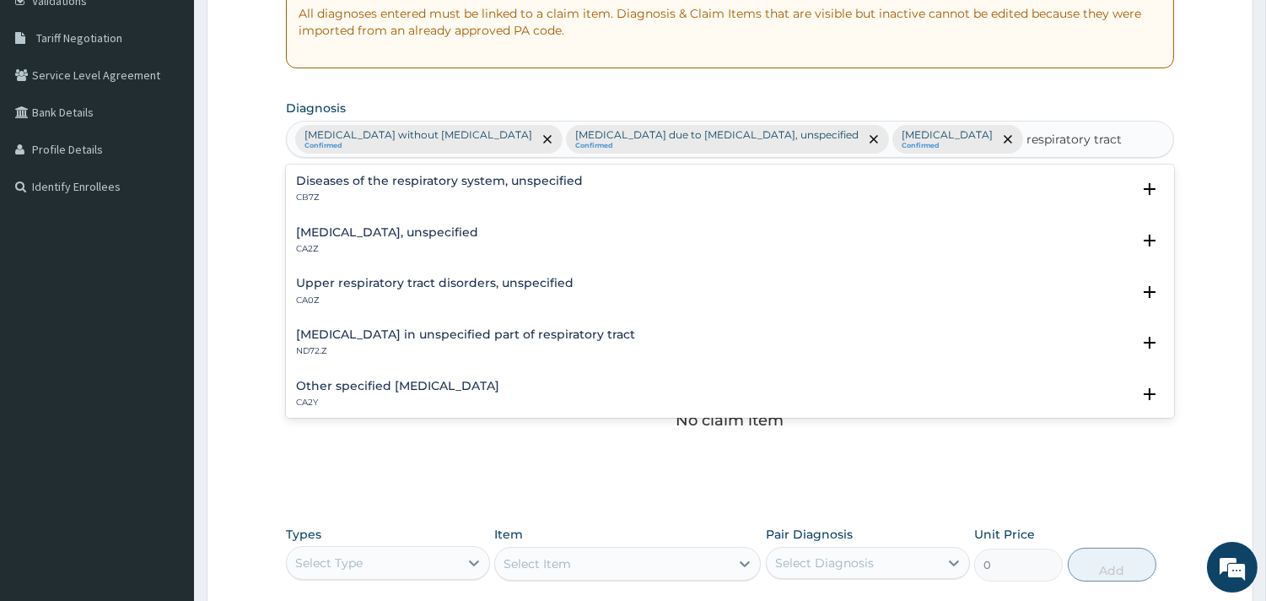
click at [339, 246] on p "CA2Z" at bounding box center [387, 249] width 182 height 12
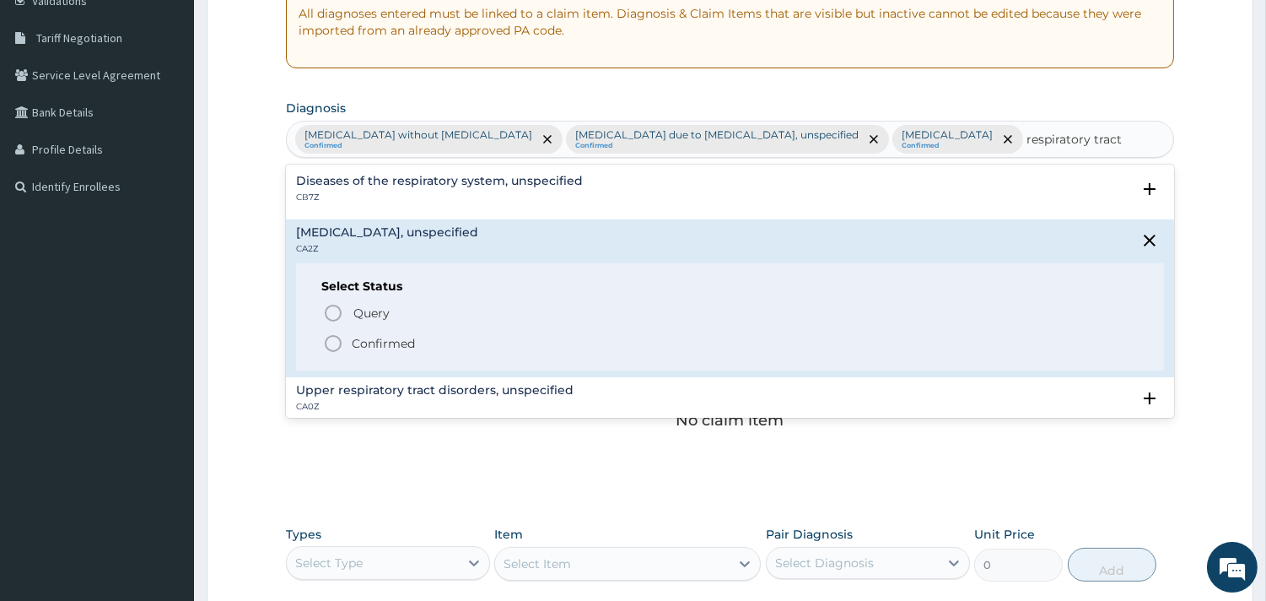
click at [332, 351] on circle "status option filled" at bounding box center [333, 343] width 15 height 15
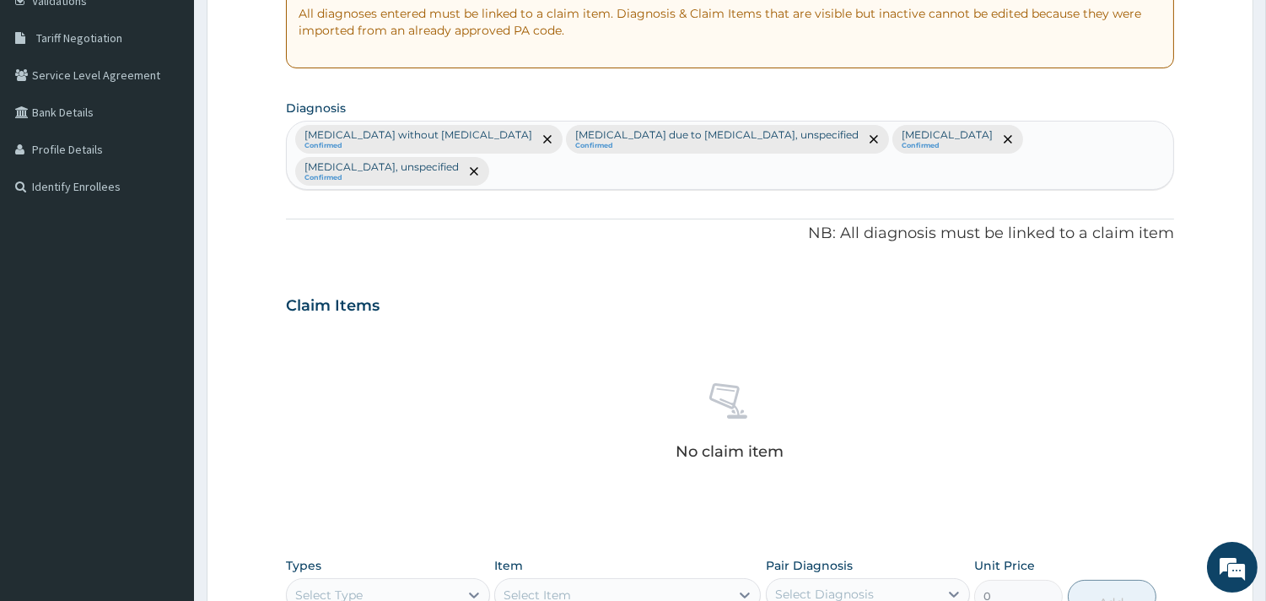
scroll to position [647, 0]
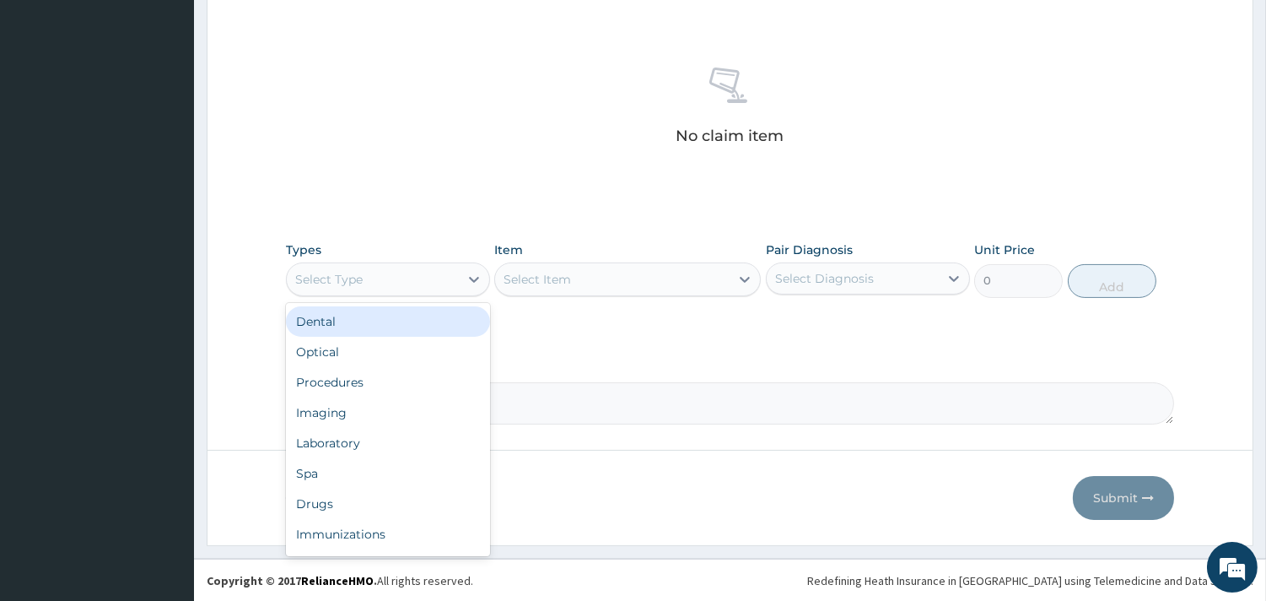
click at [366, 284] on div "Select Type" at bounding box center [373, 279] width 172 height 27
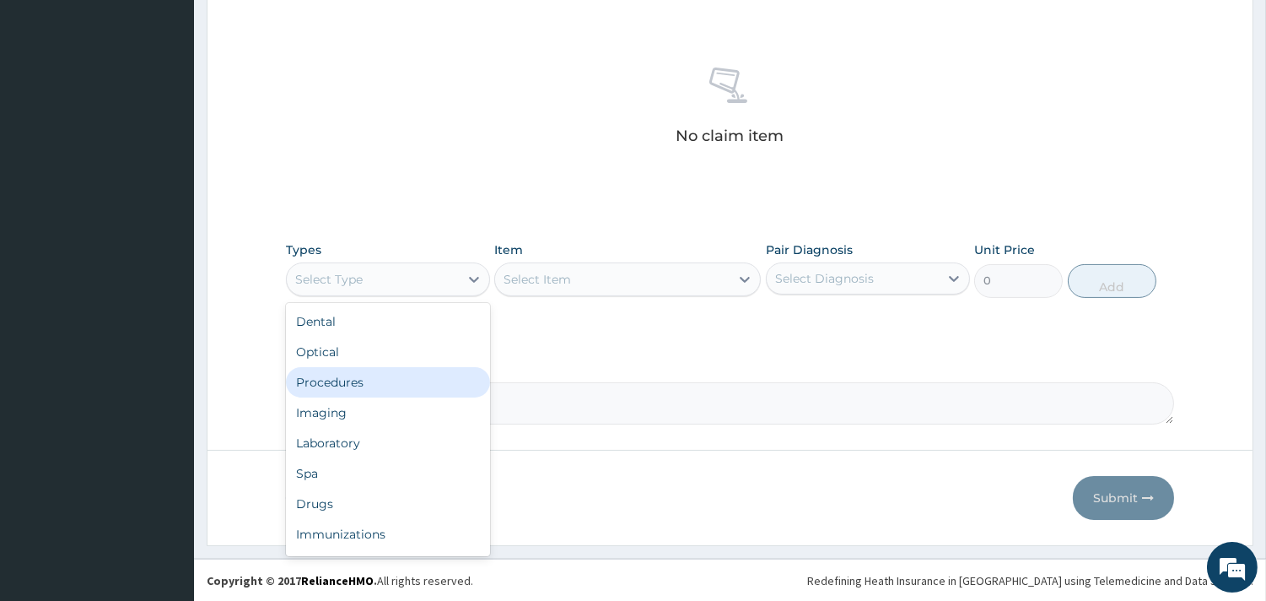
click at [355, 367] on div "Procedures" at bounding box center [388, 382] width 204 height 30
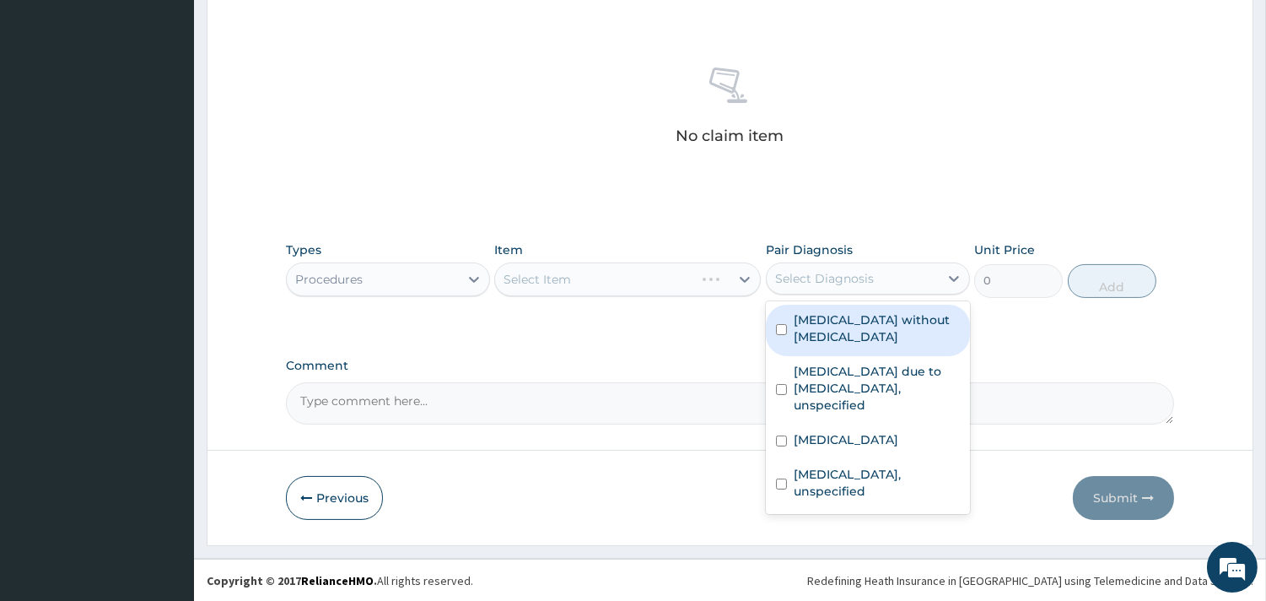
drag, startPoint x: 930, startPoint y: 275, endPoint x: 922, endPoint y: 310, distance: 35.4
click at [922, 294] on div "option [MEDICAL_DATA] without [MEDICAL_DATA] focused, 1 of 4. 4 results availab…" at bounding box center [868, 278] width 204 height 32
click at [922, 310] on div "[MEDICAL_DATA] without [MEDICAL_DATA]" at bounding box center [868, 330] width 204 height 51
checkbox input "true"
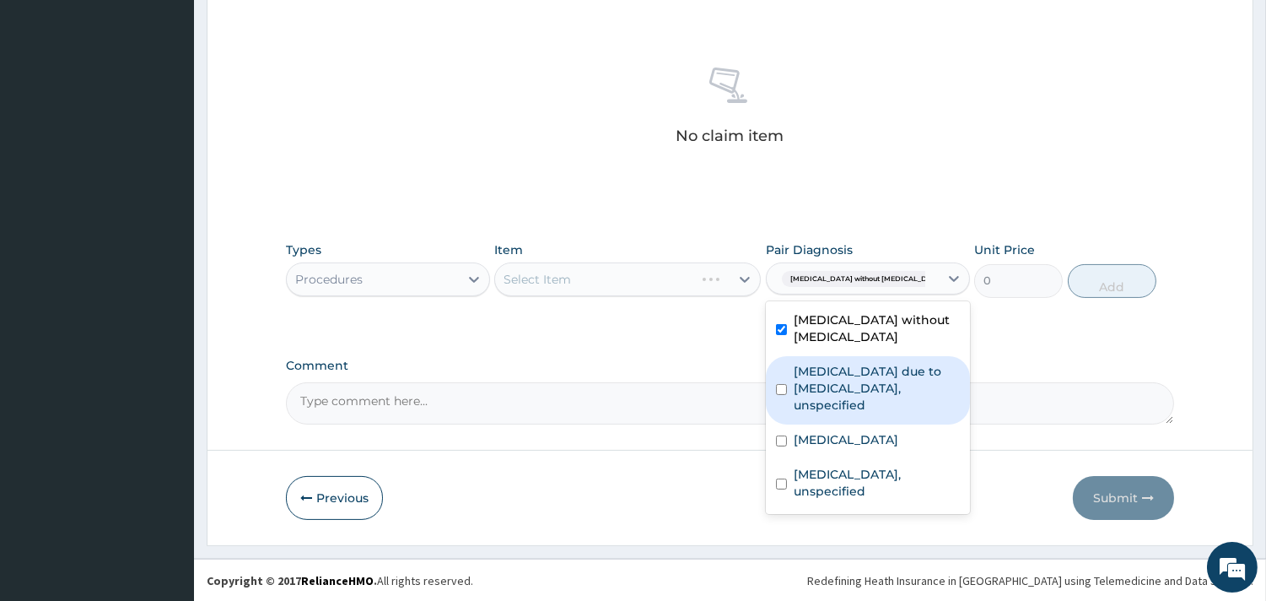
click at [908, 363] on label "[MEDICAL_DATA] due to [MEDICAL_DATA], unspecified" at bounding box center [877, 388] width 166 height 51
checkbox input "true"
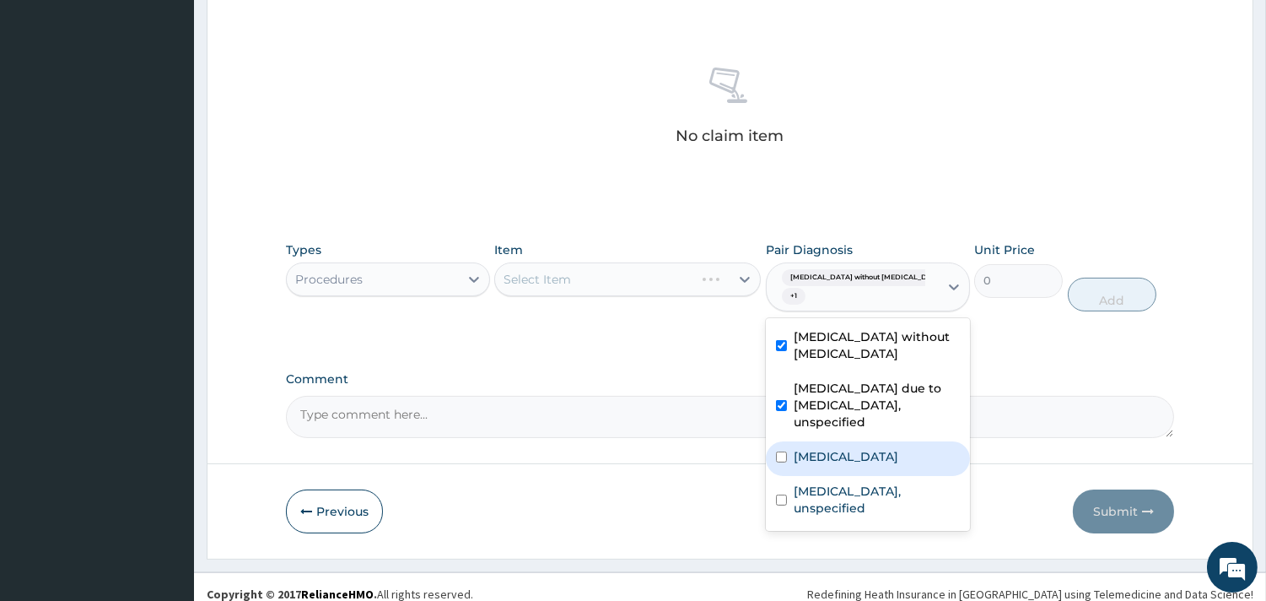
click at [874, 441] on div "[MEDICAL_DATA]" at bounding box center [868, 458] width 204 height 35
checkbox input "true"
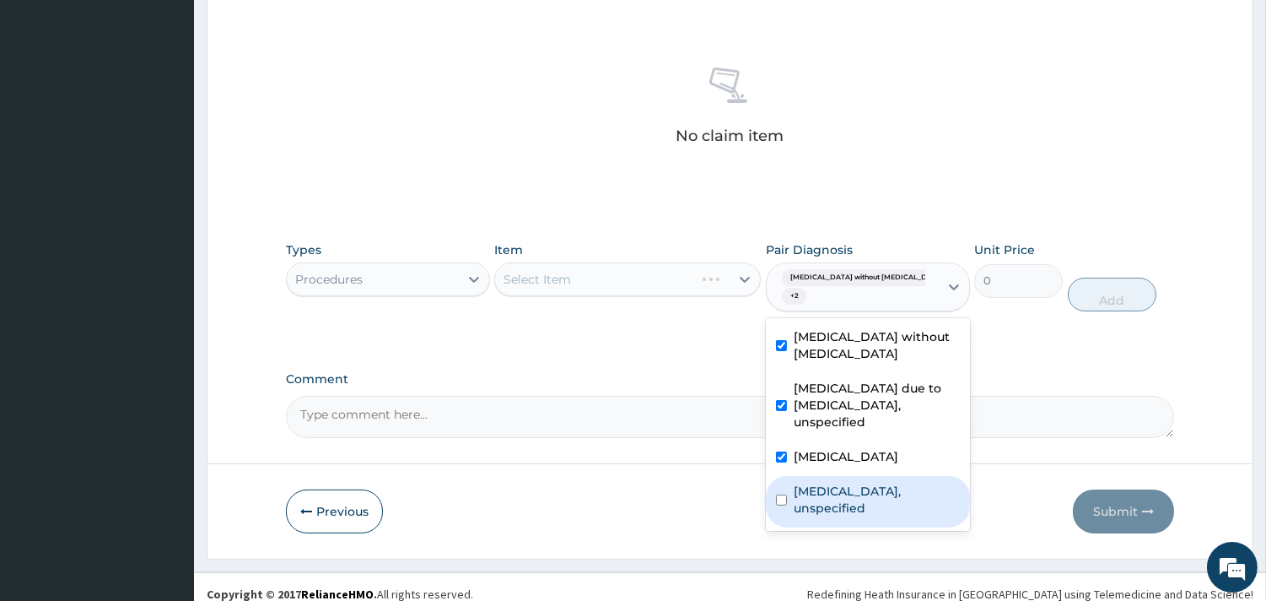
click at [876, 483] on label "[MEDICAL_DATA], unspecified" at bounding box center [877, 500] width 166 height 34
checkbox input "true"
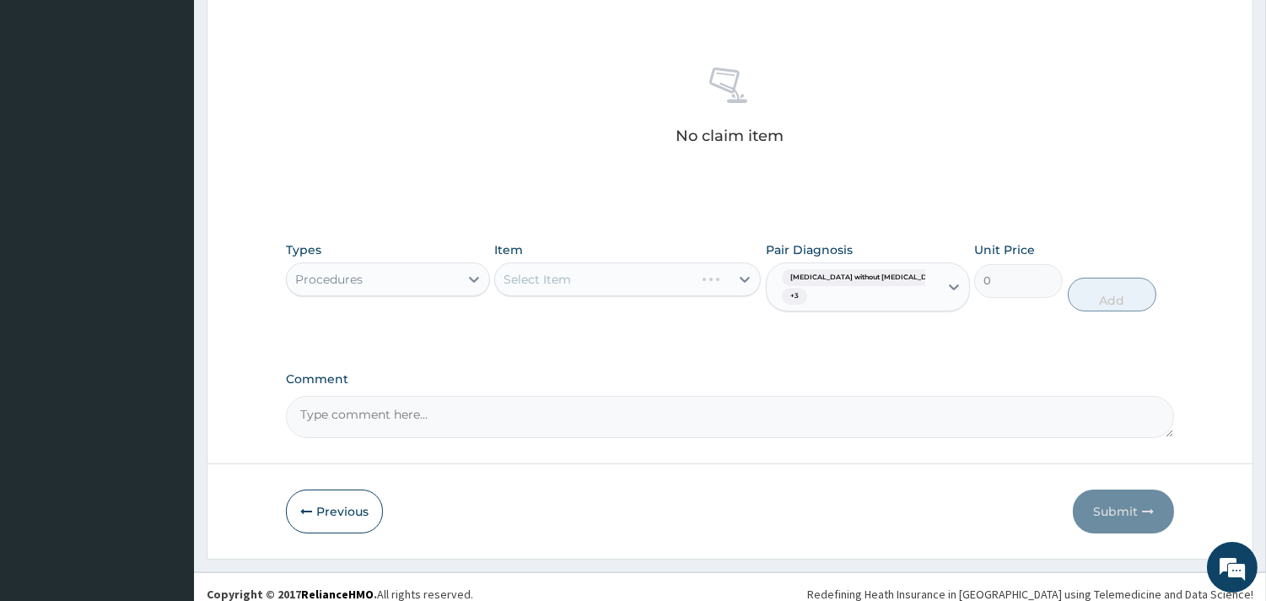
click at [650, 276] on div "Select Item" at bounding box center [627, 279] width 267 height 34
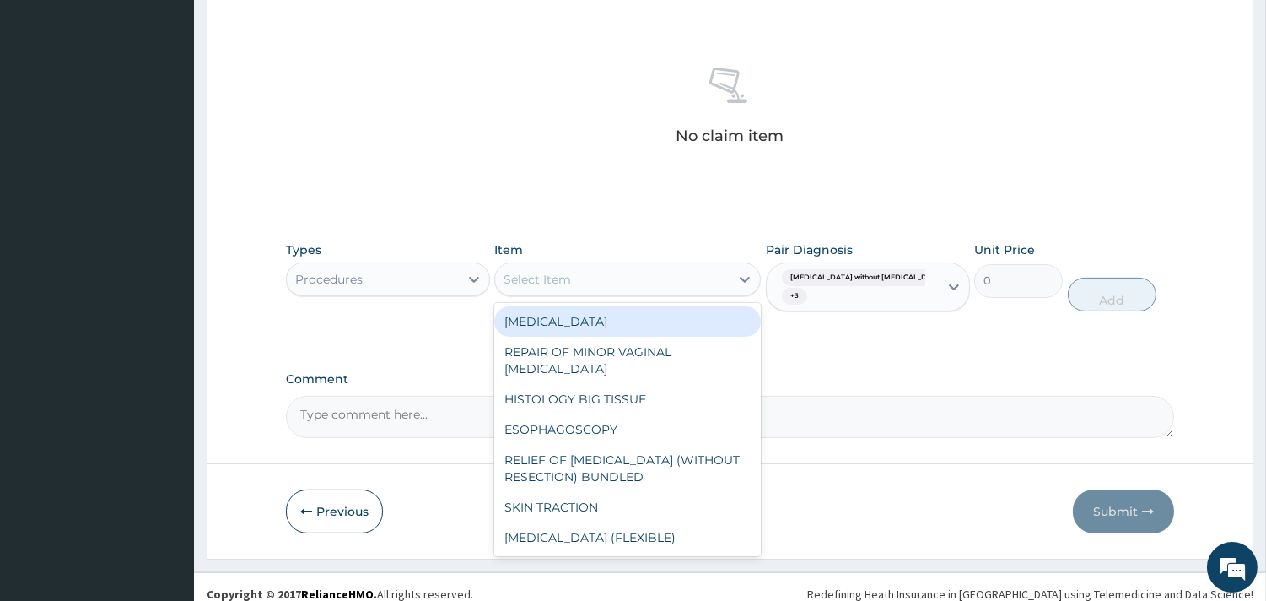
click at [613, 289] on div "Select Item" at bounding box center [612, 279] width 235 height 27
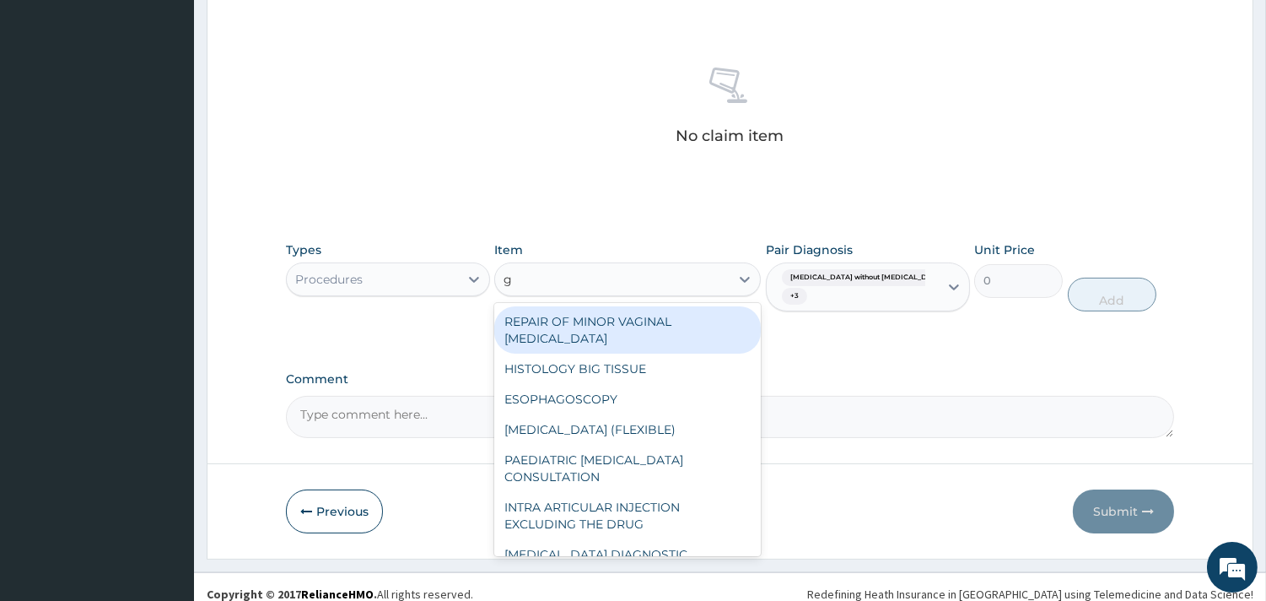
type input "gp"
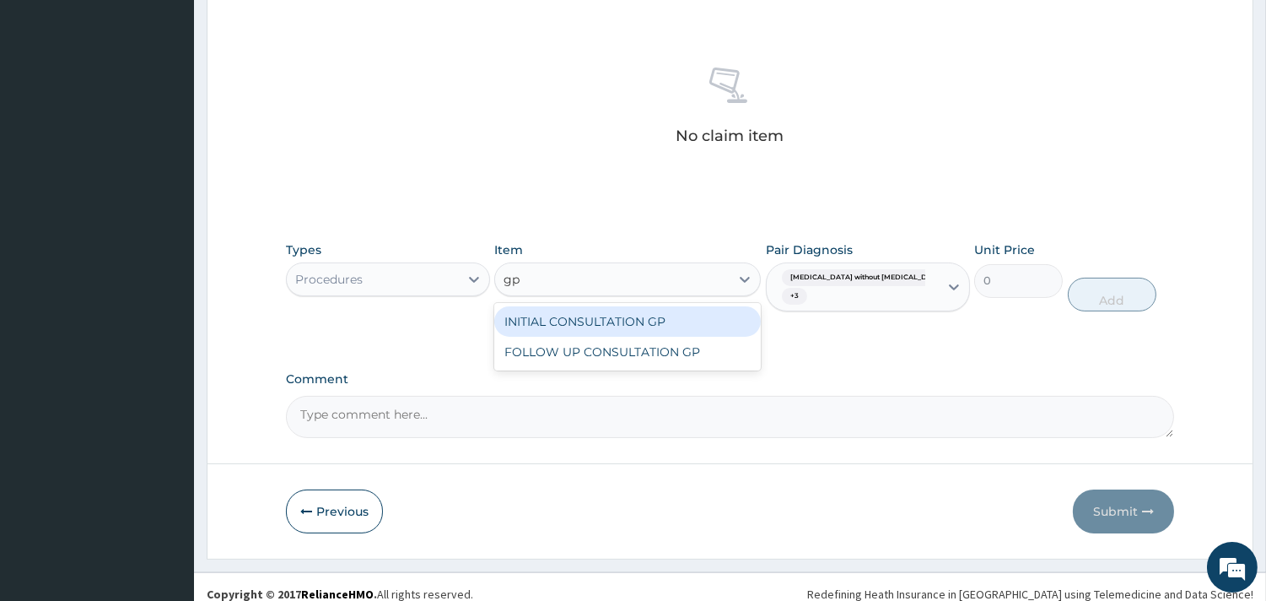
click at [636, 323] on div "INITIAL CONSULTATION GP" at bounding box center [627, 321] width 267 height 30
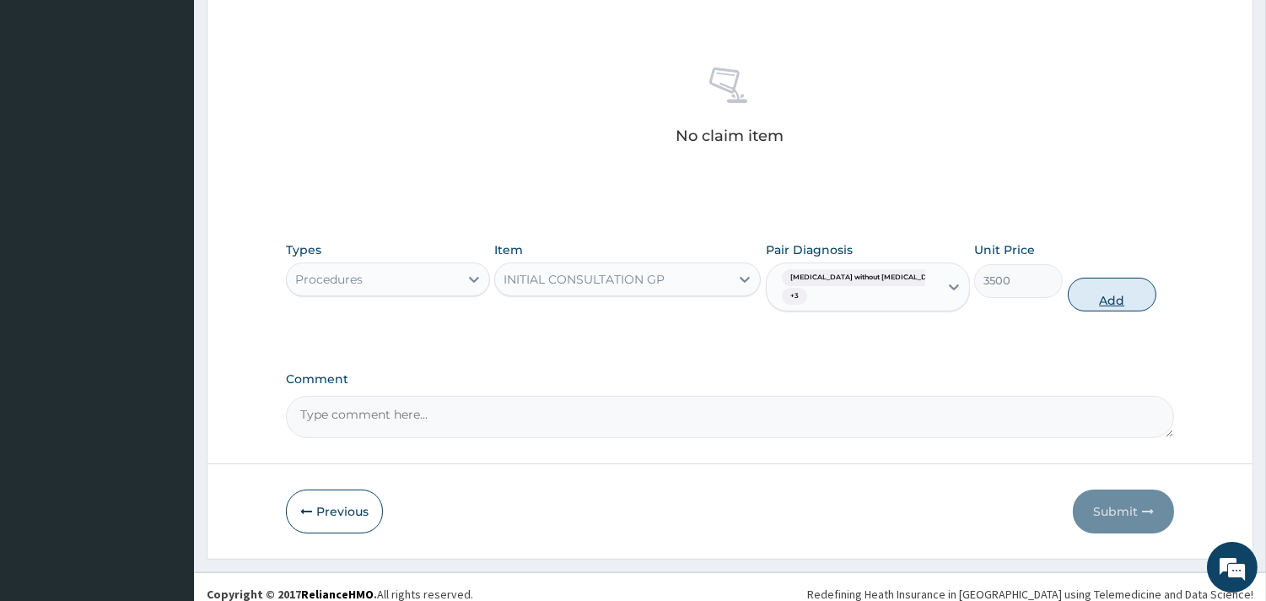
click at [1116, 298] on button "Add" at bounding box center [1112, 295] width 89 height 34
type input "0"
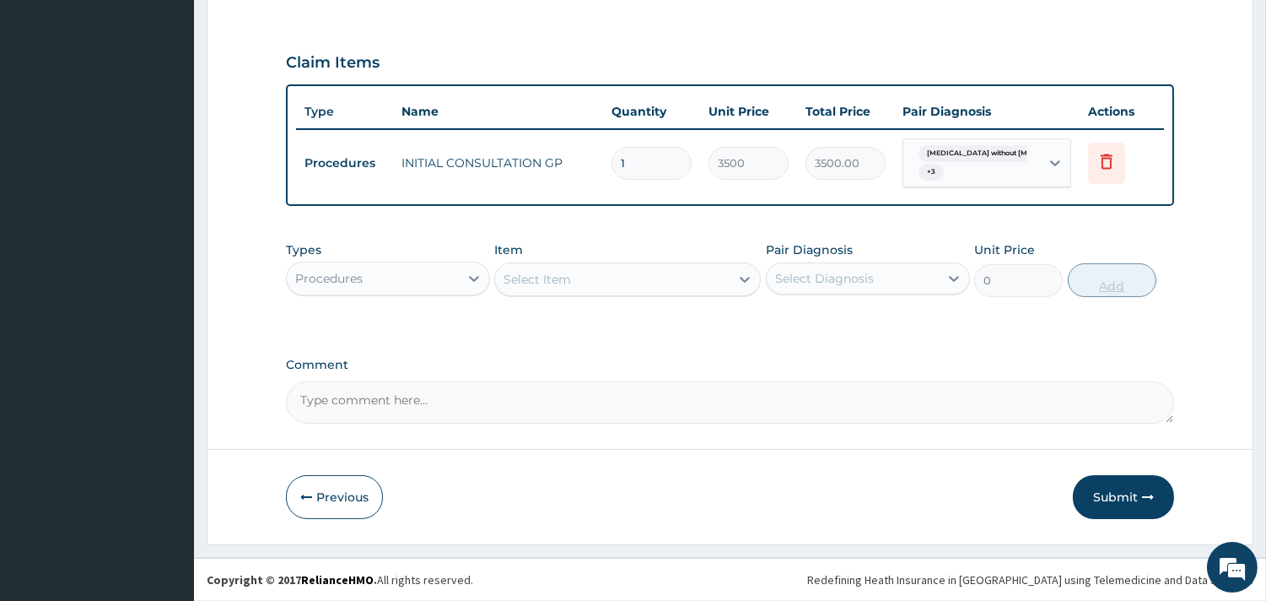
scroll to position [572, 0]
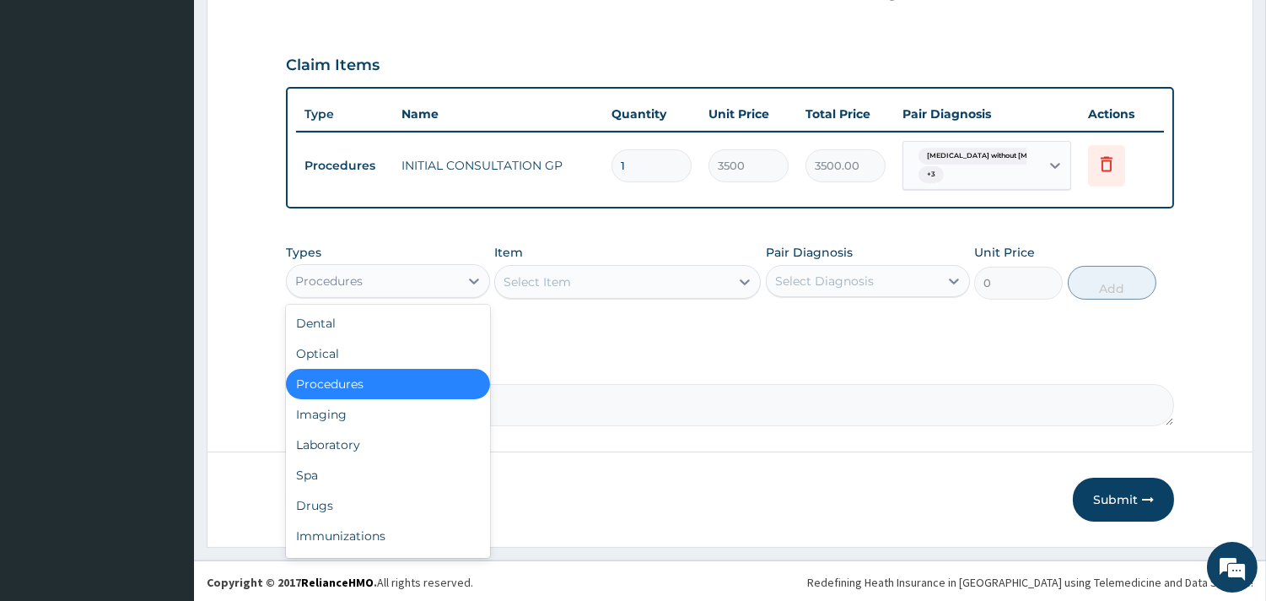
click at [454, 270] on div "Procedures" at bounding box center [373, 280] width 172 height 27
click at [380, 491] on div "Drugs" at bounding box center [388, 505] width 204 height 30
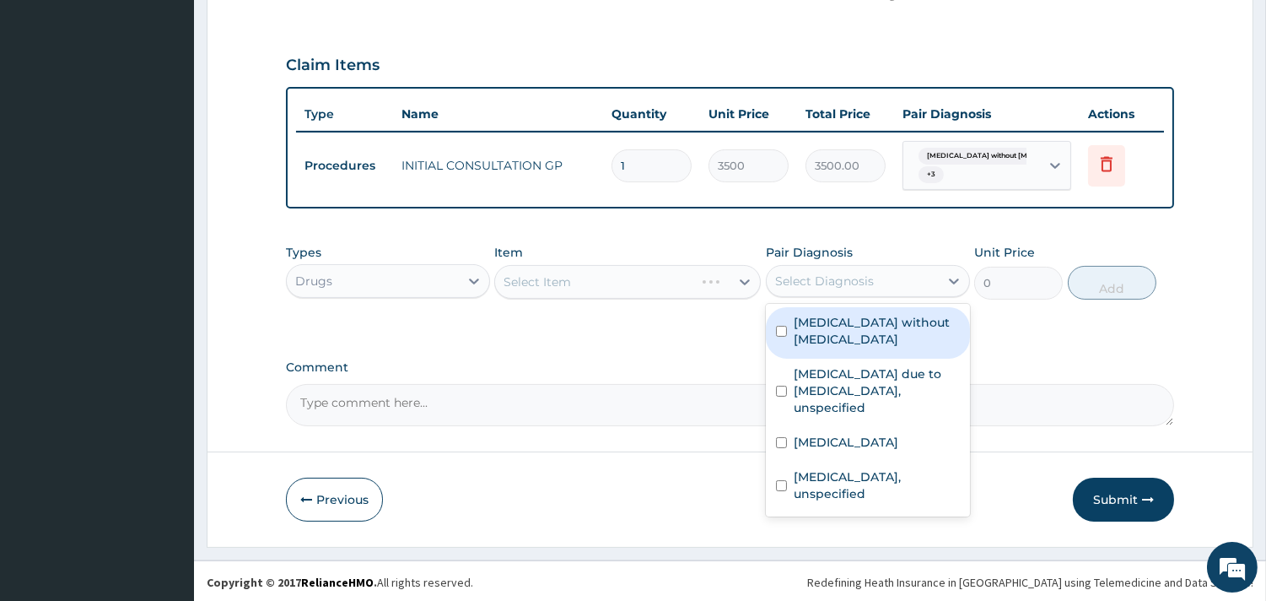
click at [877, 283] on div "Select Diagnosis" at bounding box center [853, 280] width 172 height 27
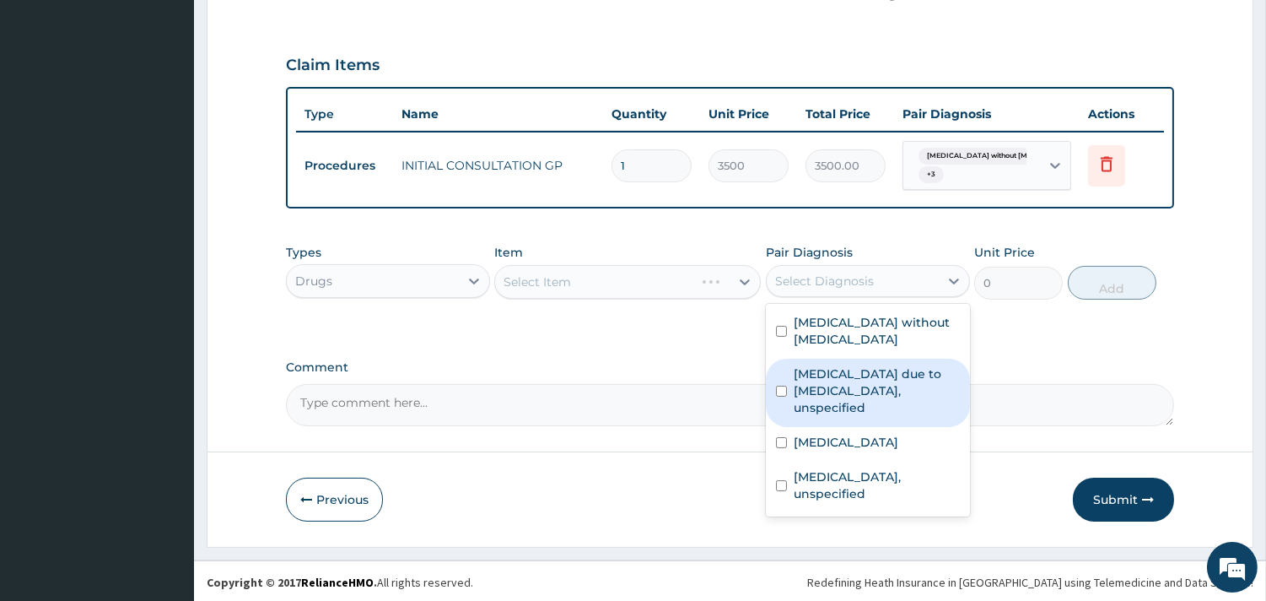
click at [844, 365] on label "[MEDICAL_DATA] due to [MEDICAL_DATA], unspecified" at bounding box center [877, 390] width 166 height 51
checkbox input "true"
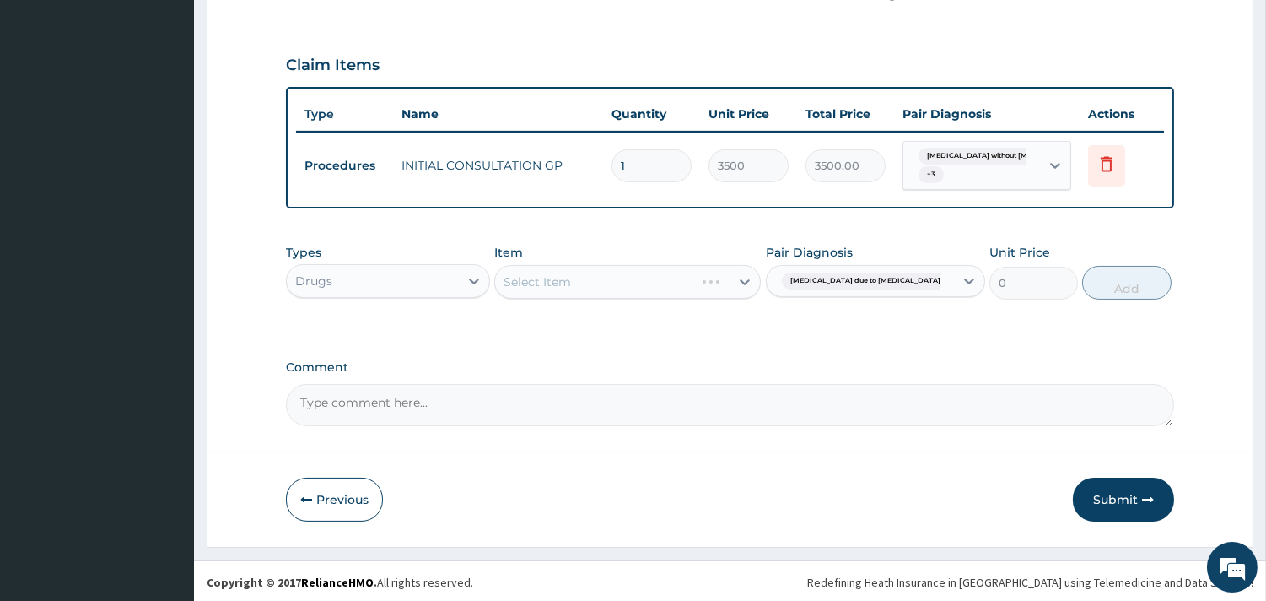
click at [579, 284] on div "Select Item" at bounding box center [627, 282] width 267 height 34
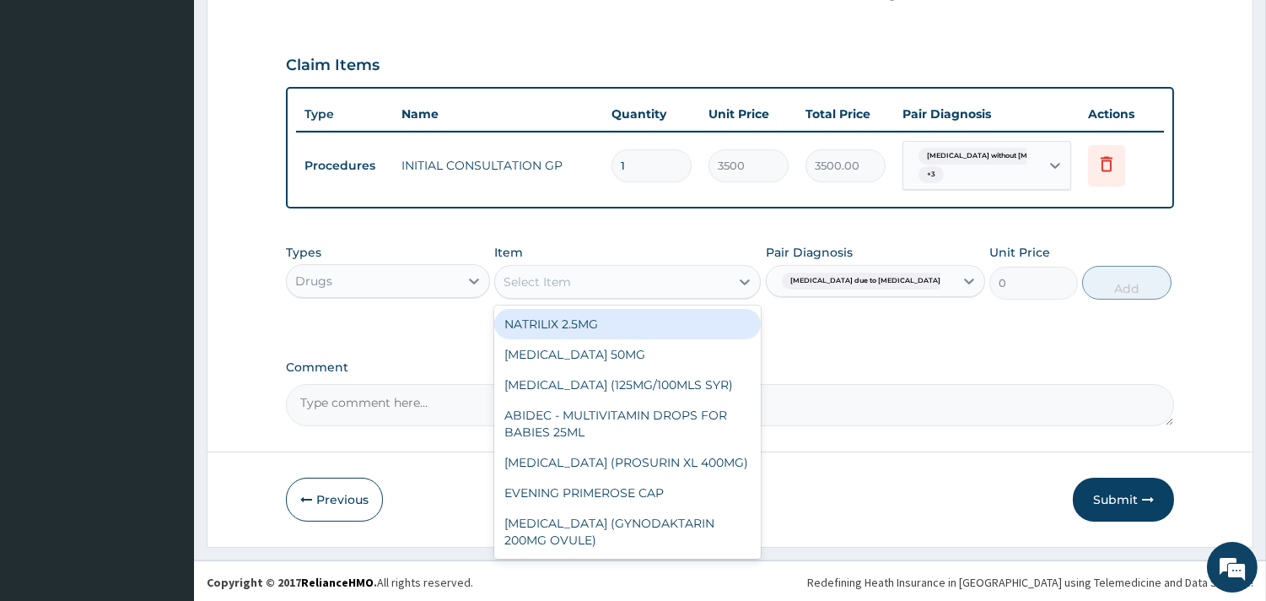
click at [629, 280] on div "Select Item" at bounding box center [612, 281] width 235 height 27
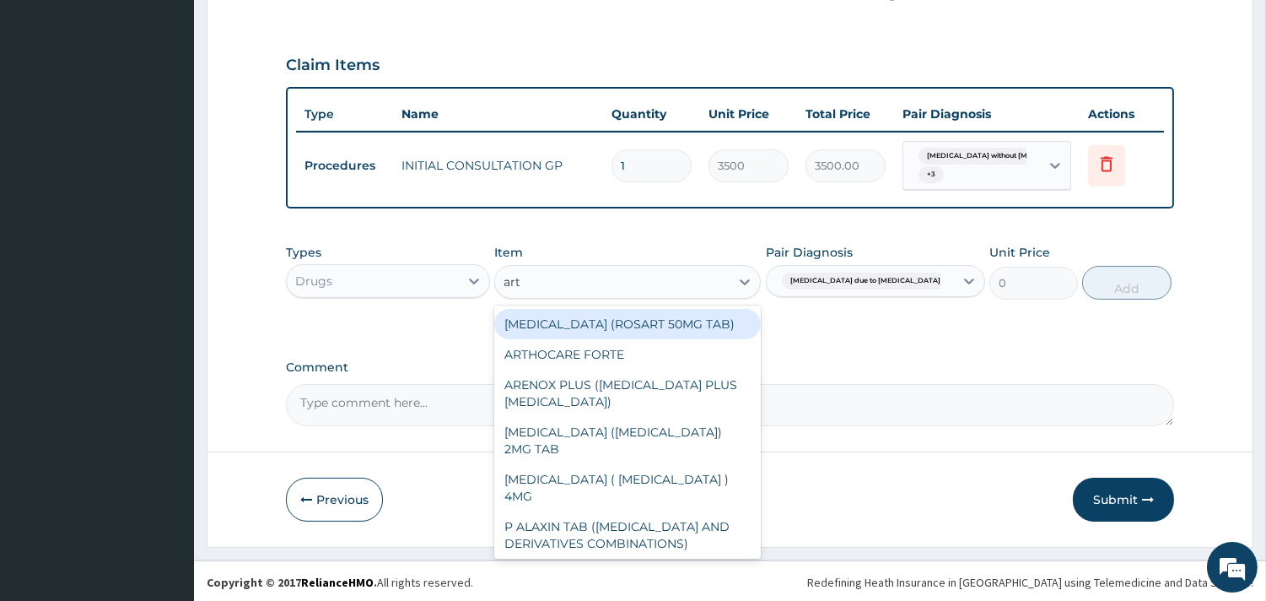
type input "arte"
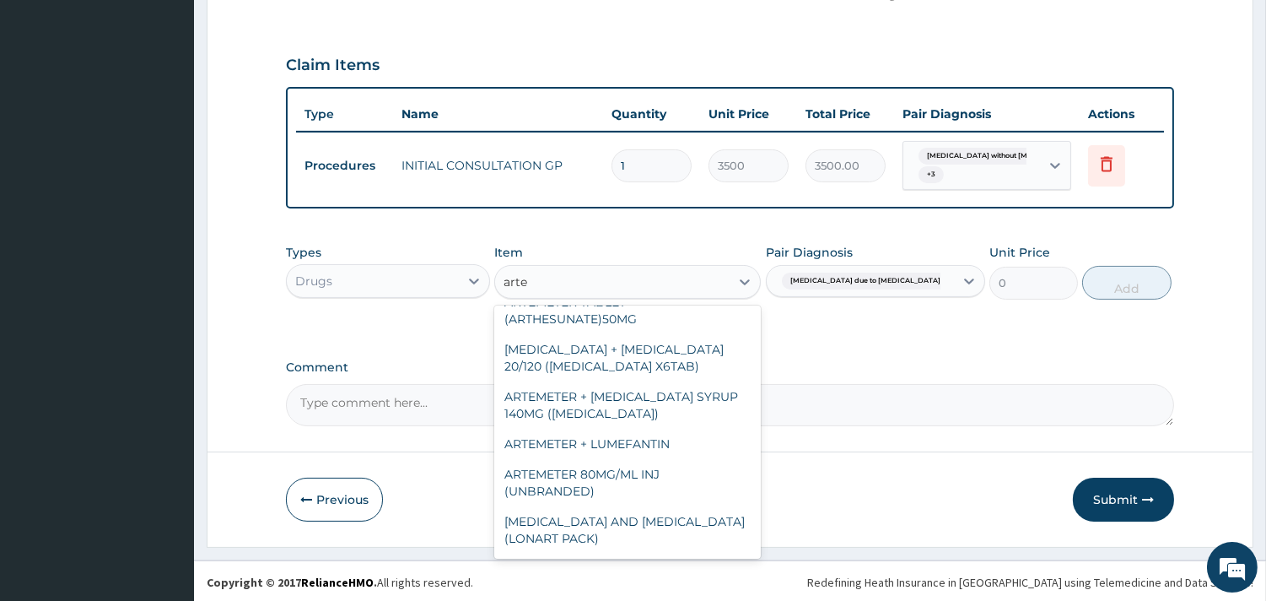
scroll to position [364, 0]
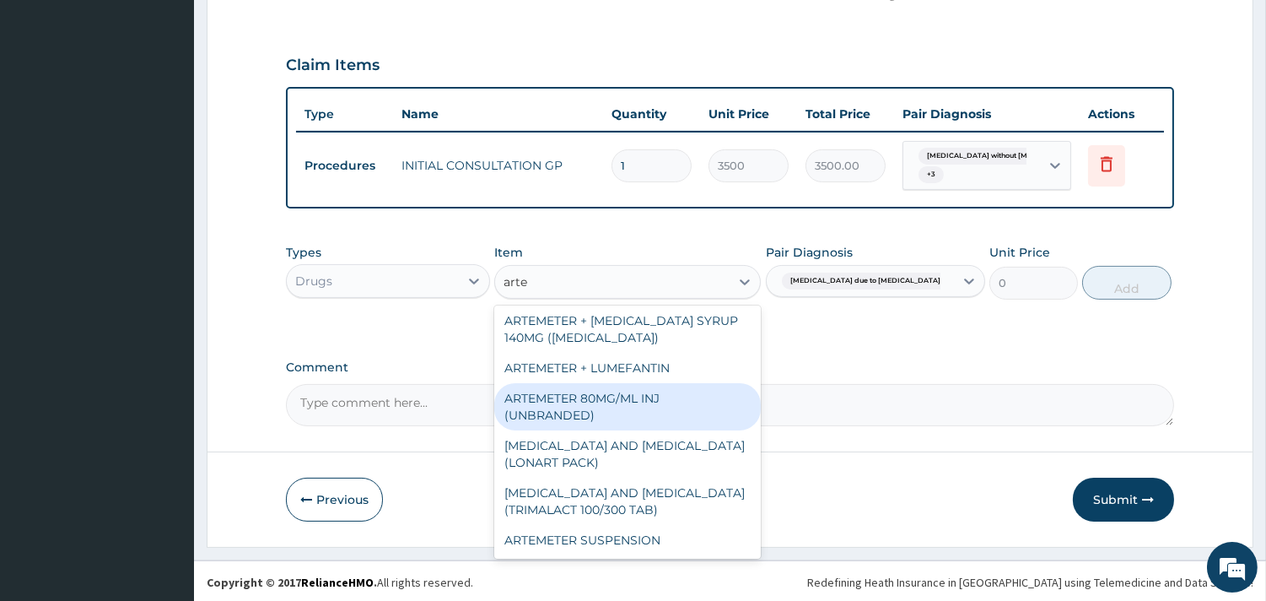
click at [669, 413] on div "ARTEMETER 80MG/ML INJ (UNBRANDED)" at bounding box center [627, 406] width 267 height 47
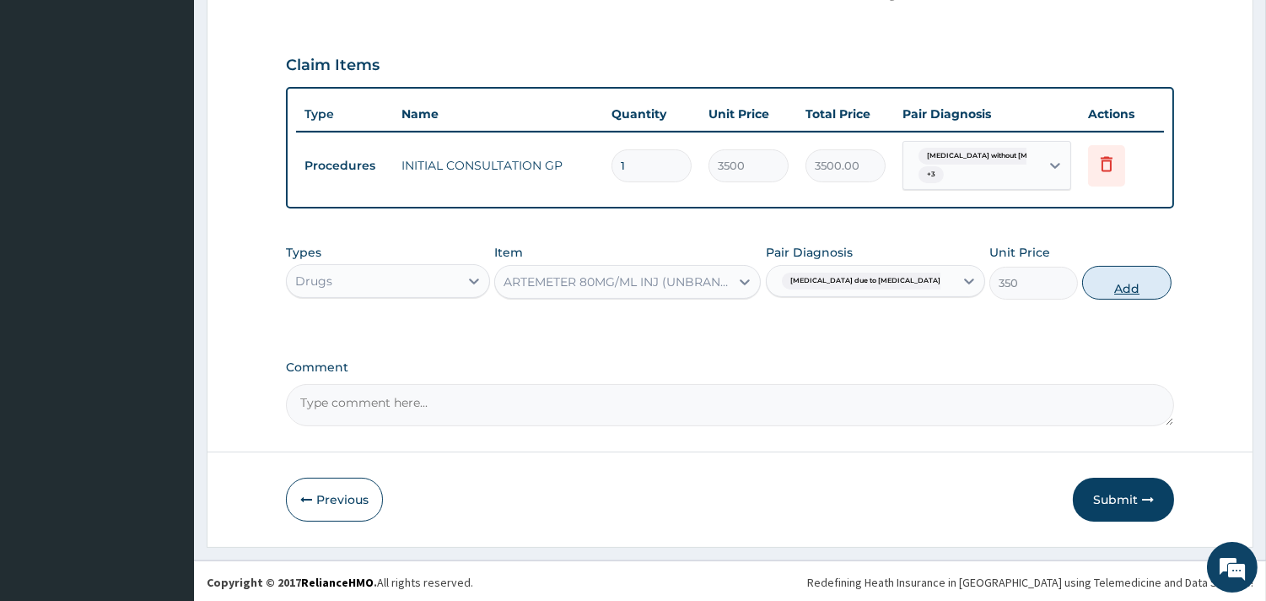
click at [1120, 288] on button "Add" at bounding box center [1126, 283] width 89 height 34
type input "0"
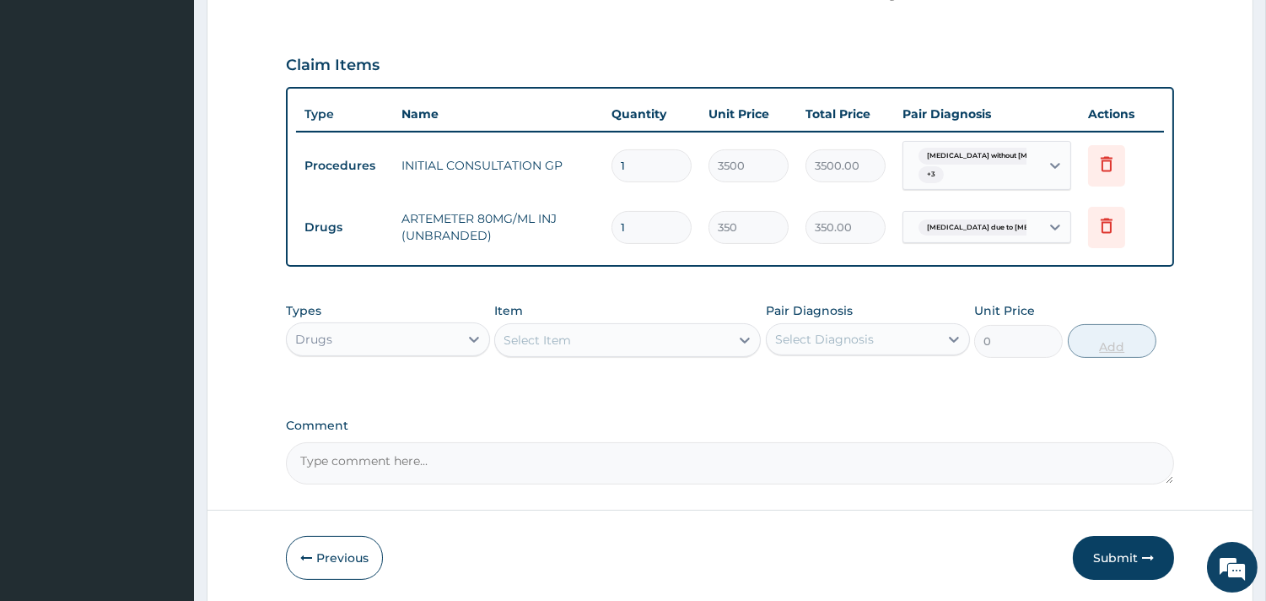
type input "0.00"
type input "6"
type input "2100.00"
type input "6"
click at [643, 342] on div "Select Item" at bounding box center [612, 339] width 235 height 27
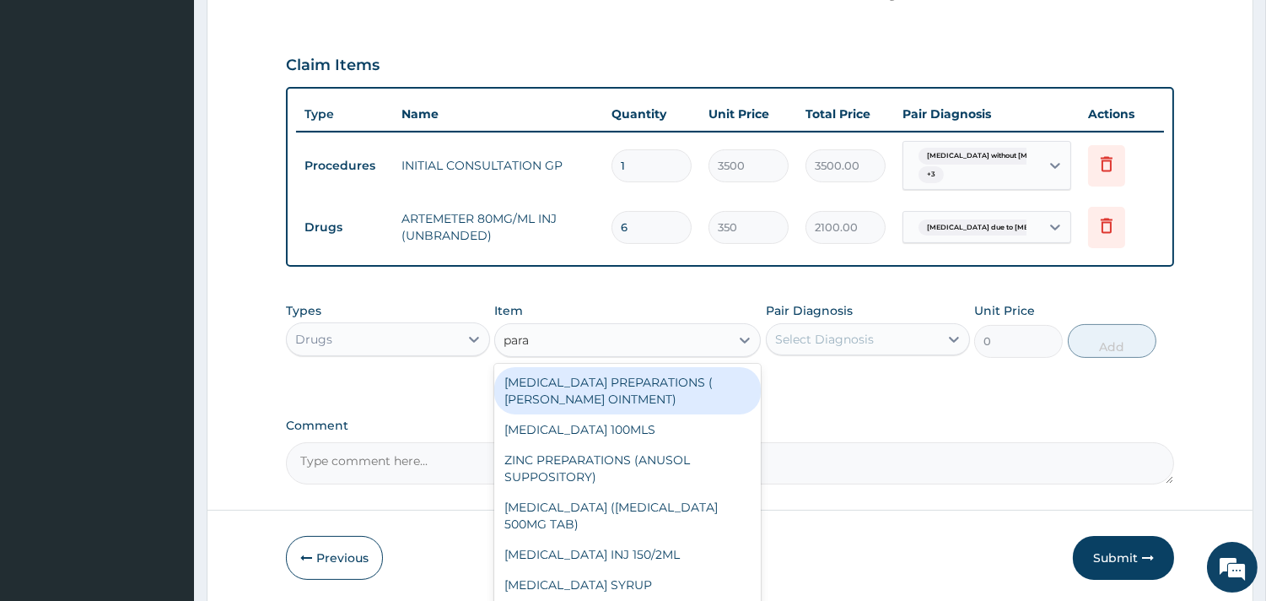
type input "parac"
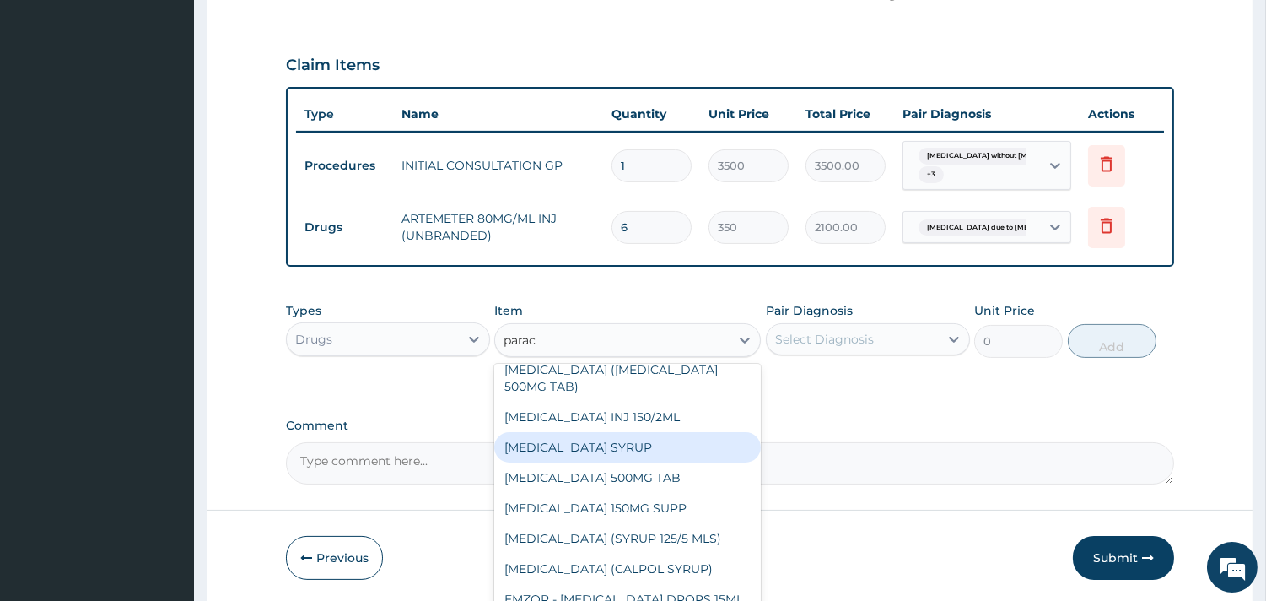
scroll to position [631, 0]
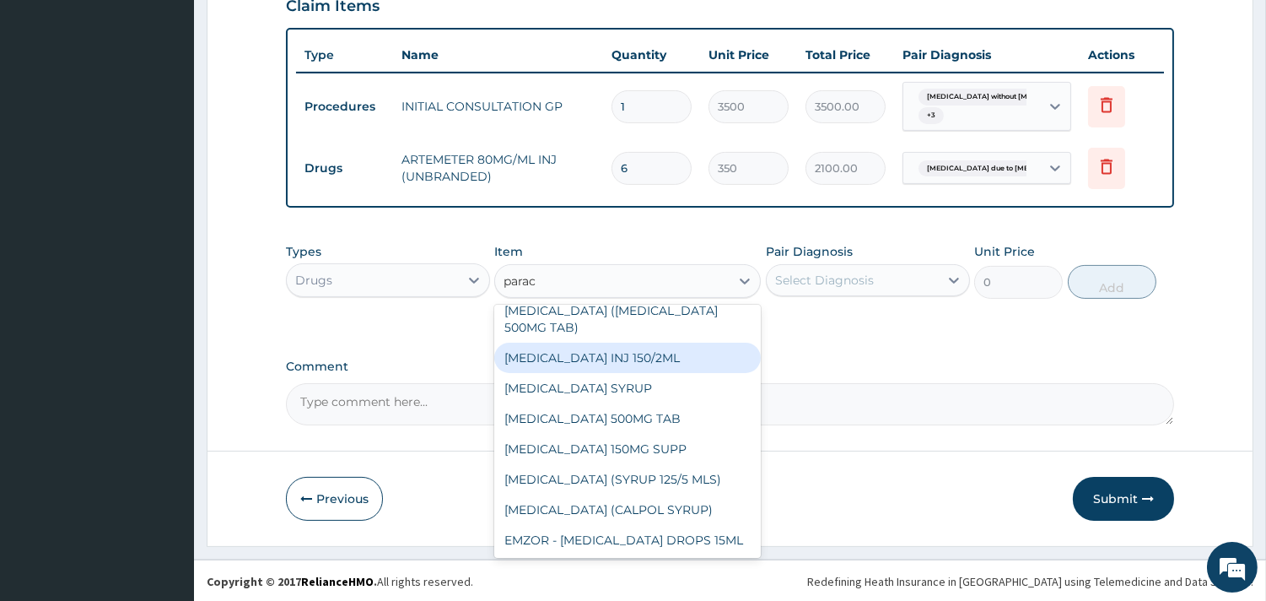
click at [660, 355] on div "[MEDICAL_DATA] INJ 150/2ML" at bounding box center [627, 358] width 267 height 30
type input "100"
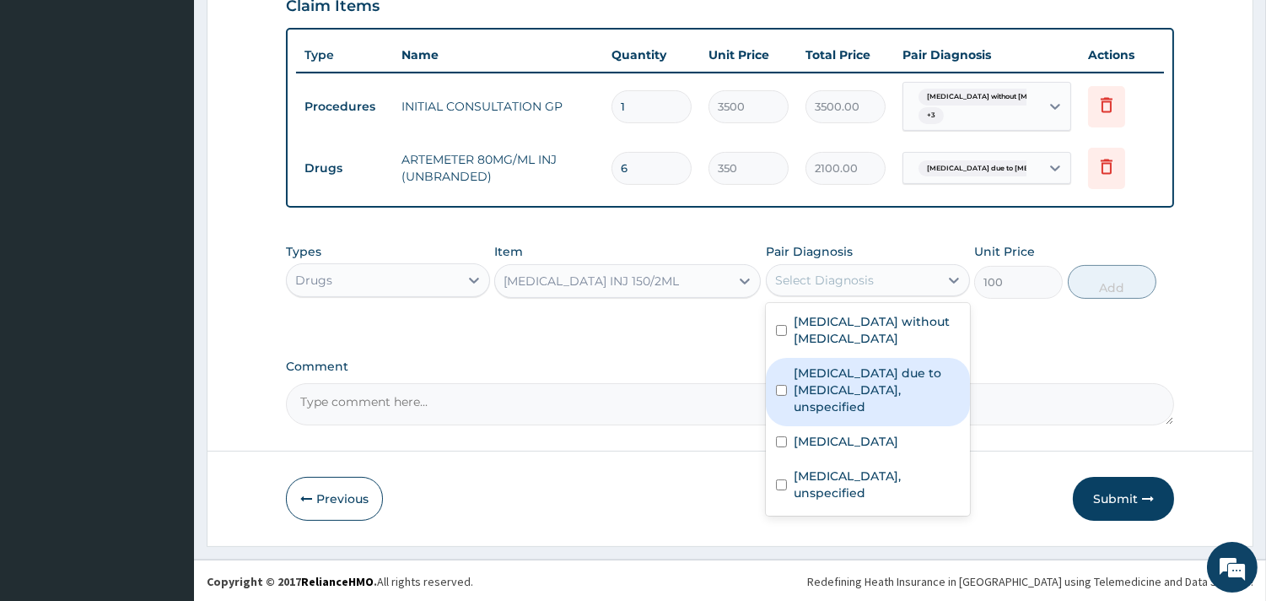
drag, startPoint x: 867, startPoint y: 287, endPoint x: 858, endPoint y: 352, distance: 65.6
click at [858, 296] on div "option [MEDICAL_DATA] due to [MEDICAL_DATA], unspecified, selected. option [MED…" at bounding box center [868, 280] width 204 height 32
click at [858, 364] on label "[MEDICAL_DATA] due to [MEDICAL_DATA], unspecified" at bounding box center [877, 389] width 166 height 51
checkbox input "true"
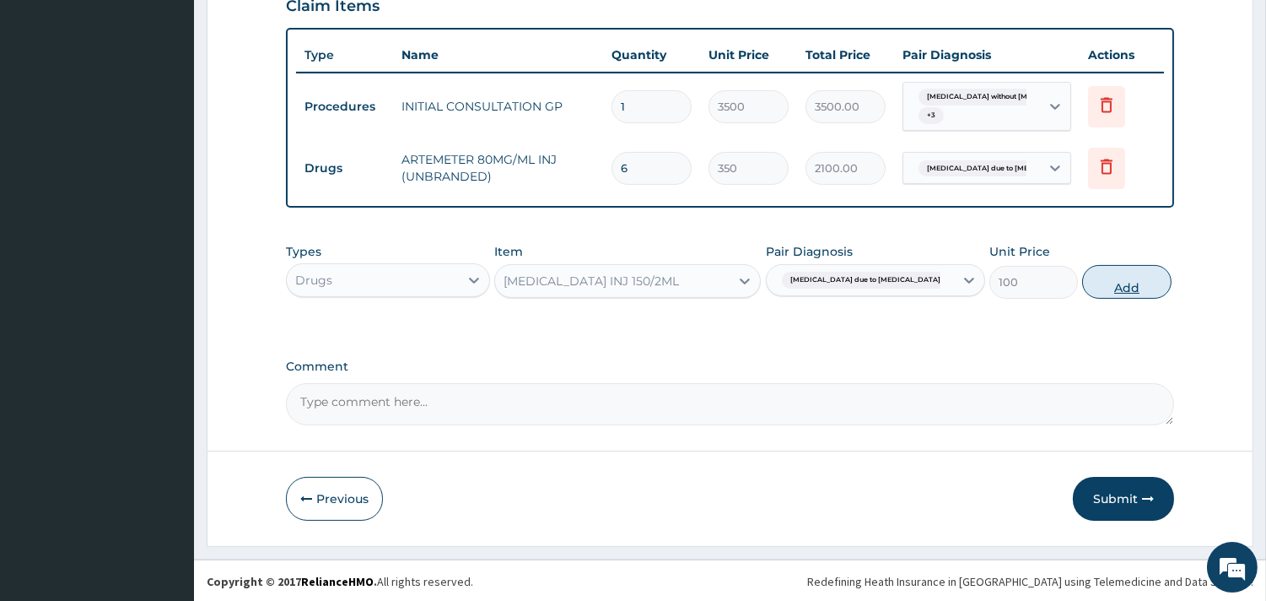
click at [1091, 283] on button "Add" at bounding box center [1126, 282] width 89 height 34
type input "0"
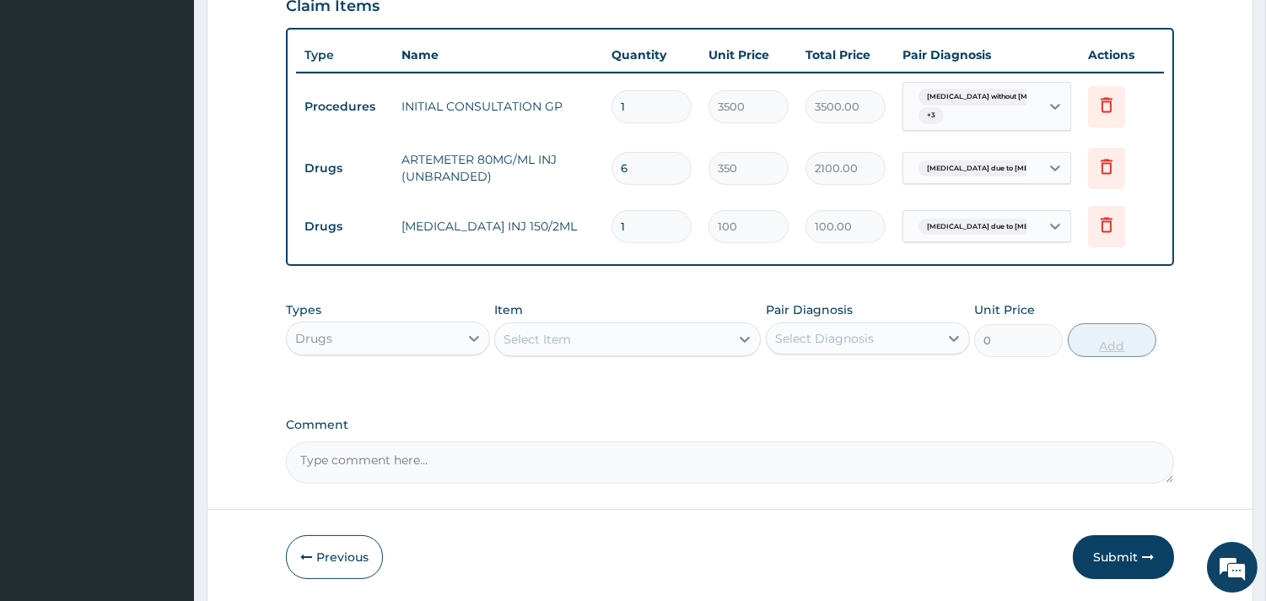
type input "0.00"
type input "4"
type input "400.00"
type input "4"
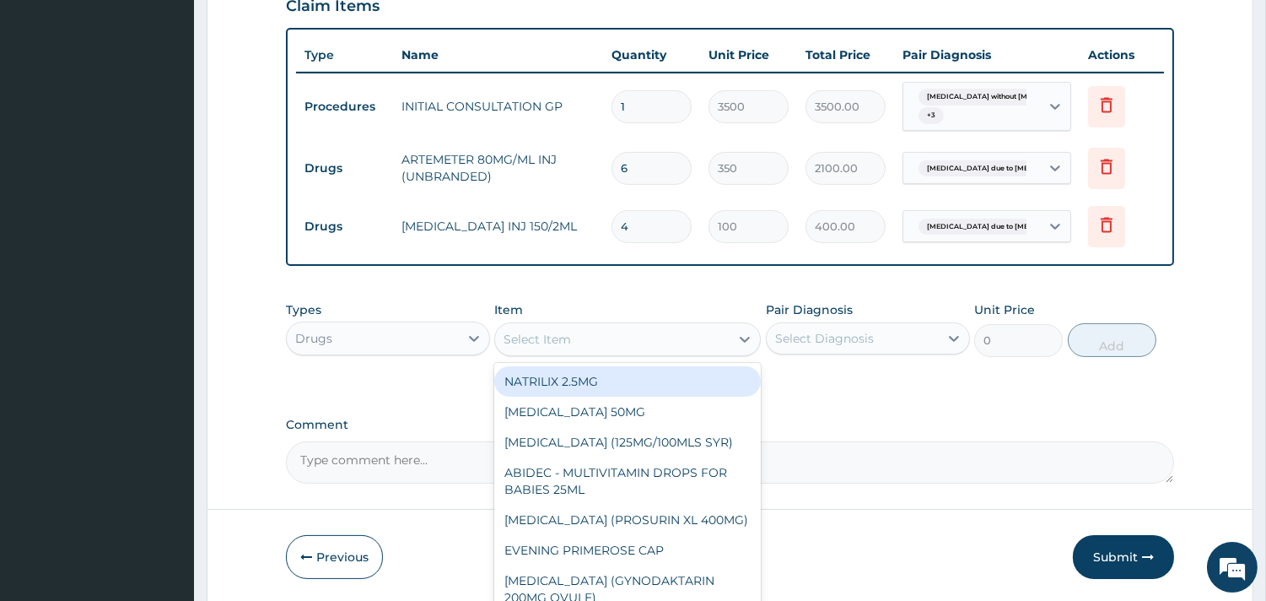
click at [645, 329] on div "Select Item" at bounding box center [612, 339] width 235 height 27
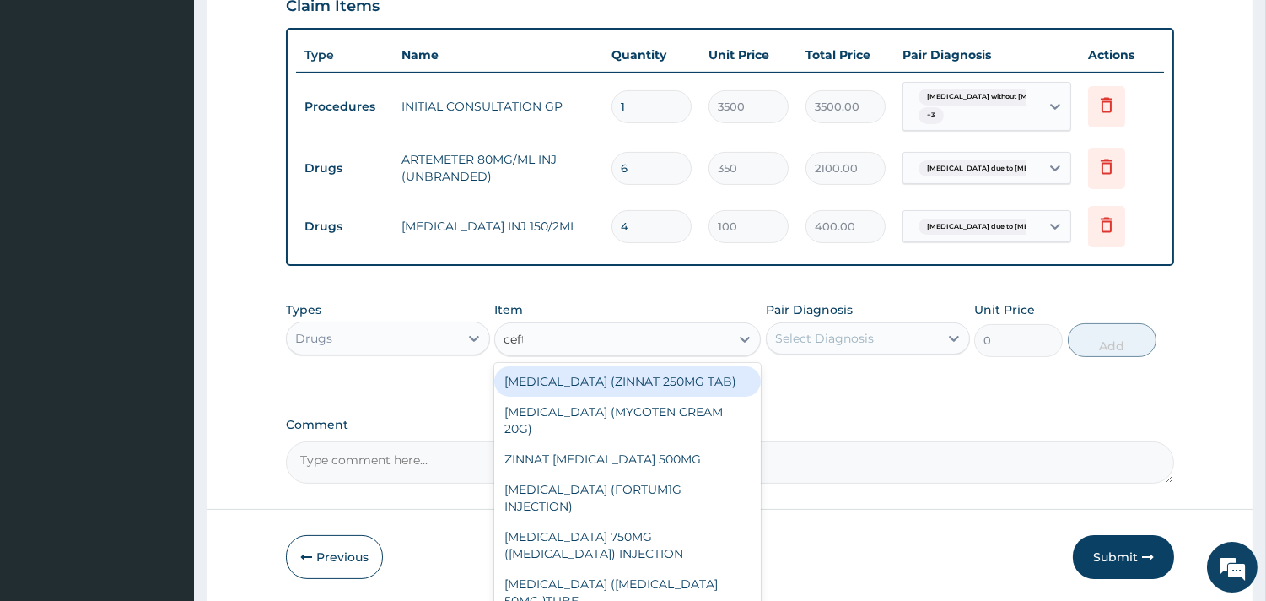
type input "ceftr"
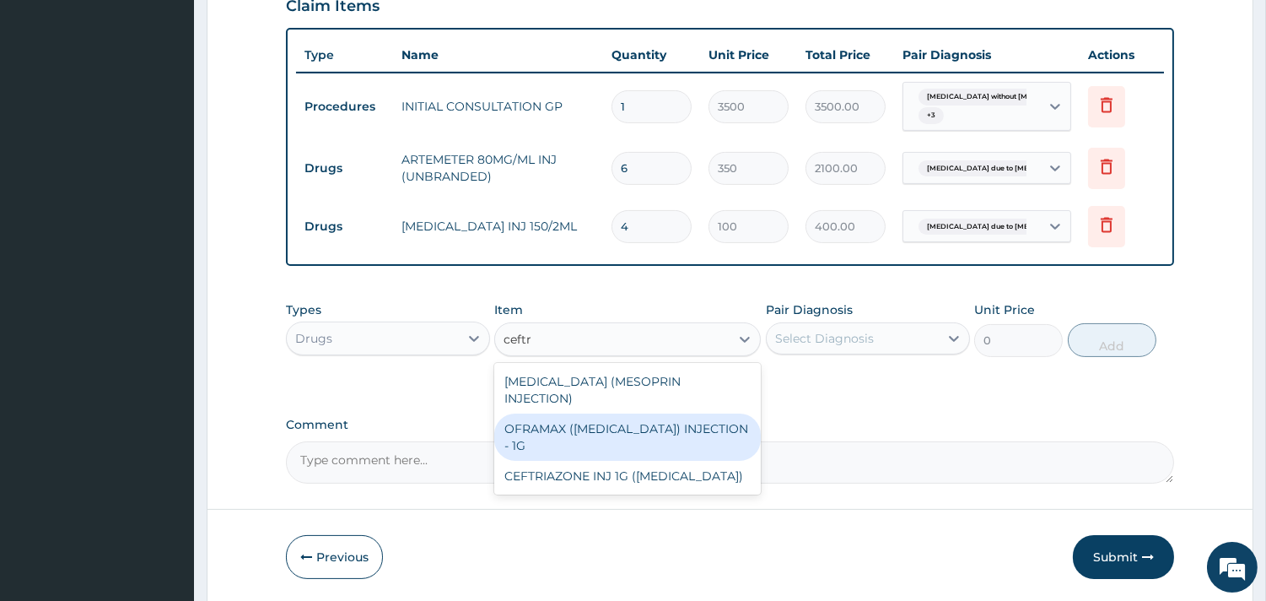
click at [611, 413] on div "OFRAMAX ([MEDICAL_DATA]) INJECTION - 1G" at bounding box center [627, 436] width 267 height 47
type input "2000"
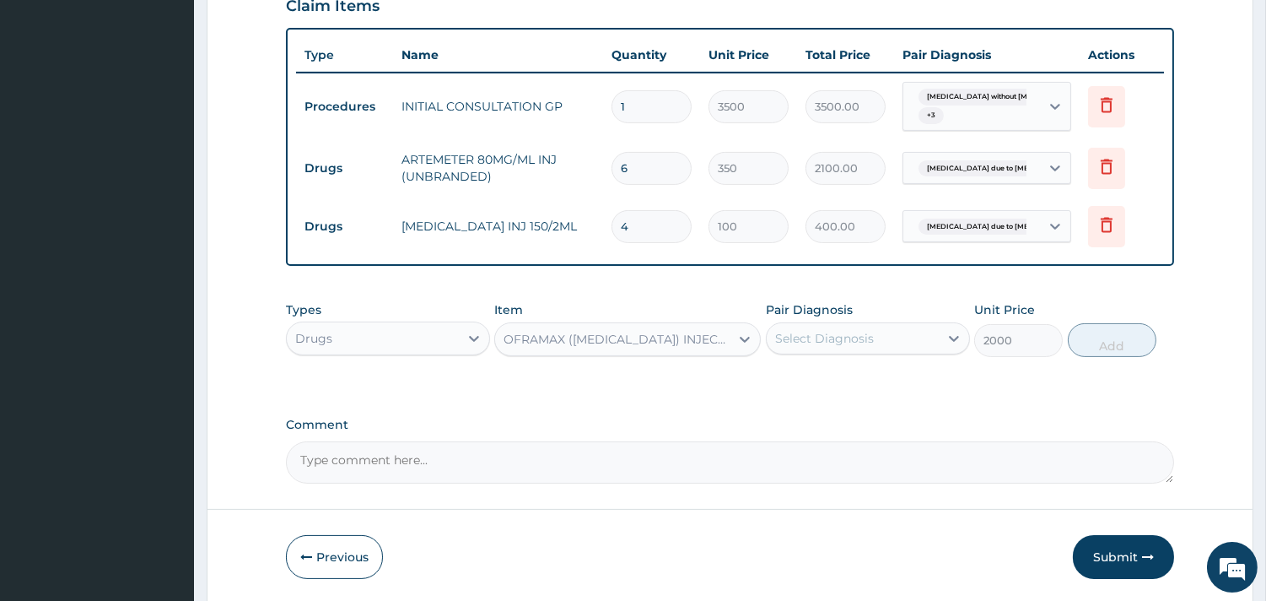
click at [891, 344] on div "Select Diagnosis" at bounding box center [853, 338] width 172 height 27
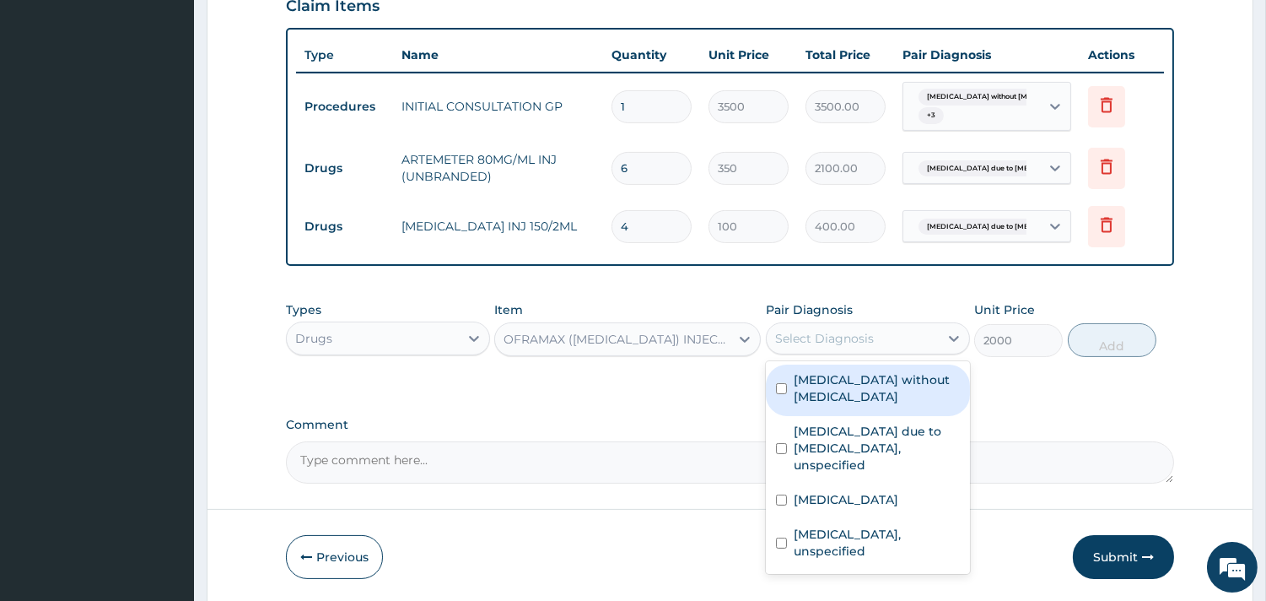
click at [859, 380] on label "[MEDICAL_DATA] without [MEDICAL_DATA]" at bounding box center [877, 388] width 166 height 34
checkbox input "true"
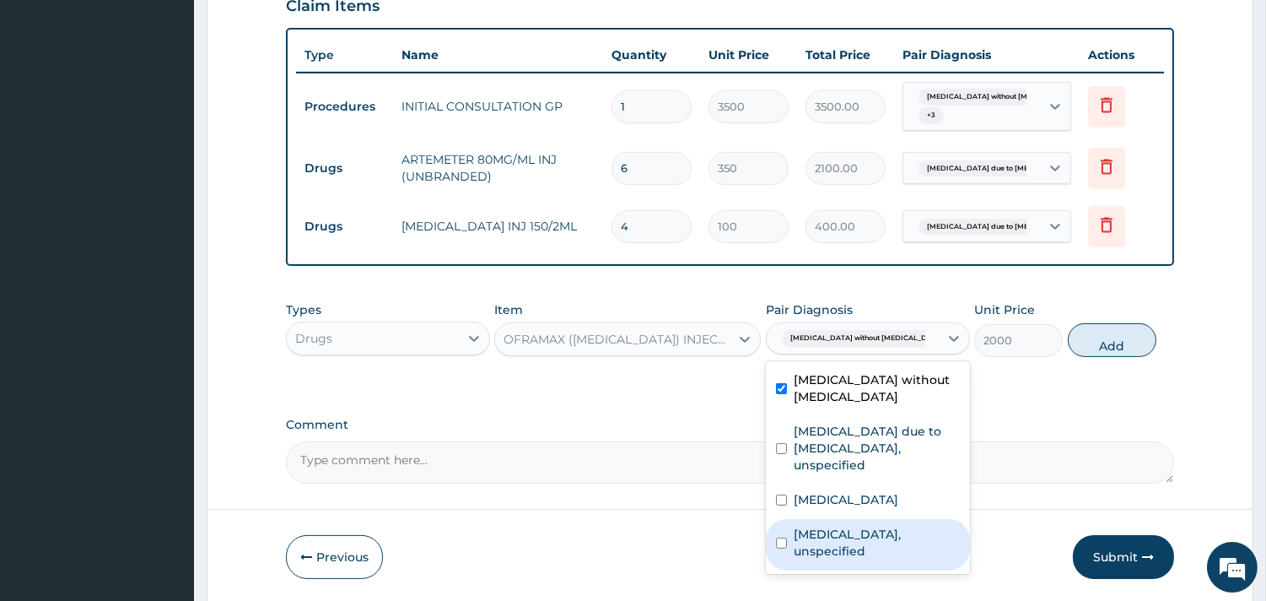
click at [873, 528] on div "[MEDICAL_DATA], unspecified" at bounding box center [868, 544] width 204 height 51
checkbox input "true"
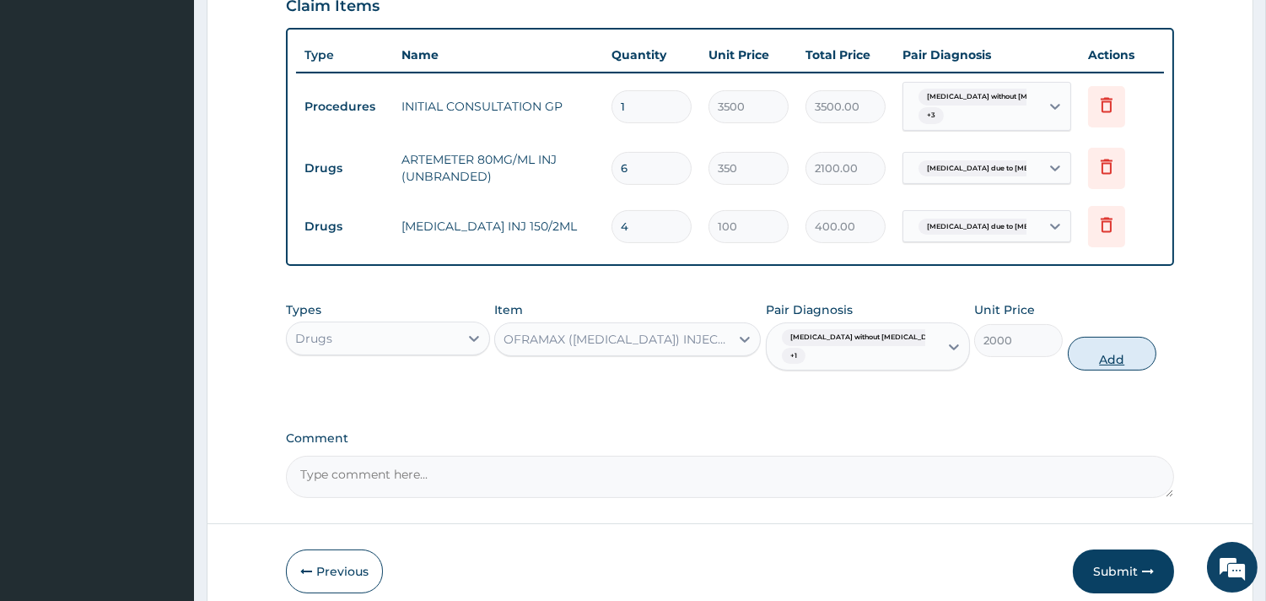
click at [1119, 347] on button "Add" at bounding box center [1112, 354] width 89 height 34
type input "0"
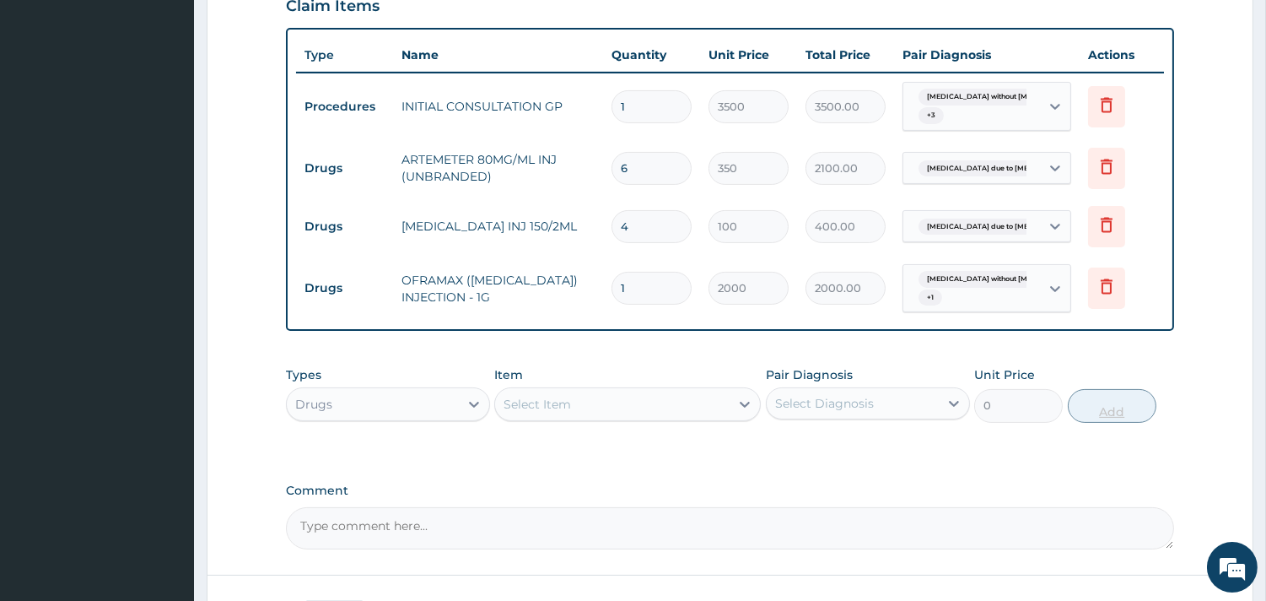
type input "0.00"
type input "3"
type input "6000.00"
type input "3"
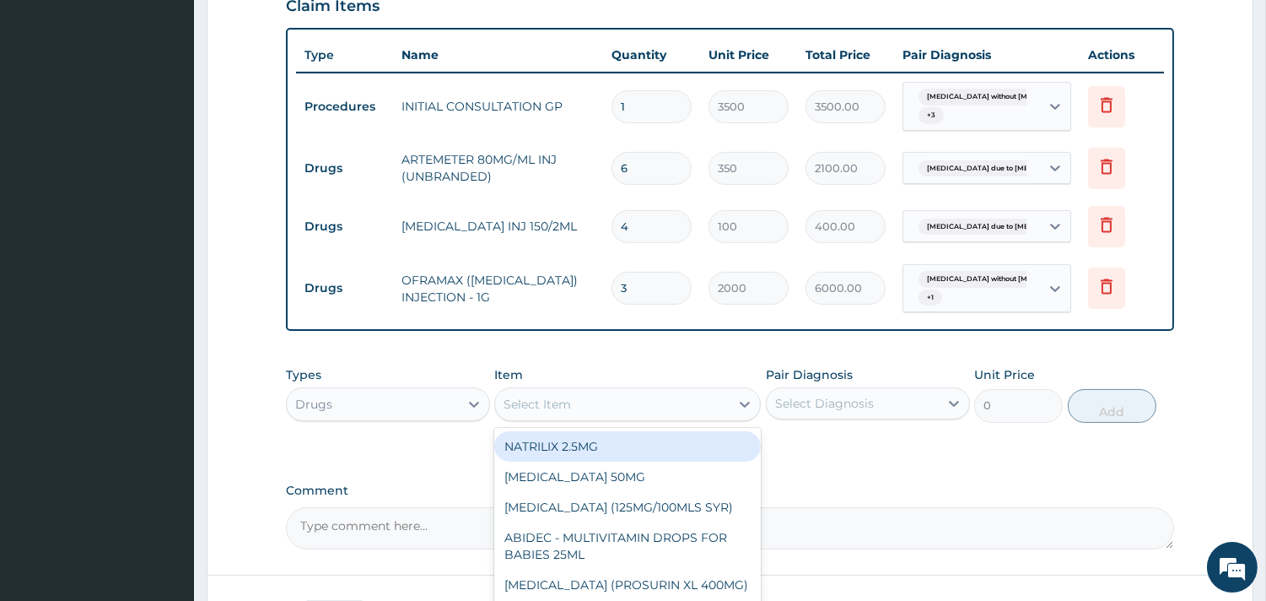
click at [687, 399] on div "Select Item" at bounding box center [612, 404] width 235 height 27
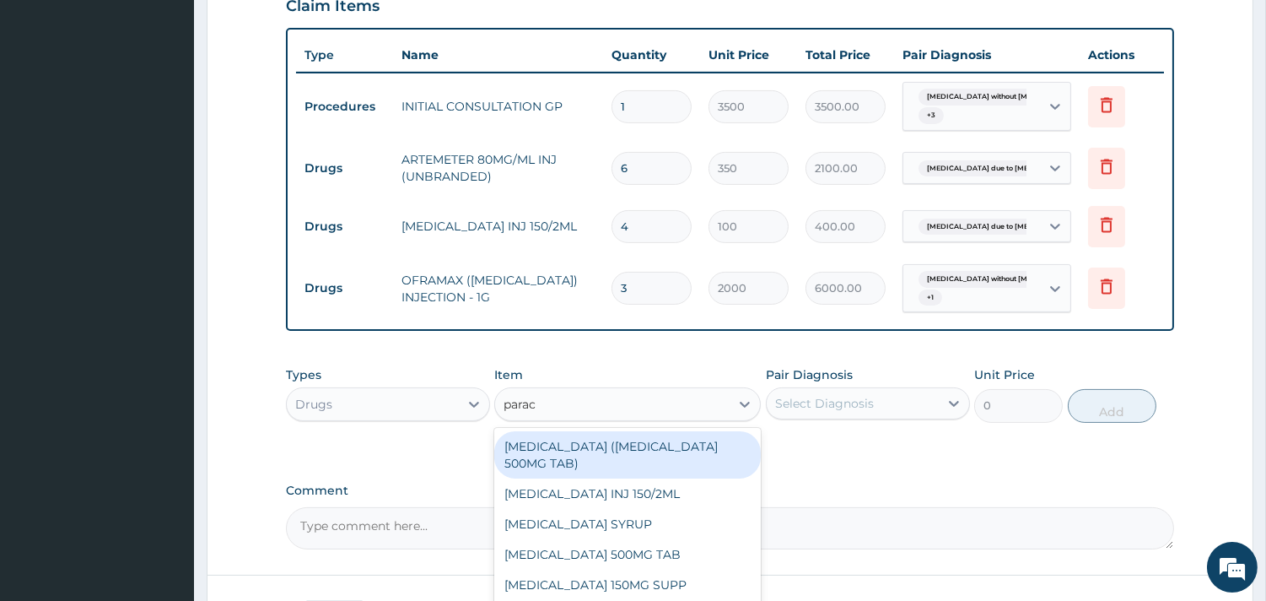
type input "parace"
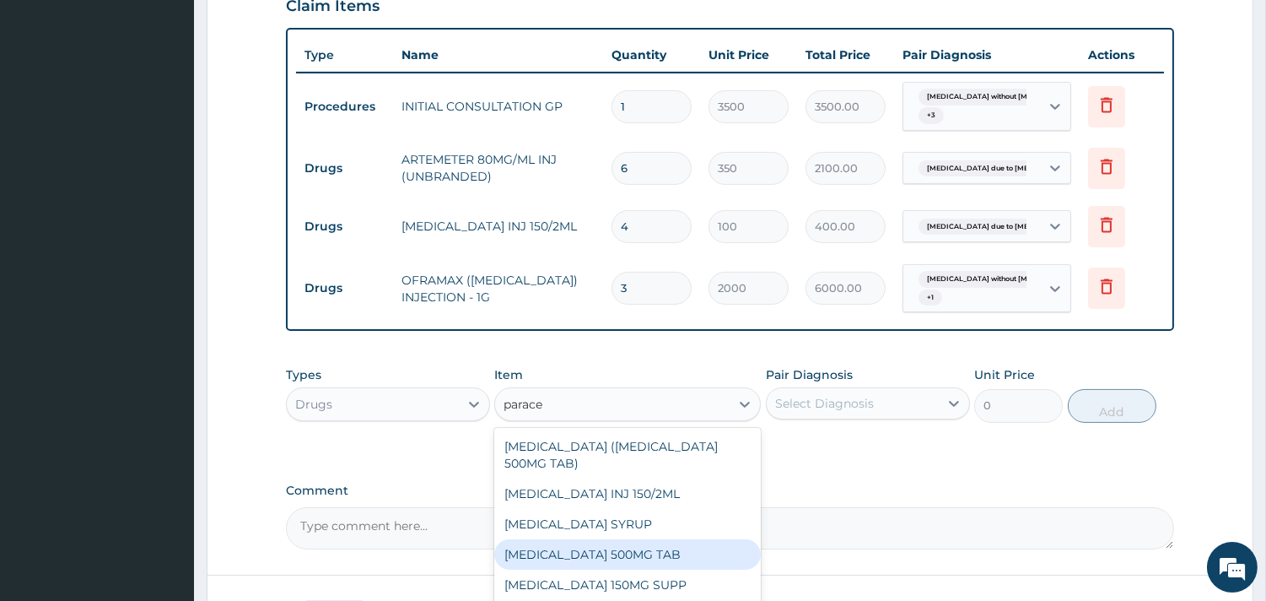
click at [701, 549] on div "[MEDICAL_DATA] 500MG TAB" at bounding box center [627, 554] width 267 height 30
type input "35"
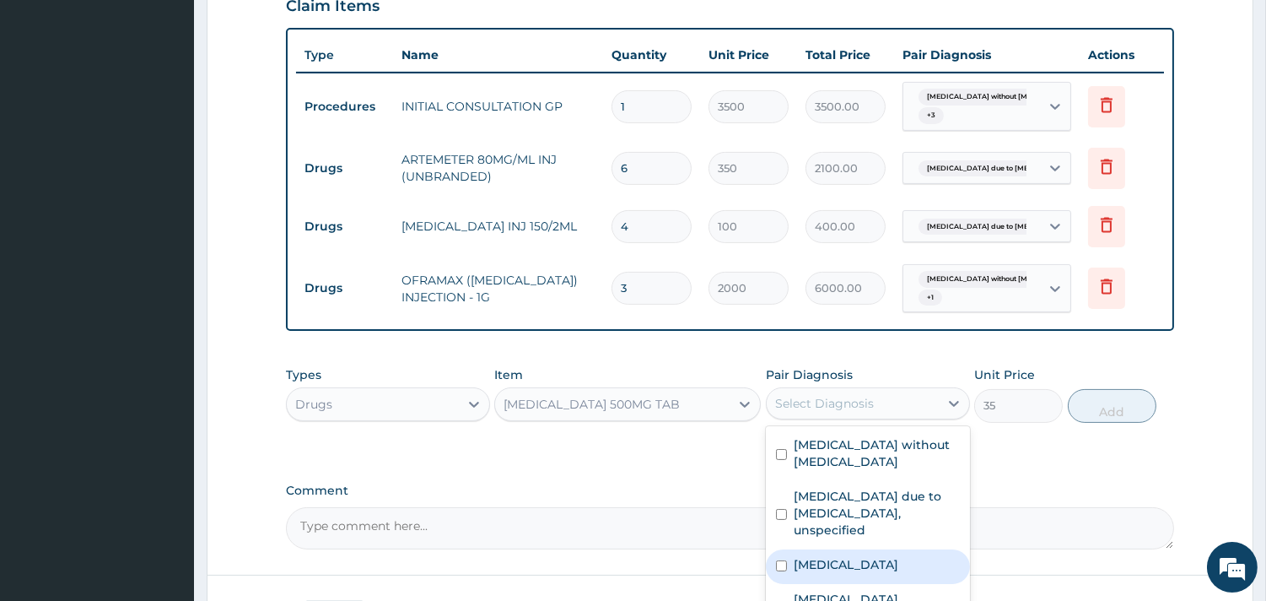
drag, startPoint x: 865, startPoint y: 409, endPoint x: 847, endPoint y: 524, distance: 116.1
click at [847, 419] on div "option [MEDICAL_DATA], unspecified, selected. option [MEDICAL_DATA] focused, 3 …" at bounding box center [868, 403] width 204 height 32
click at [847, 556] on label "[MEDICAL_DATA]" at bounding box center [846, 564] width 105 height 17
checkbox input "true"
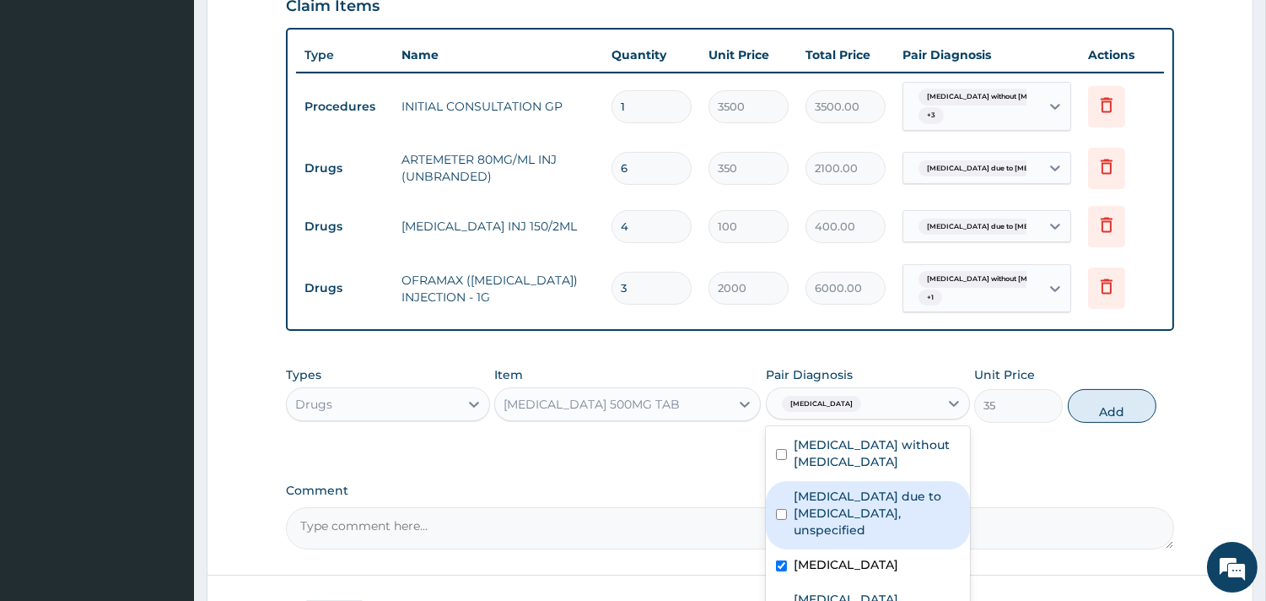
click at [846, 488] on label "[MEDICAL_DATA] due to [MEDICAL_DATA], unspecified" at bounding box center [877, 513] width 166 height 51
checkbox input "true"
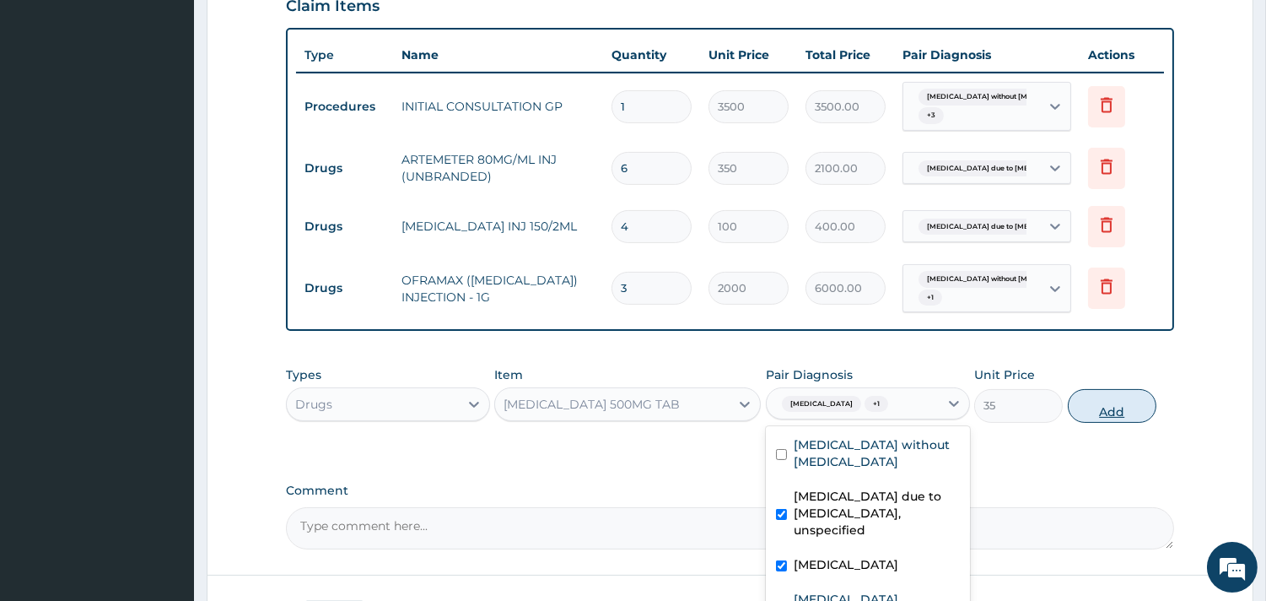
click at [1118, 408] on button "Add" at bounding box center [1112, 406] width 89 height 34
type input "0"
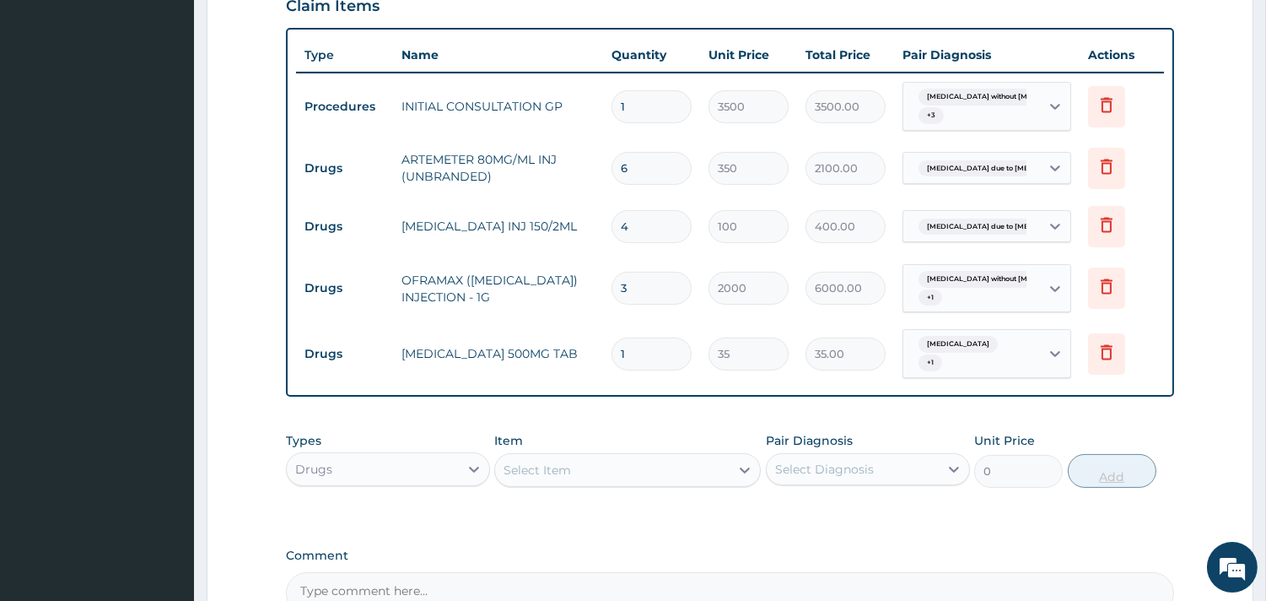
type input "18"
type input "630.00"
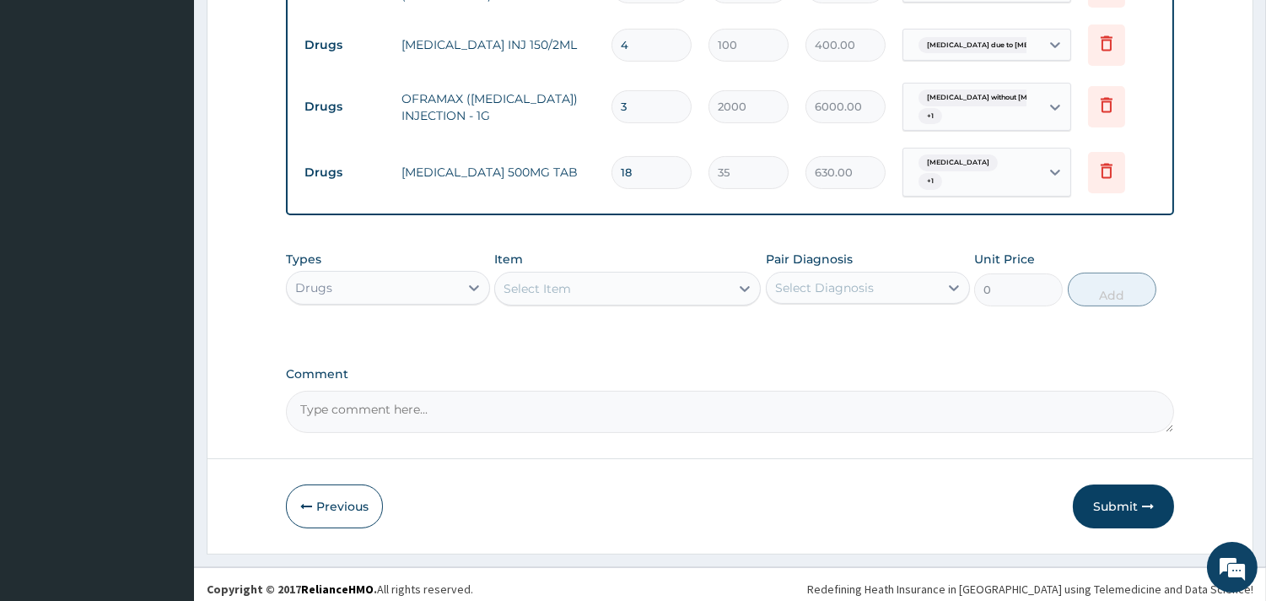
scroll to position [821, 0]
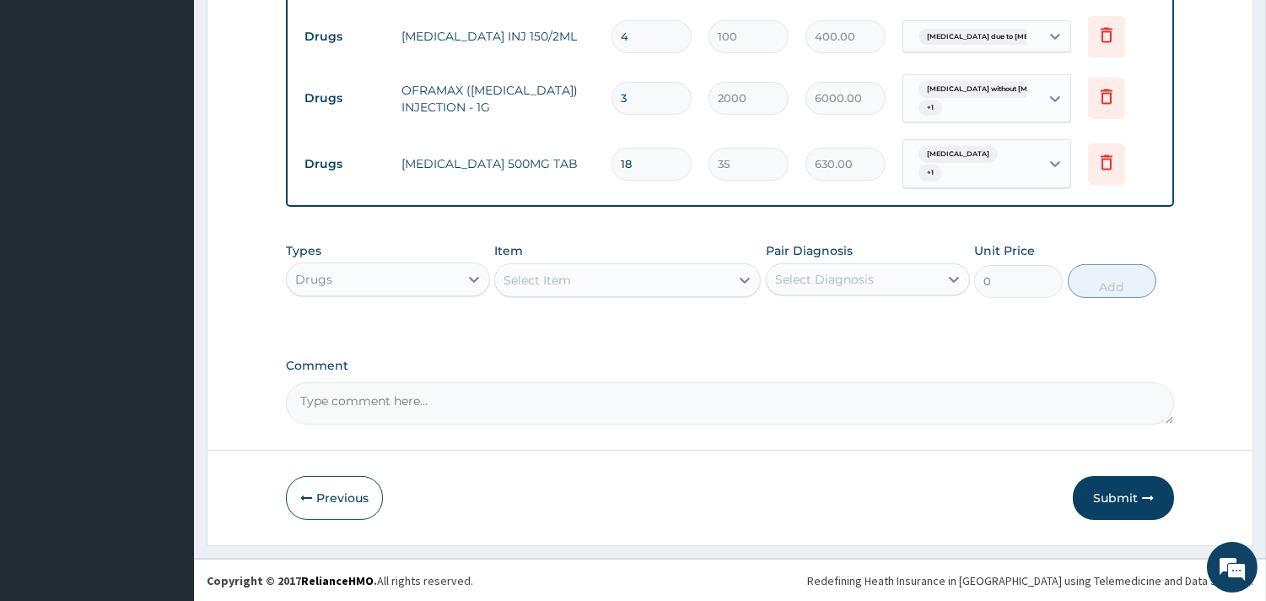
type input "18"
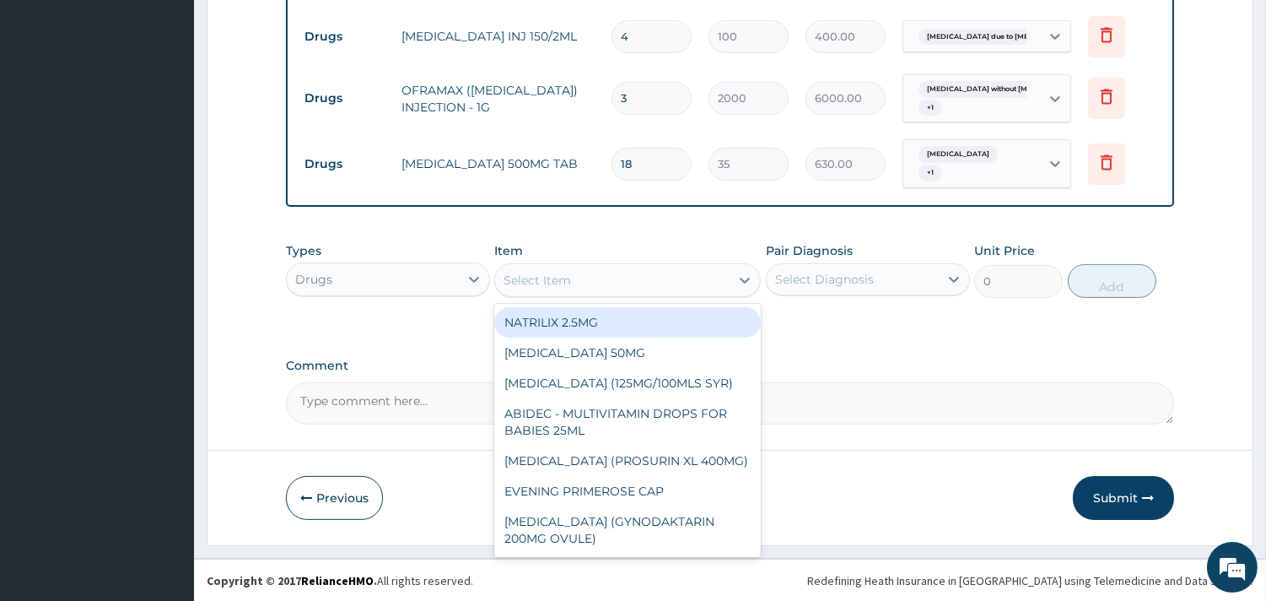
click at [684, 275] on div "Select Item" at bounding box center [612, 280] width 235 height 27
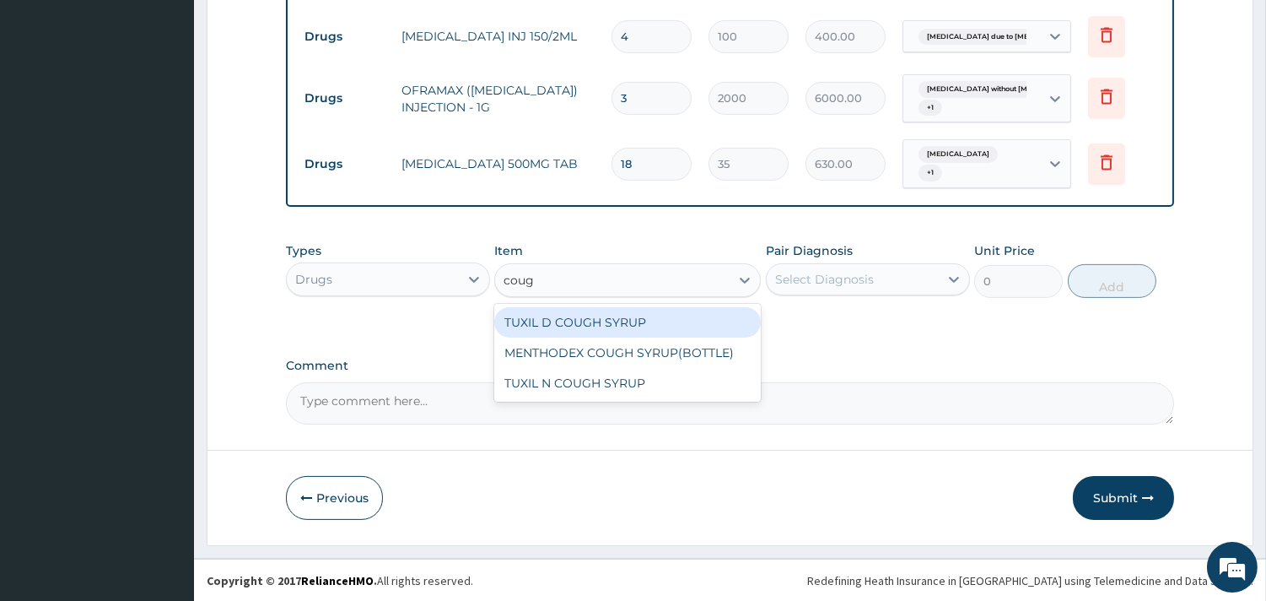
type input "cough"
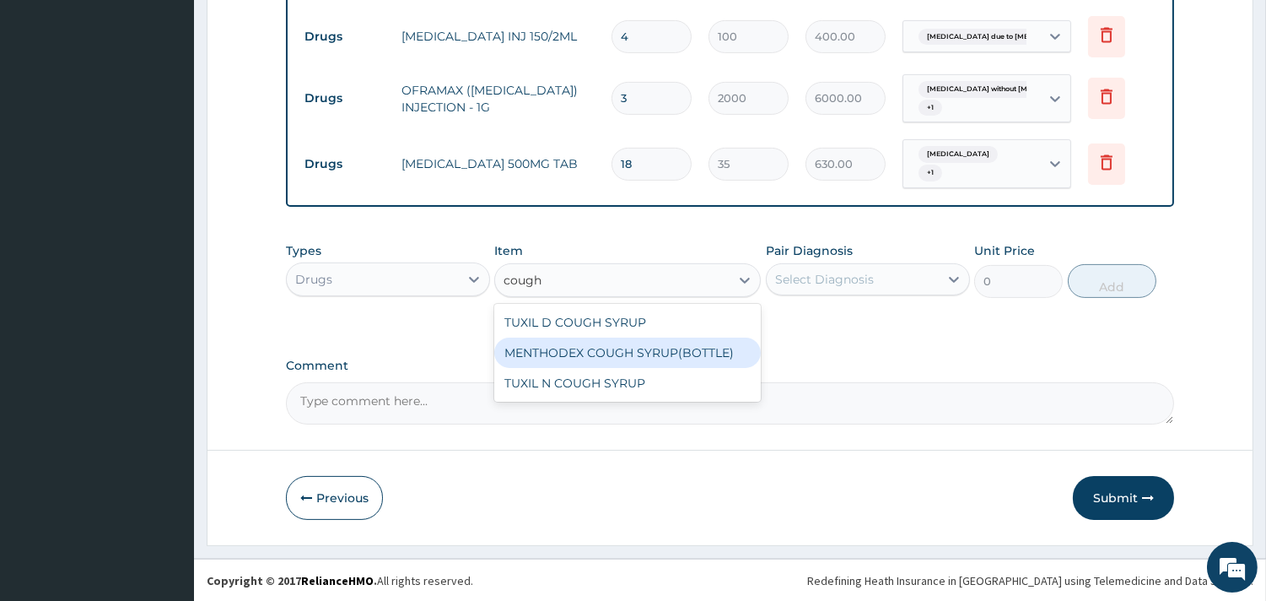
click at [692, 348] on div "MENTHODEX COUGH SYRUP(BOTTLE)" at bounding box center [627, 352] width 267 height 30
type input "1200"
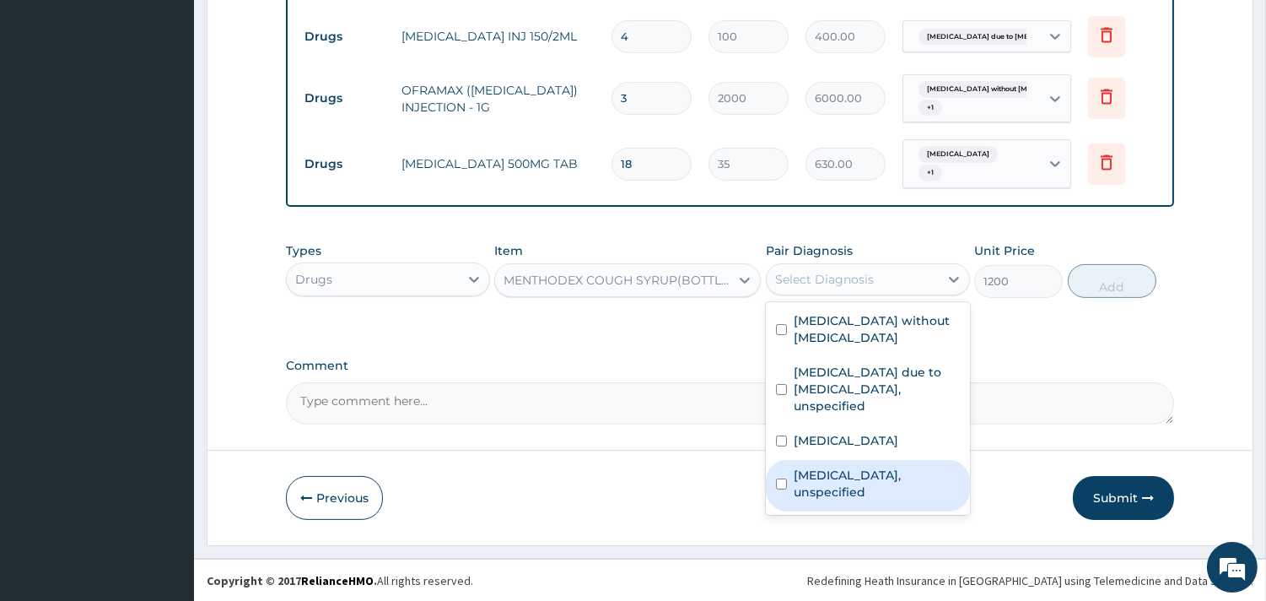
drag, startPoint x: 925, startPoint y: 283, endPoint x: 890, endPoint y: 435, distance: 156.8
click at [890, 295] on div "option [MEDICAL_DATA] due to [MEDICAL_DATA], unspecified, selected. option [MED…" at bounding box center [868, 279] width 204 height 32
click at [890, 467] on label "[MEDICAL_DATA], unspecified" at bounding box center [877, 484] width 166 height 34
checkbox input "true"
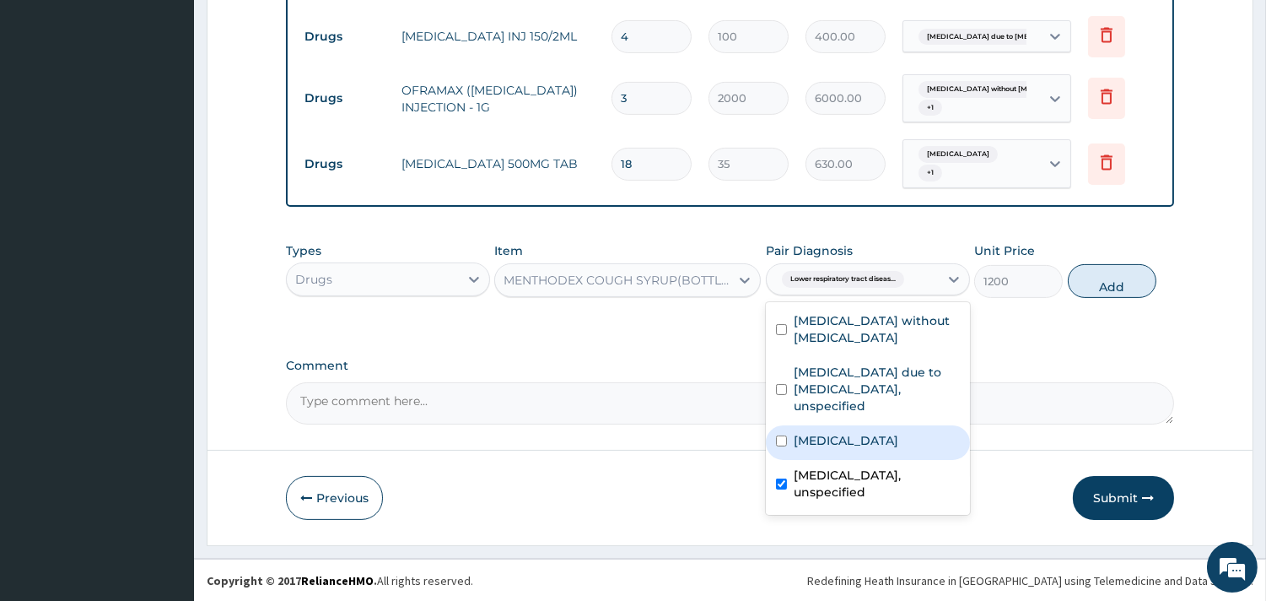
click at [866, 432] on label "[MEDICAL_DATA]" at bounding box center [846, 440] width 105 height 17
checkbox input "true"
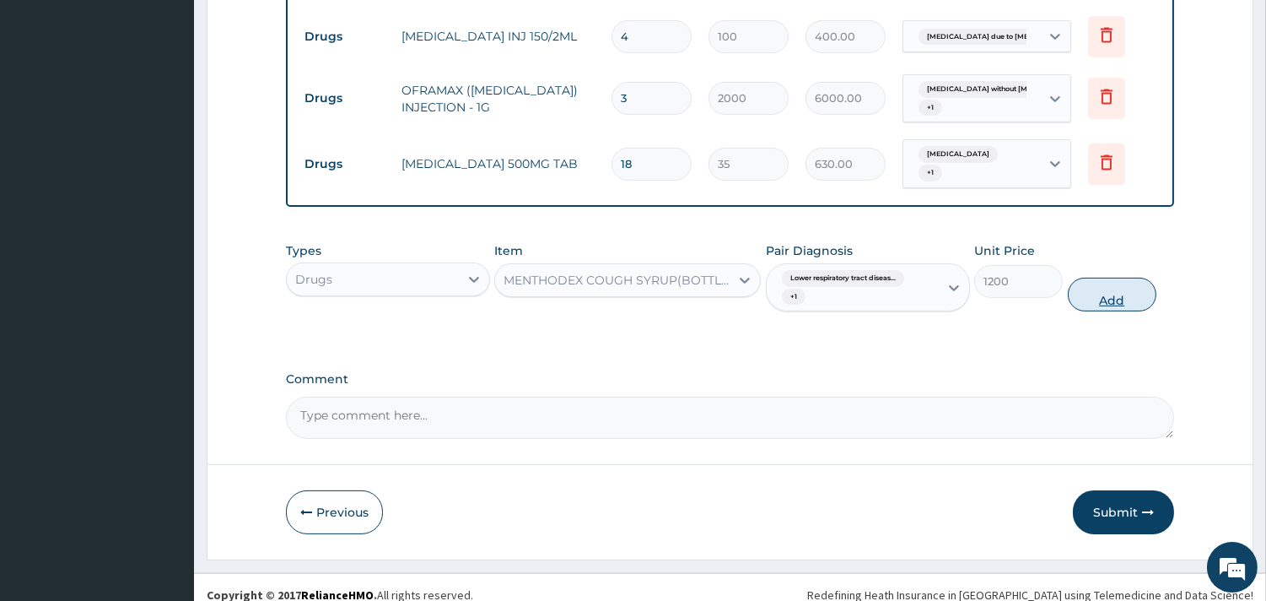
click at [1091, 290] on button "Add" at bounding box center [1112, 295] width 89 height 34
type input "0"
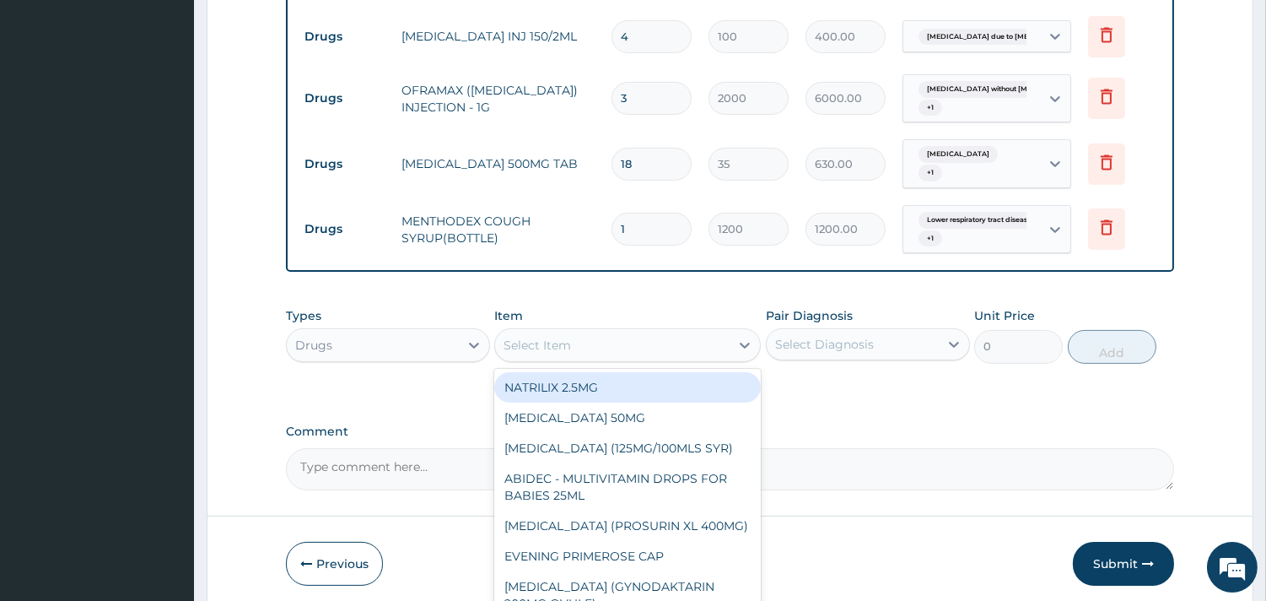
click at [582, 352] on div "Select Item" at bounding box center [612, 345] width 235 height 27
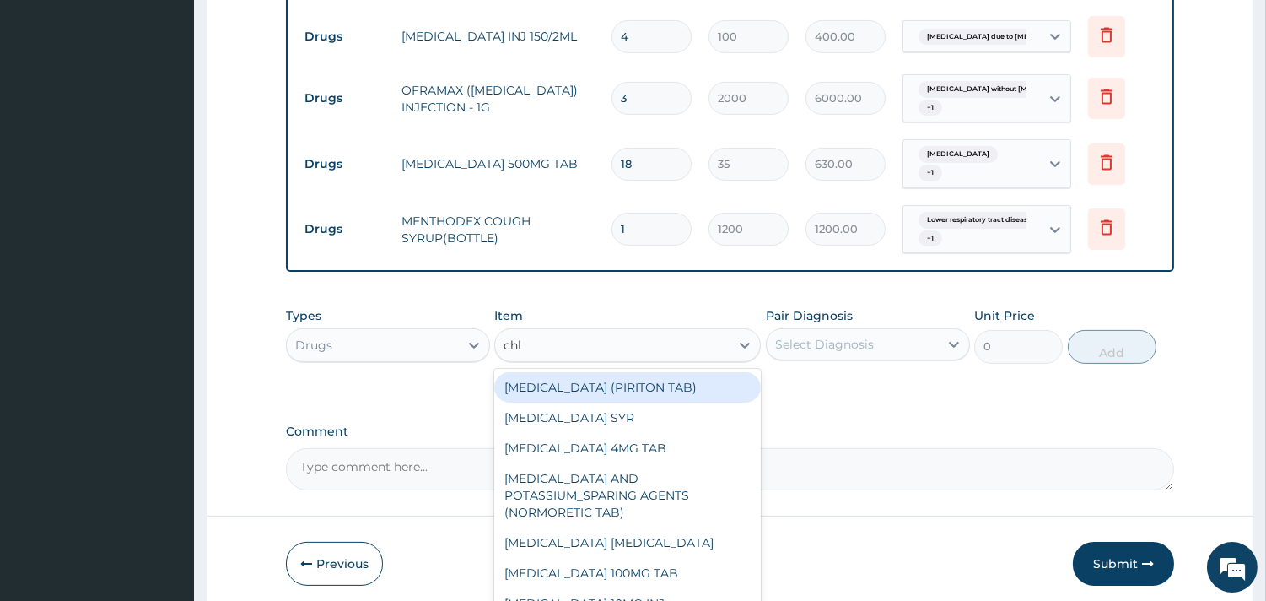
type input "chlo"
click at [655, 380] on div "[MEDICAL_DATA] (PIRITON TAB)" at bounding box center [627, 387] width 267 height 30
type input "20"
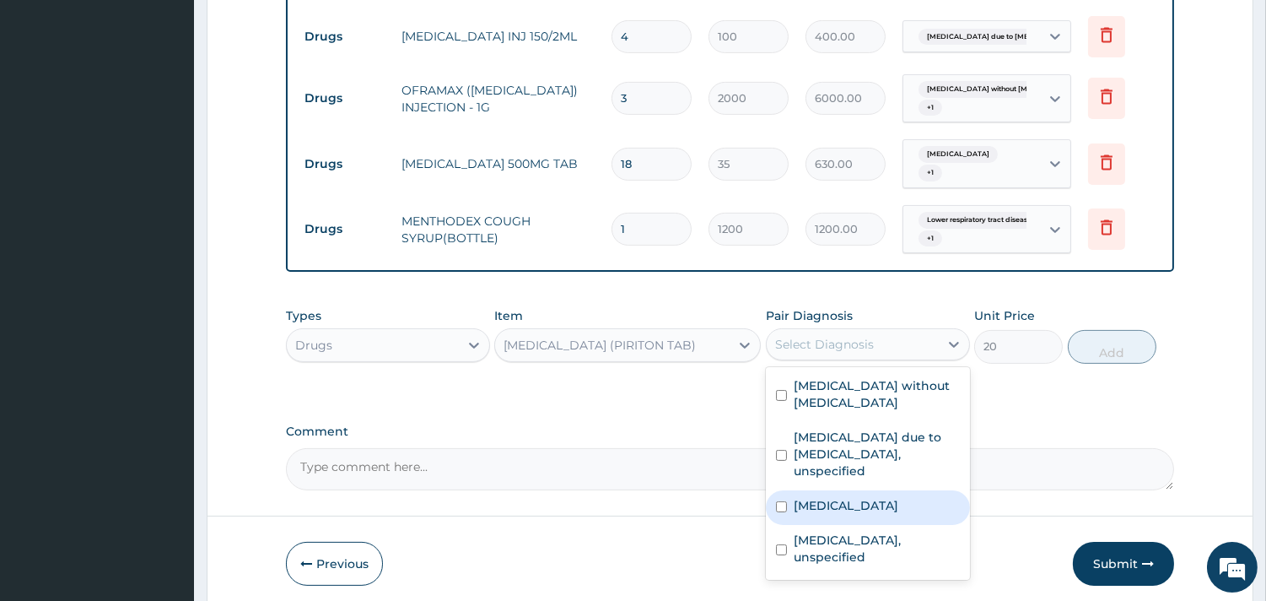
drag, startPoint x: 858, startPoint y: 347, endPoint x: 833, endPoint y: 487, distance: 142.3
click at [833, 360] on div "option [MEDICAL_DATA], selected. option [MEDICAL_DATA] focused, 3 of 4. 4 resul…" at bounding box center [868, 344] width 204 height 32
click at [833, 492] on div "[MEDICAL_DATA] without [MEDICAL_DATA] [MEDICAL_DATA] due to [MEDICAL_DATA], uns…" at bounding box center [868, 473] width 204 height 213
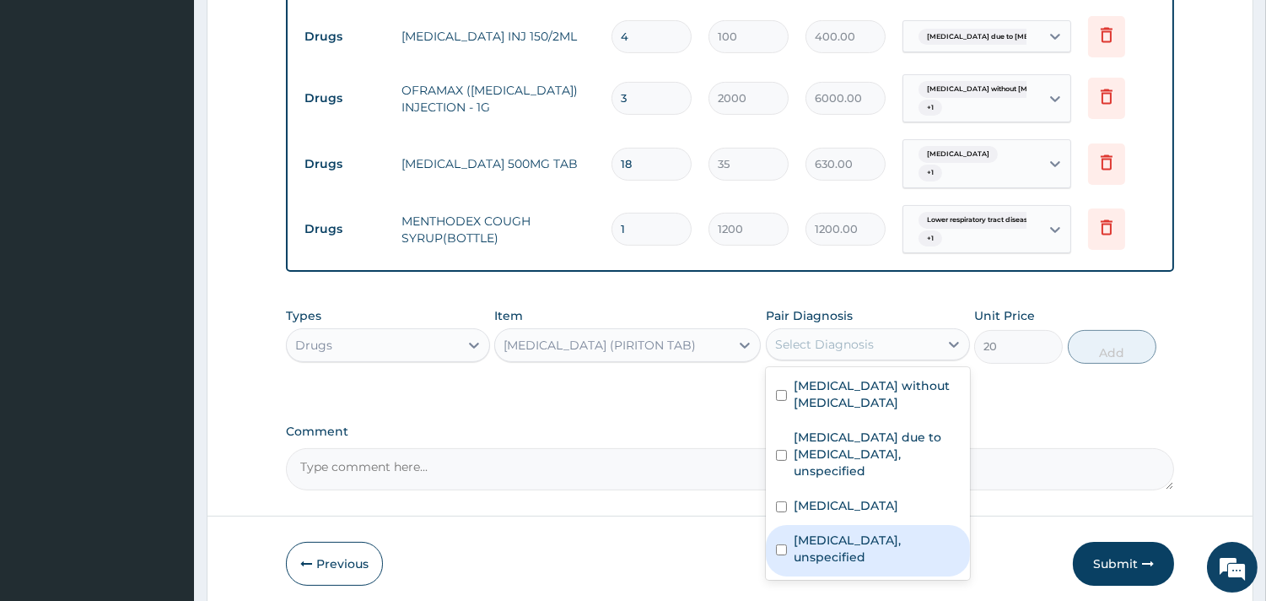
click at [833, 531] on label "[MEDICAL_DATA], unspecified" at bounding box center [877, 548] width 166 height 34
checkbox input "true"
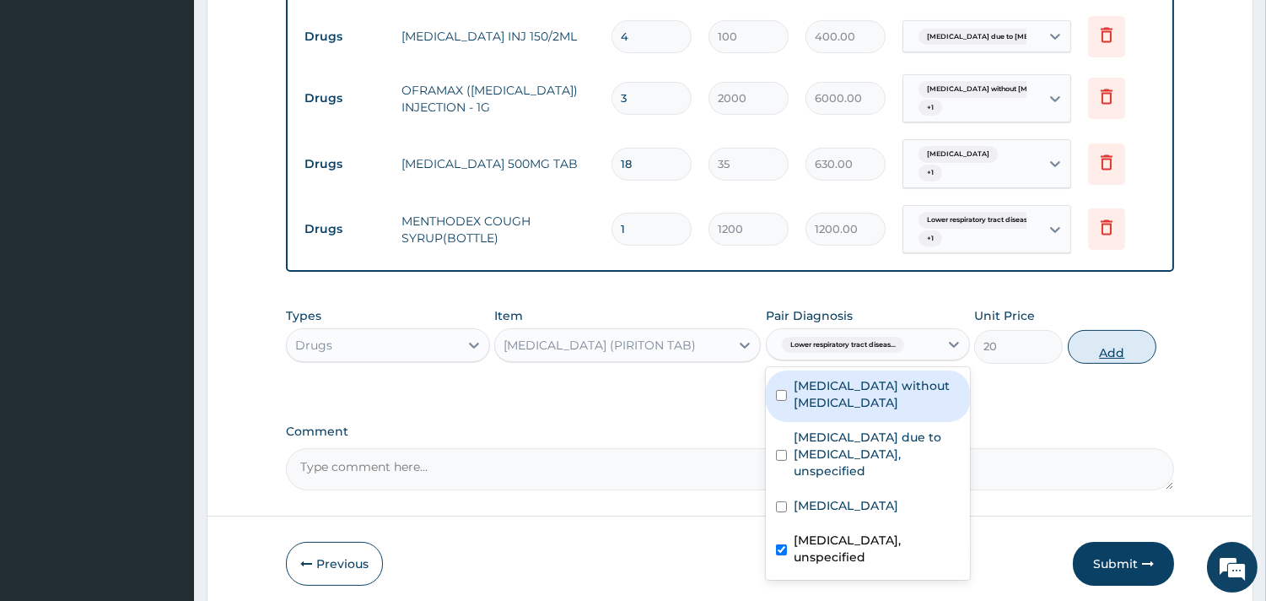
click at [1109, 353] on button "Add" at bounding box center [1112, 347] width 89 height 34
type input "0"
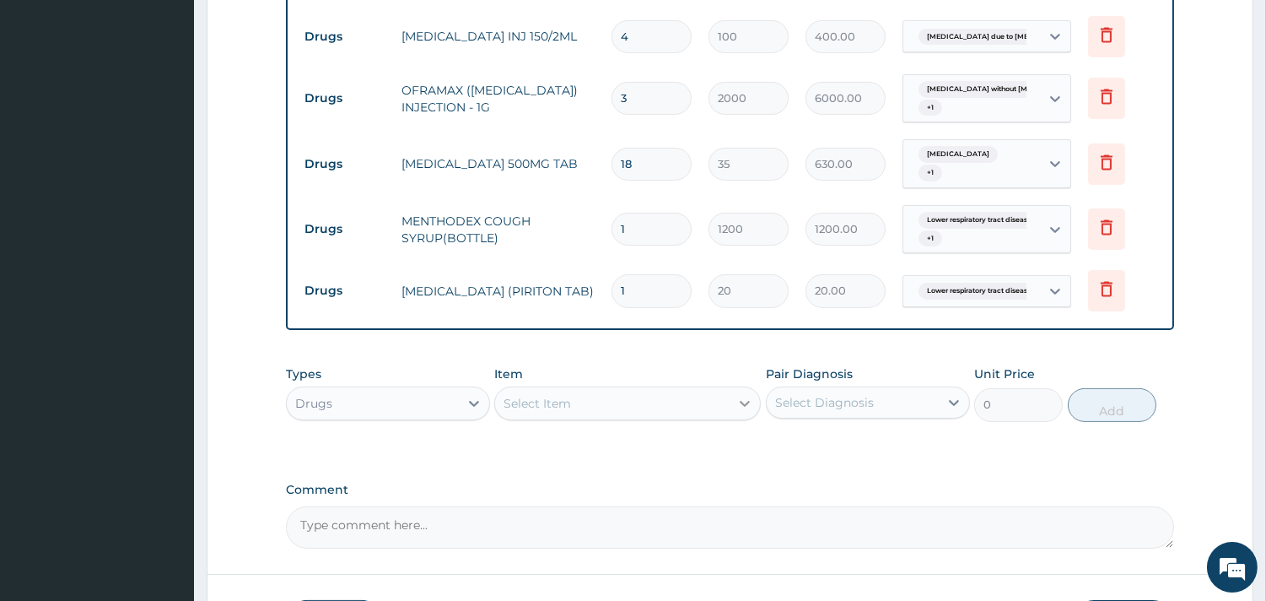
type input "2"
type input "40.00"
type input "3"
type input "60.00"
type input "4"
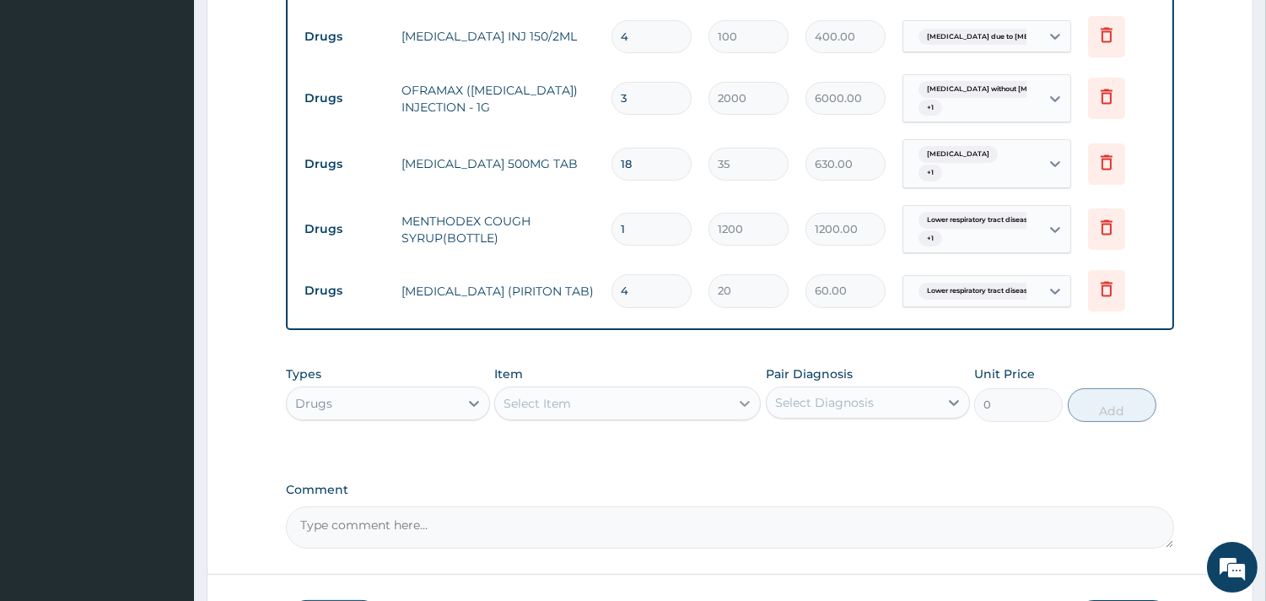
type input "80.00"
type input "5"
type input "100.00"
type input "6"
type input "120.00"
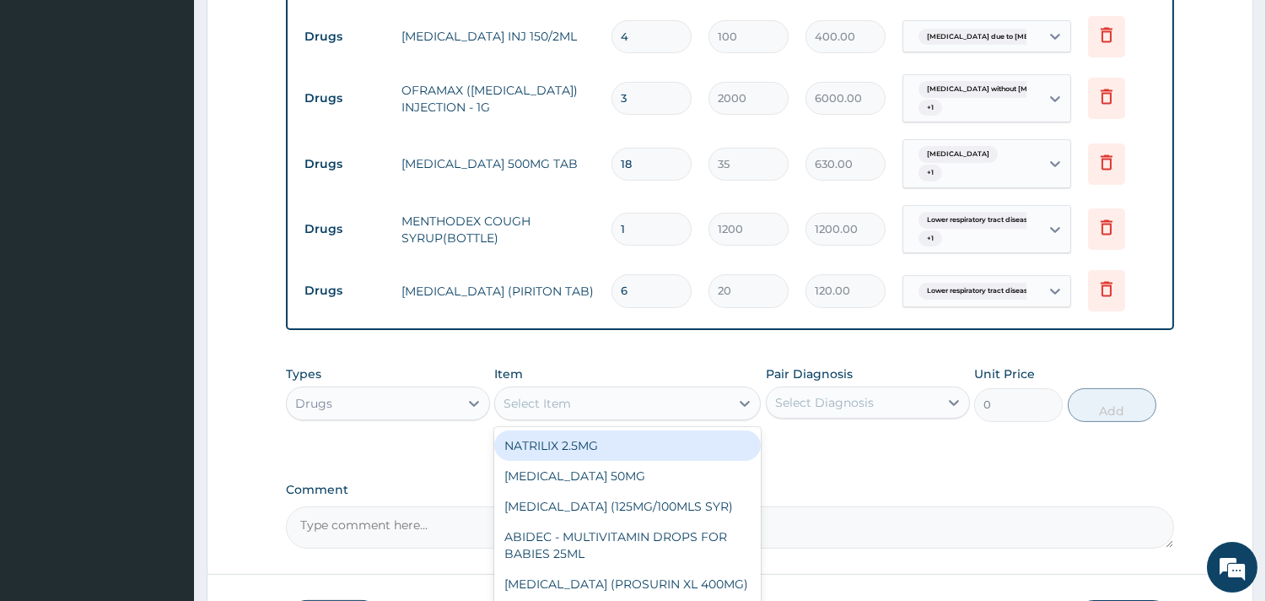
click at [626, 395] on div "Select Item" at bounding box center [612, 403] width 235 height 27
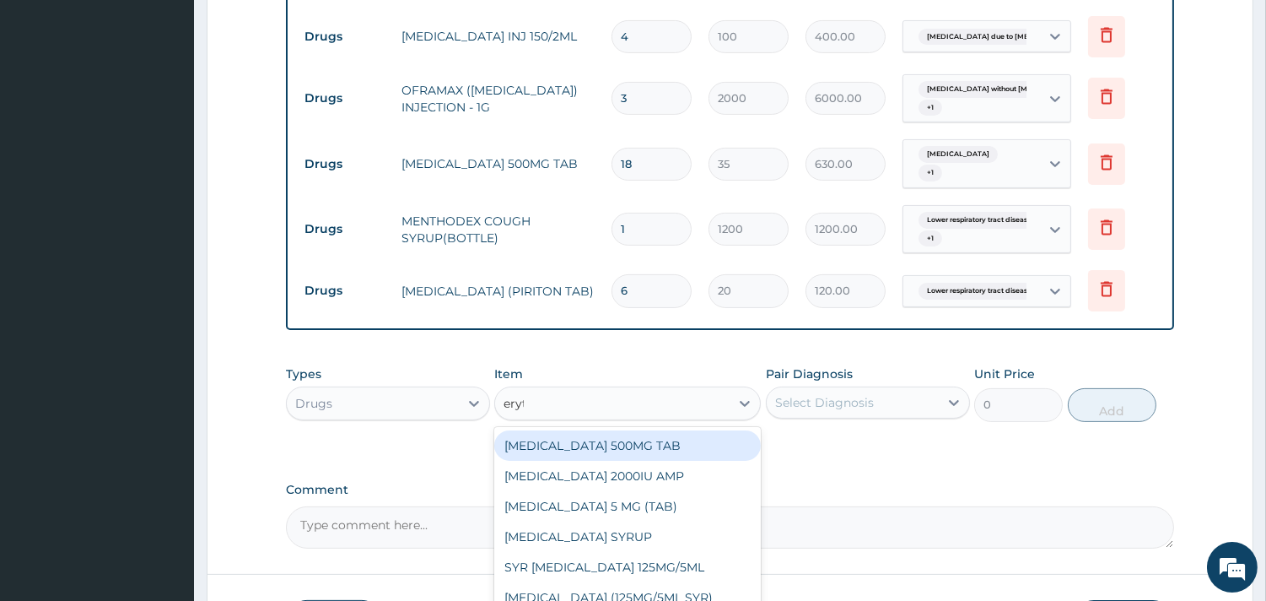
type input "eryth"
click at [712, 432] on div "[MEDICAL_DATA] 500MG TAB" at bounding box center [627, 445] width 267 height 30
type input "80"
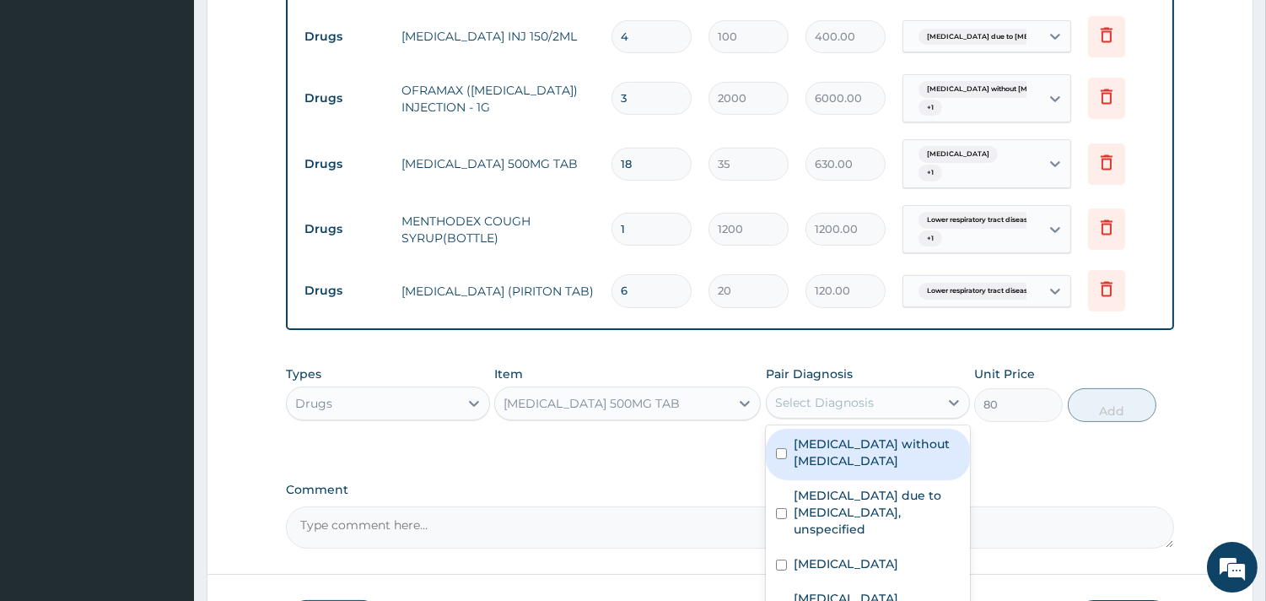
click at [828, 407] on div "Select Diagnosis" at bounding box center [824, 402] width 99 height 17
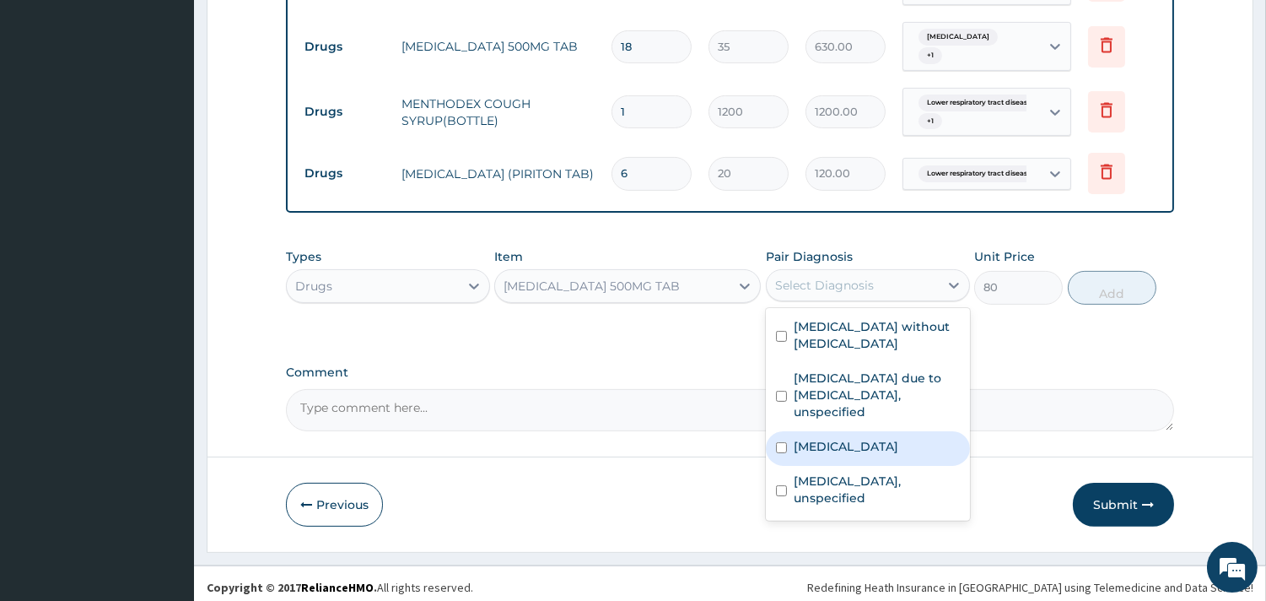
scroll to position [946, 0]
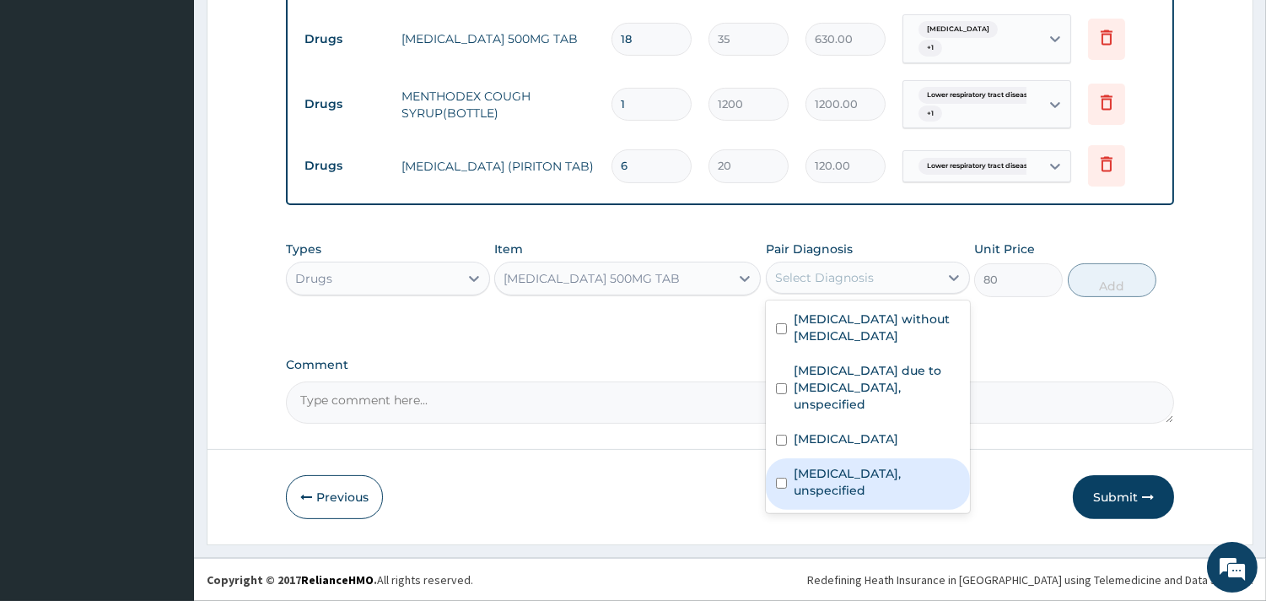
click at [935, 465] on label "[MEDICAL_DATA], unspecified" at bounding box center [877, 482] width 166 height 34
checkbox input "true"
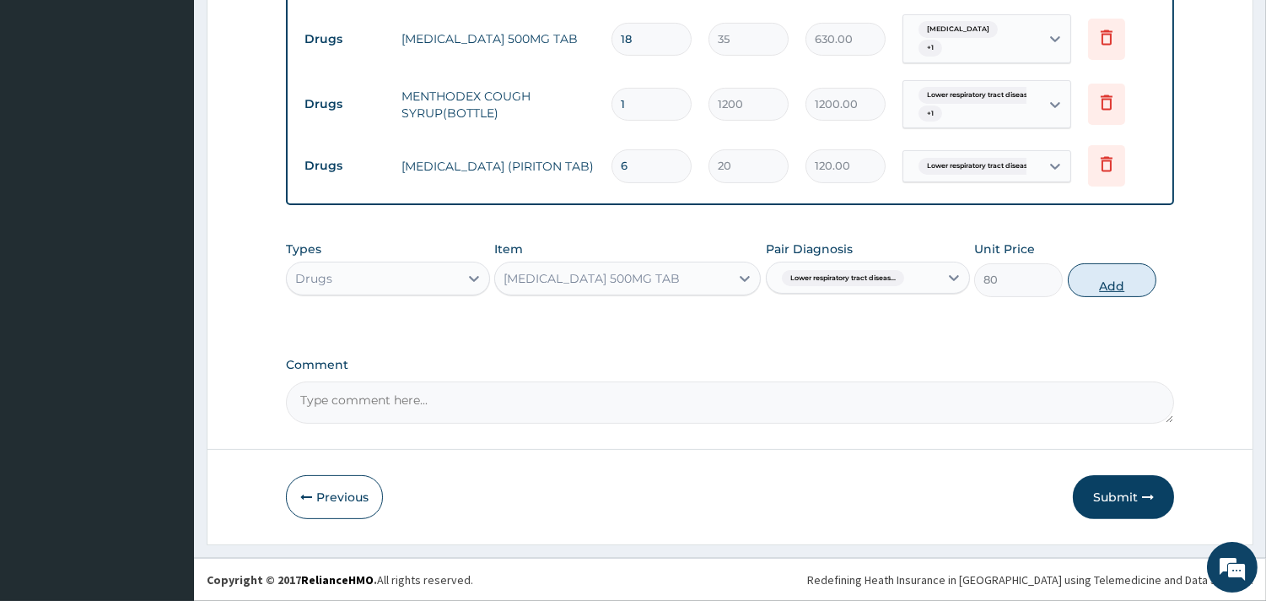
click at [1119, 276] on button "Add" at bounding box center [1112, 280] width 89 height 34
type input "0"
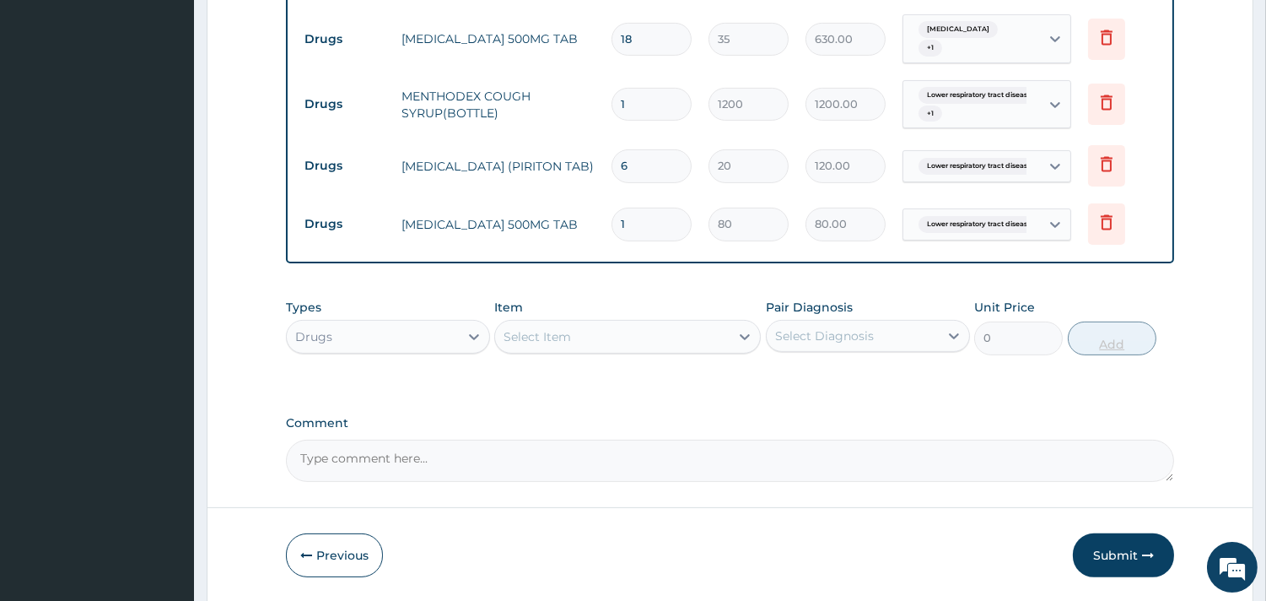
type input "10"
type input "800.00"
type input "1"
type input "80.00"
type input "15"
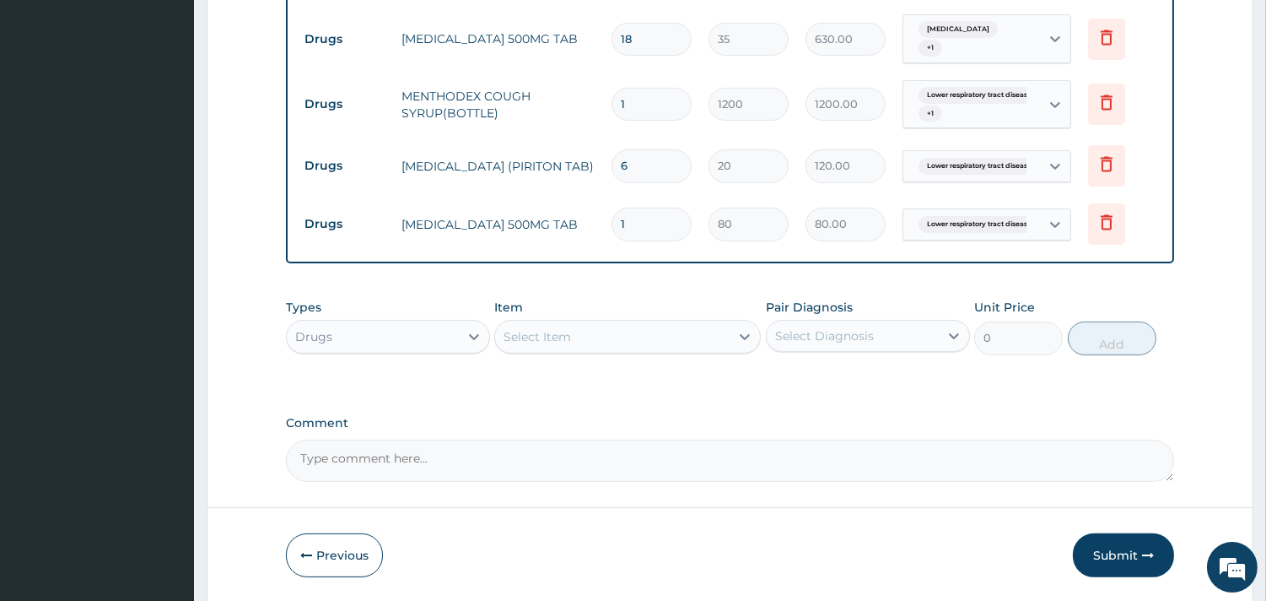
type input "1200.00"
type input "15"
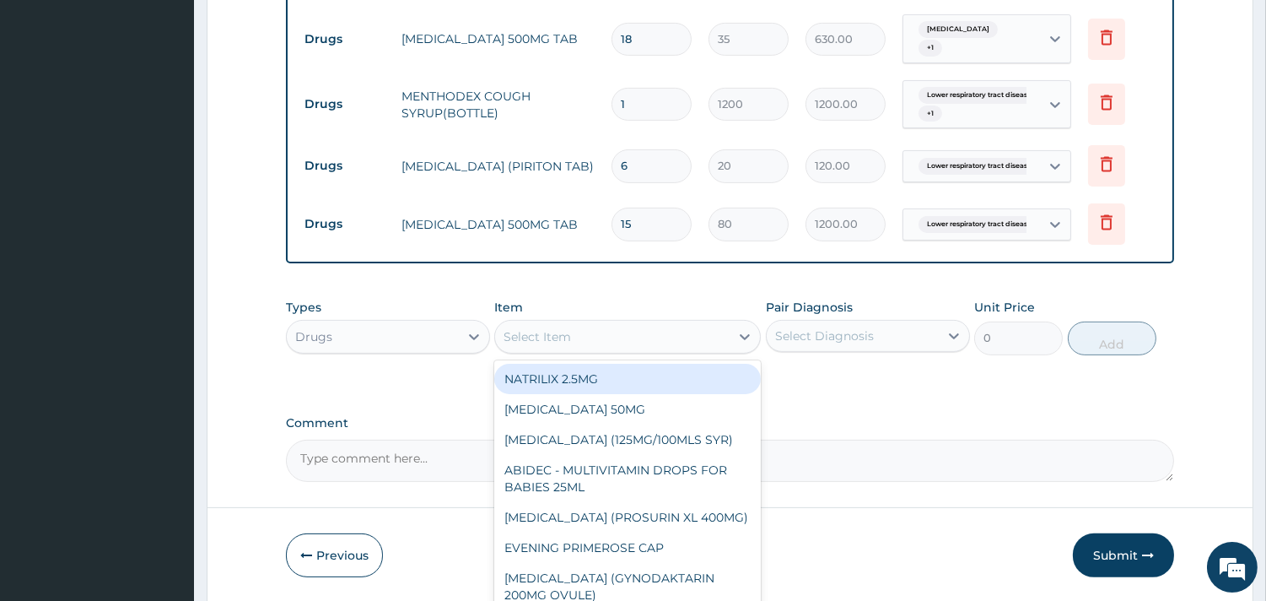
click at [666, 336] on div "Select Item" at bounding box center [612, 336] width 235 height 27
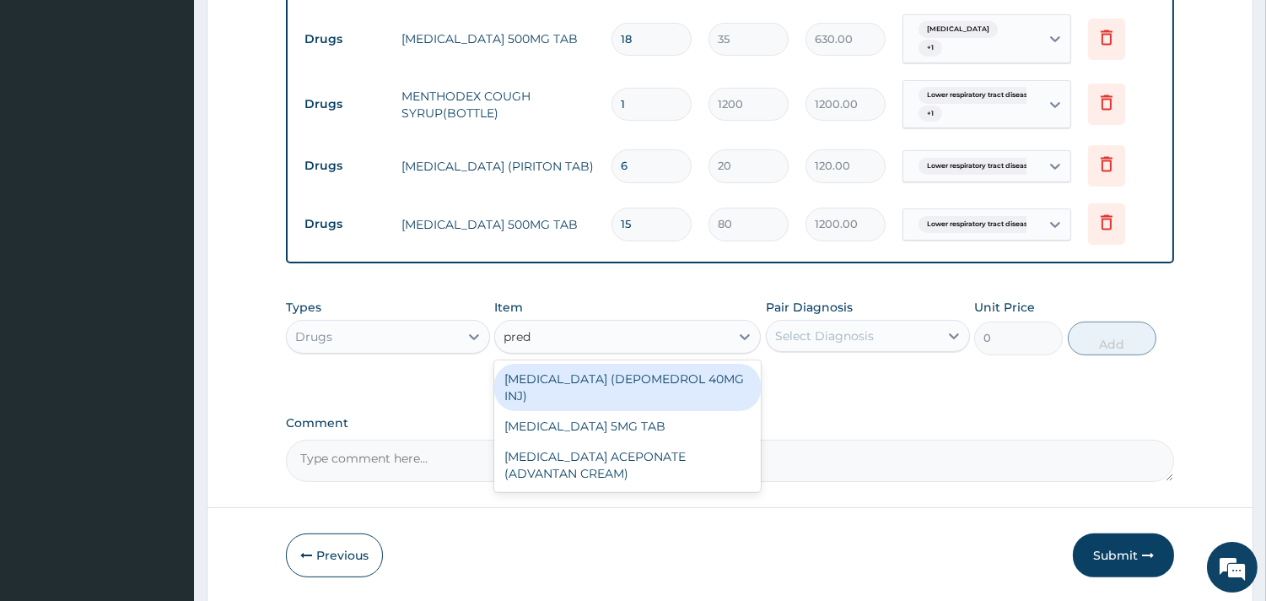
type input "predn"
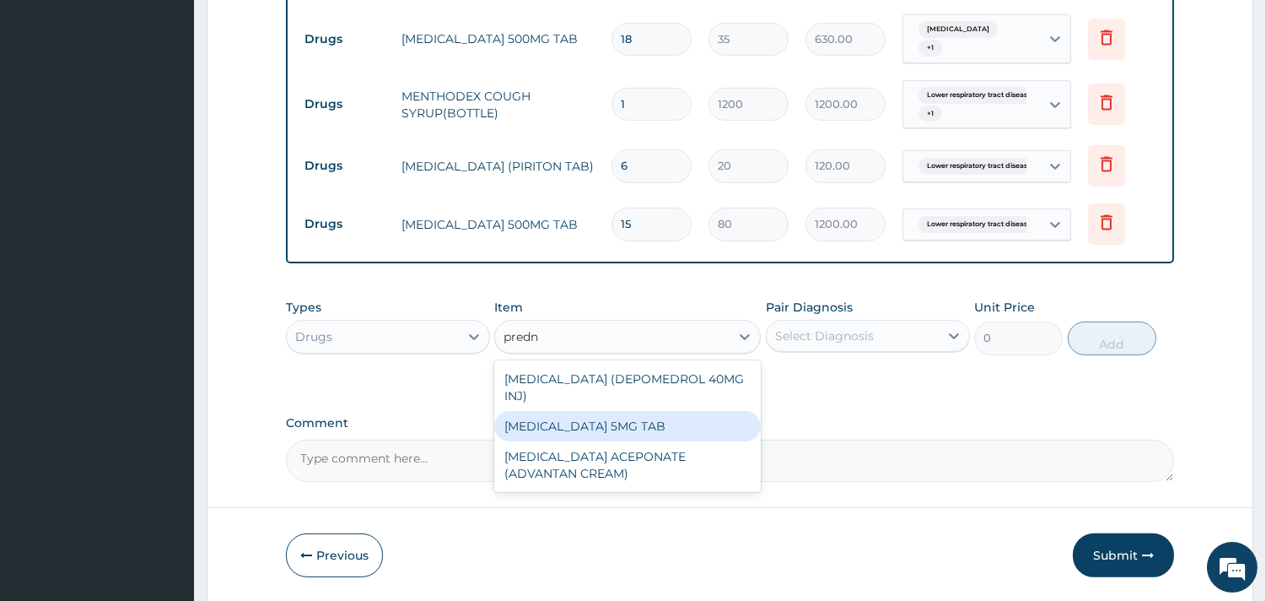
click at [704, 436] on div "[MEDICAL_DATA] 5MG TAB" at bounding box center [627, 426] width 267 height 30
type input "40"
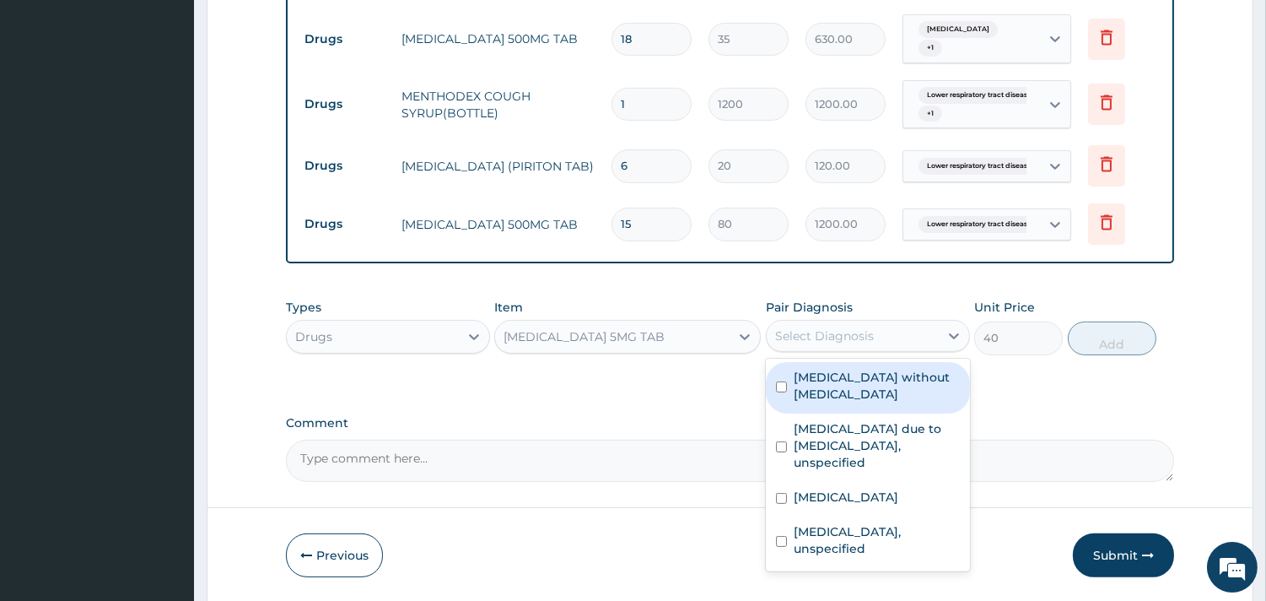
click at [846, 341] on div "Select Diagnosis" at bounding box center [824, 335] width 99 height 17
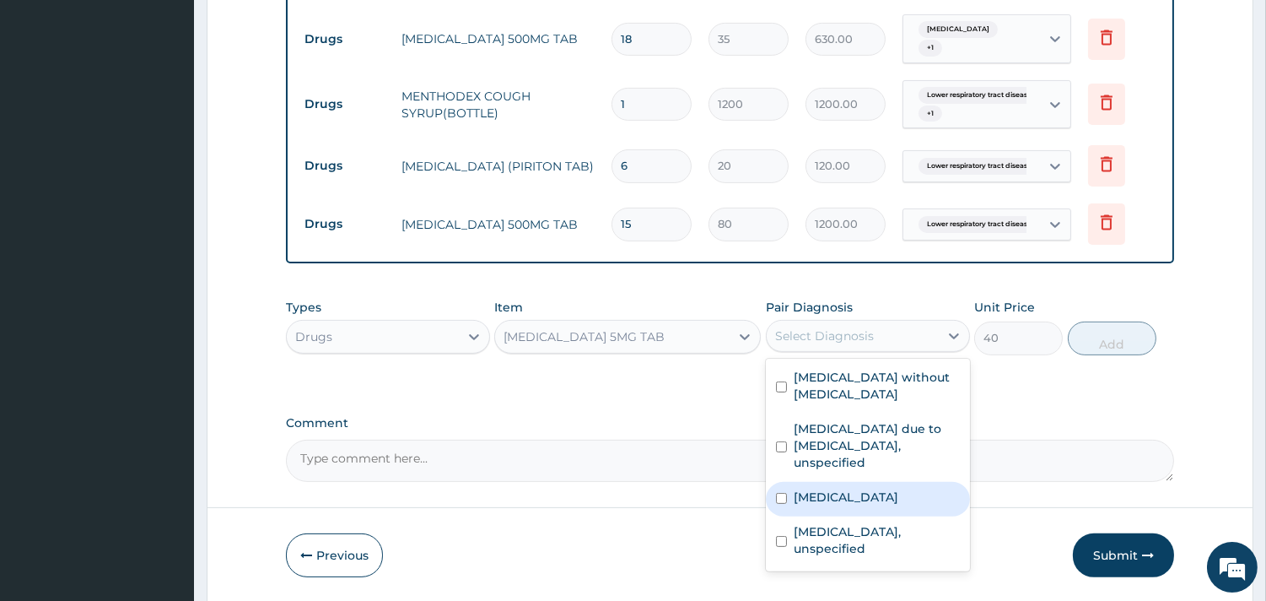
click at [833, 488] on label "[MEDICAL_DATA]" at bounding box center [846, 496] width 105 height 17
checkbox input "true"
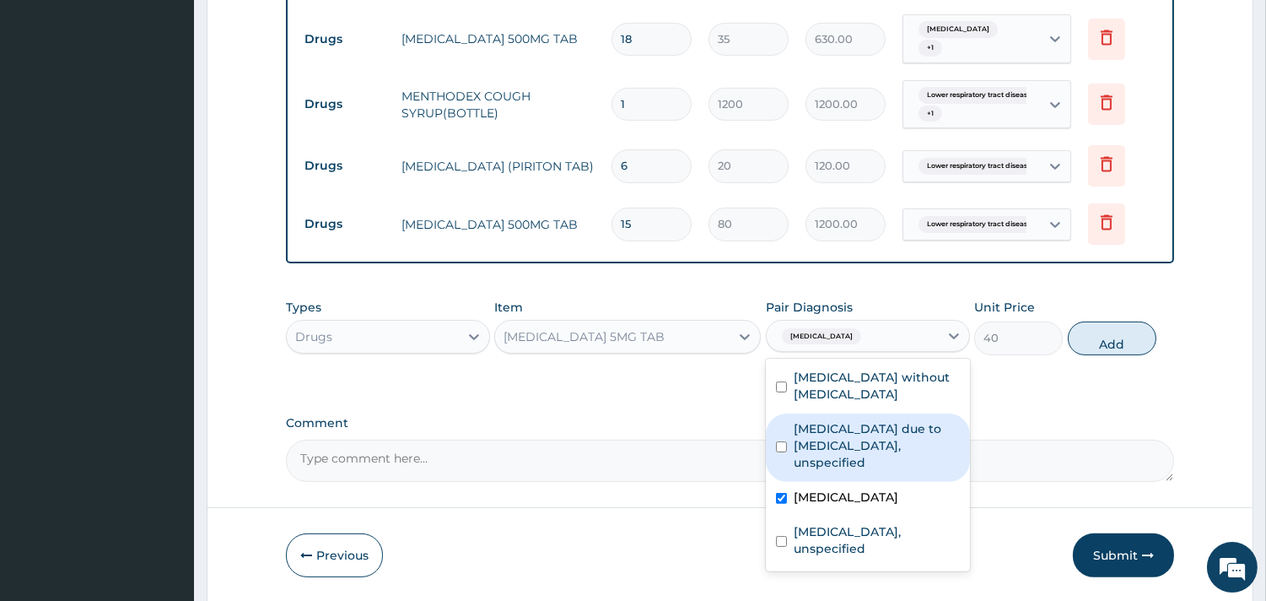
click at [844, 420] on label "[MEDICAL_DATA] due to [MEDICAL_DATA], unspecified" at bounding box center [877, 445] width 166 height 51
checkbox input "true"
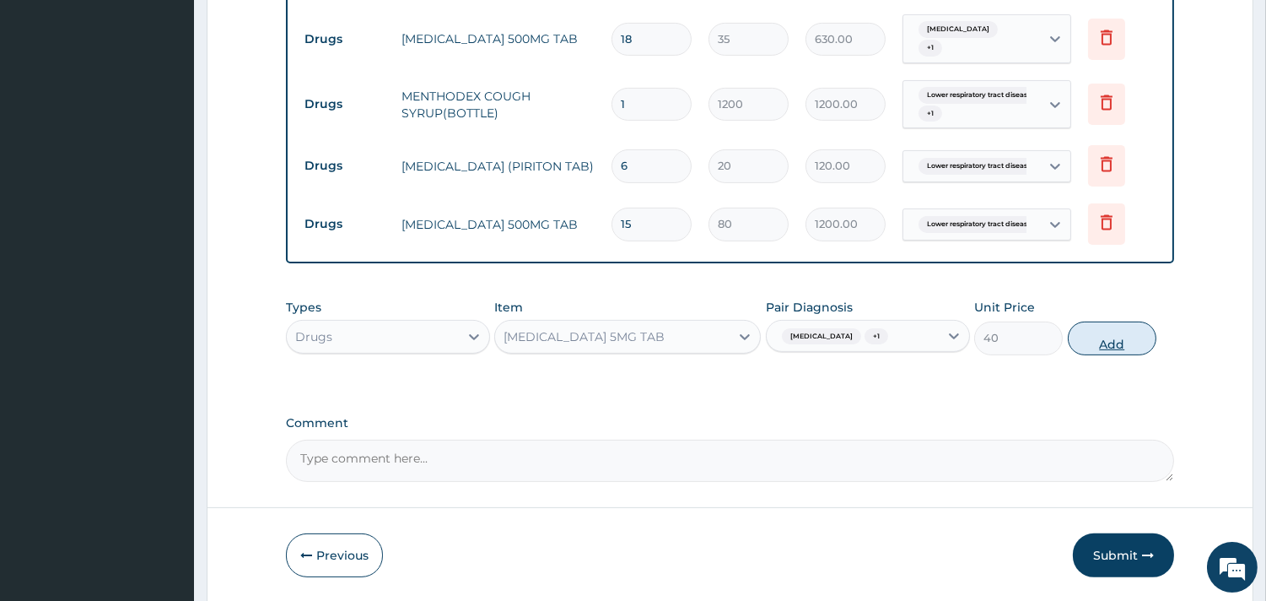
click at [1082, 341] on button "Add" at bounding box center [1112, 338] width 89 height 34
type input "0"
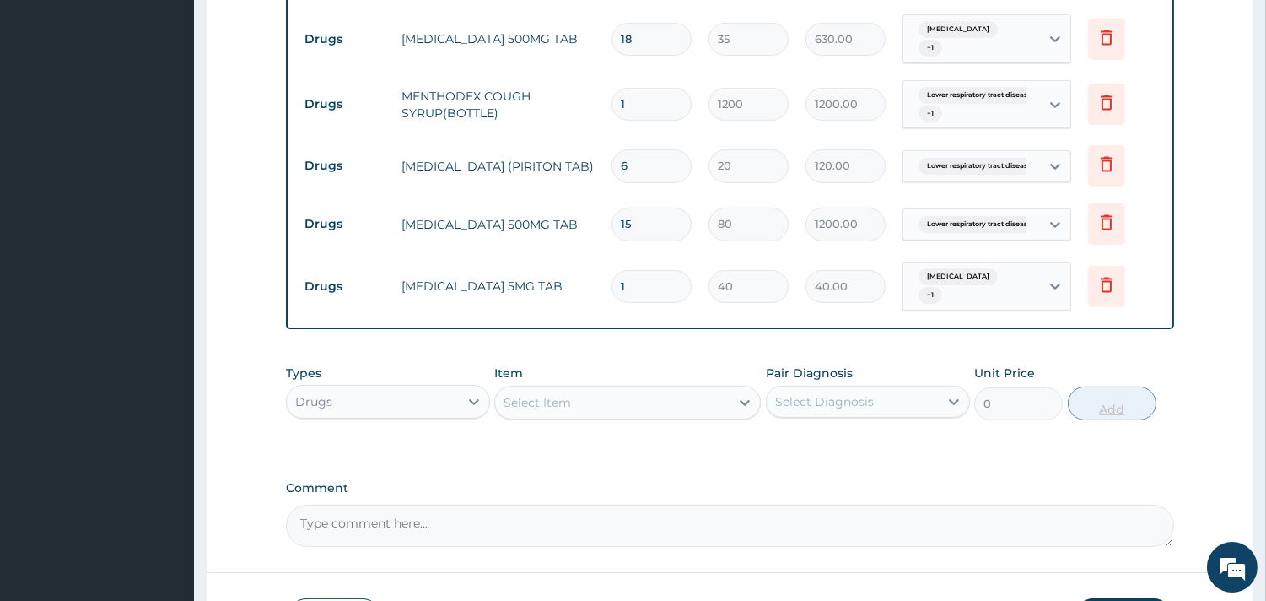
type input "15"
type input "600.00"
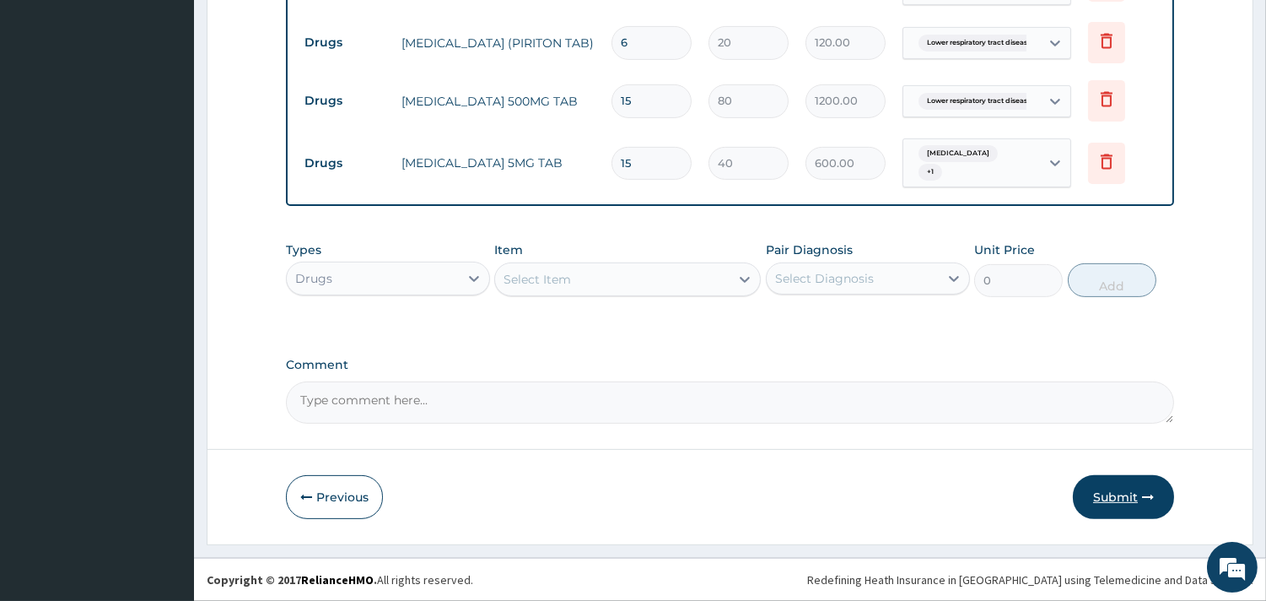
type input "15"
click at [1143, 494] on icon "button" at bounding box center [1148, 497] width 12 height 12
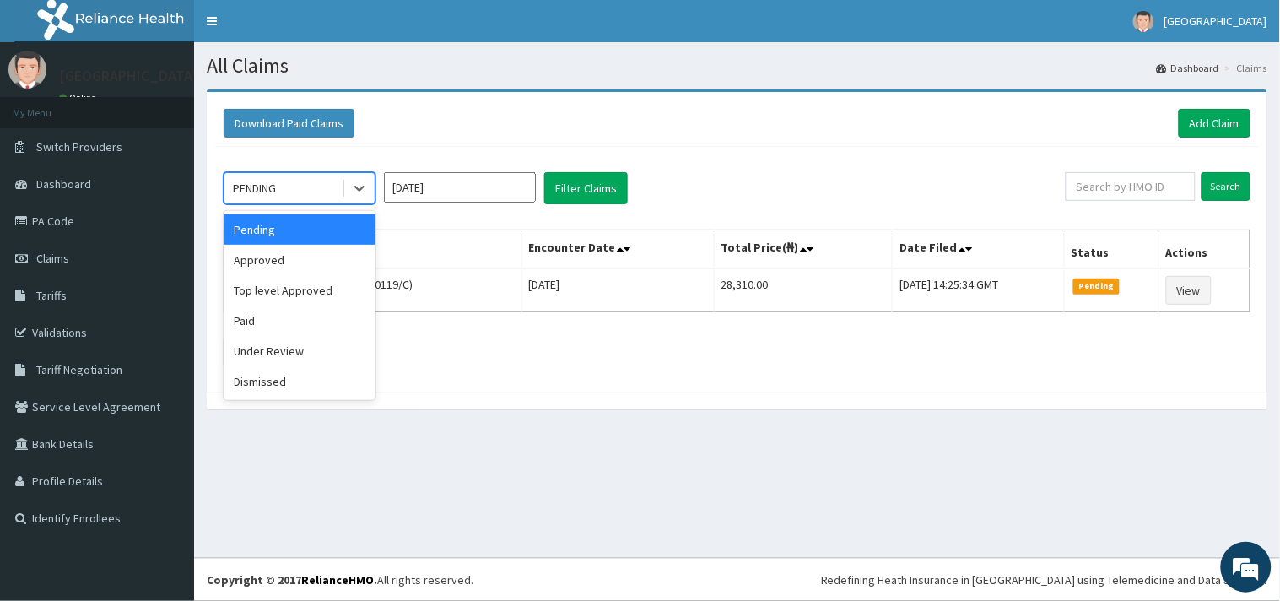
click at [310, 194] on div "PENDING" at bounding box center [282, 188] width 117 height 27
click at [309, 242] on div "Pending" at bounding box center [300, 229] width 152 height 30
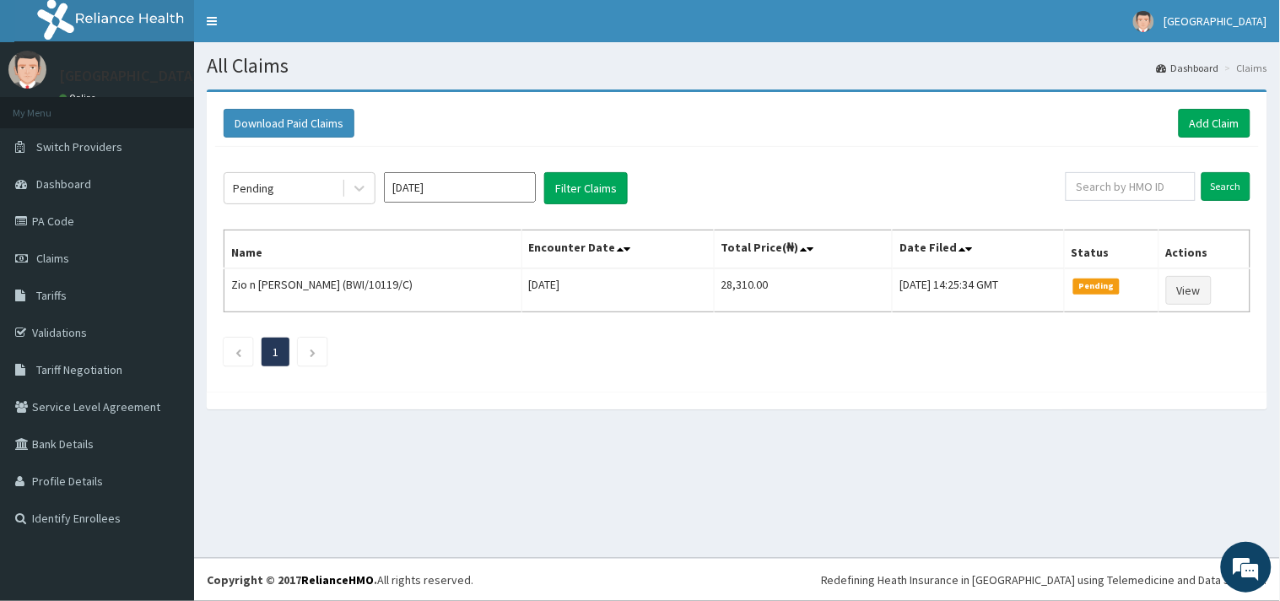
drag, startPoint x: 309, startPoint y: 242, endPoint x: 309, endPoint y: 257, distance: 15.2
click at [309, 257] on th "Name" at bounding box center [373, 249] width 298 height 39
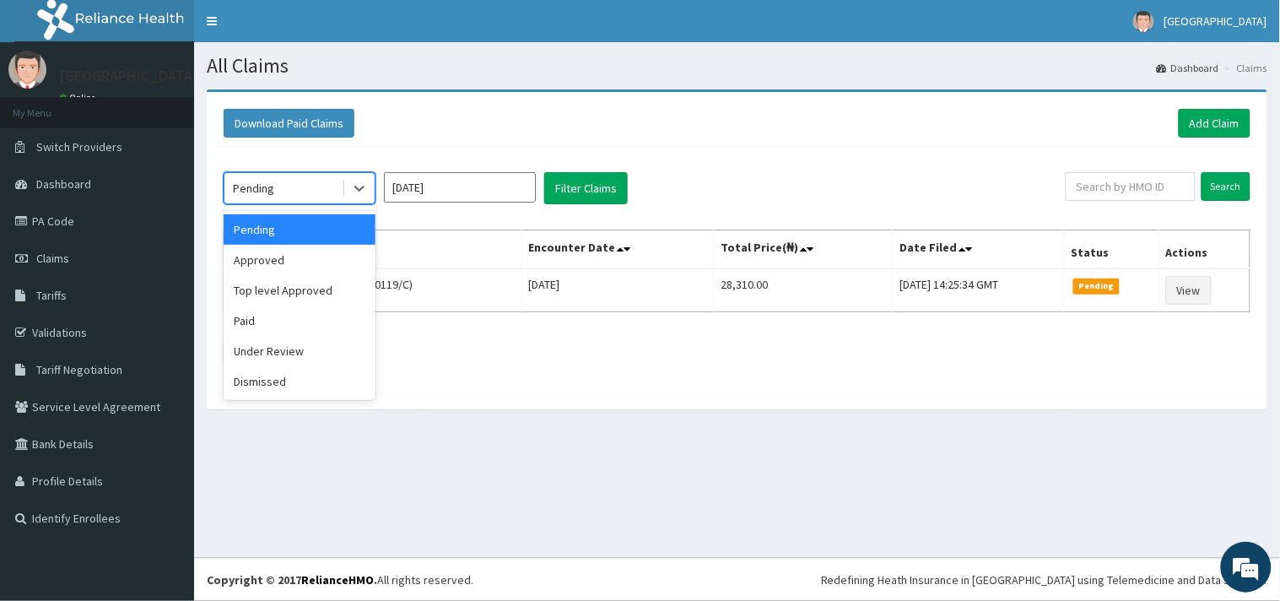
click at [289, 197] on div "Pending" at bounding box center [282, 188] width 117 height 27
click at [289, 263] on div "Approved" at bounding box center [300, 260] width 152 height 30
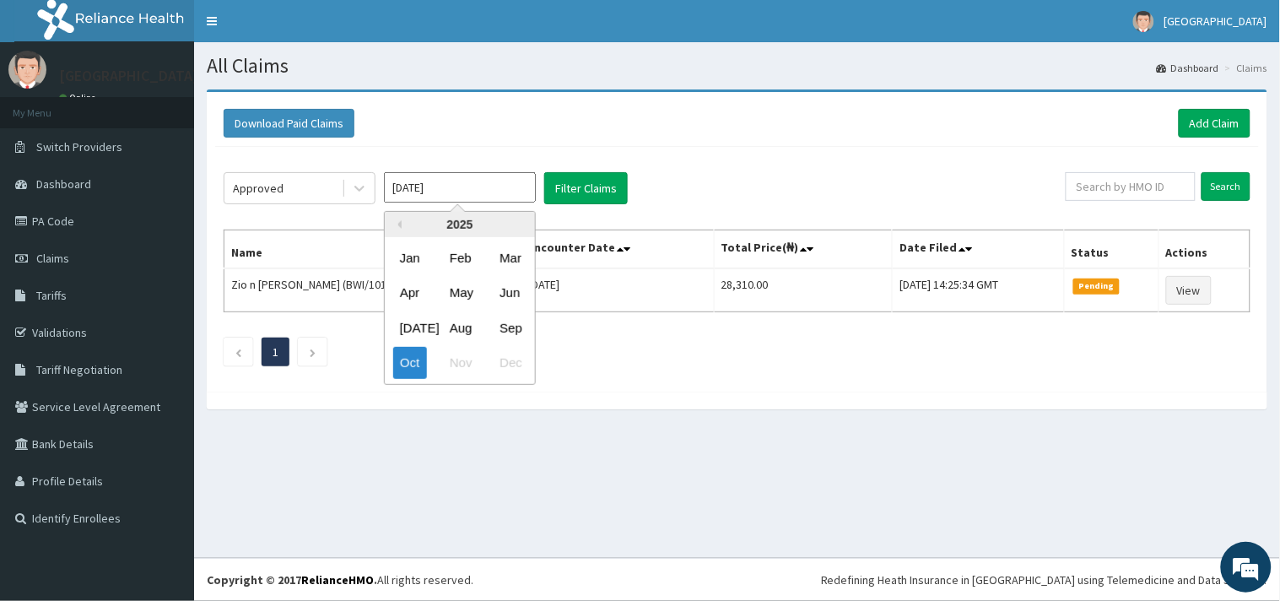
click at [487, 184] on input "Oct 2025" at bounding box center [460, 187] width 152 height 30
click at [412, 363] on div "Oct" at bounding box center [410, 363] width 34 height 31
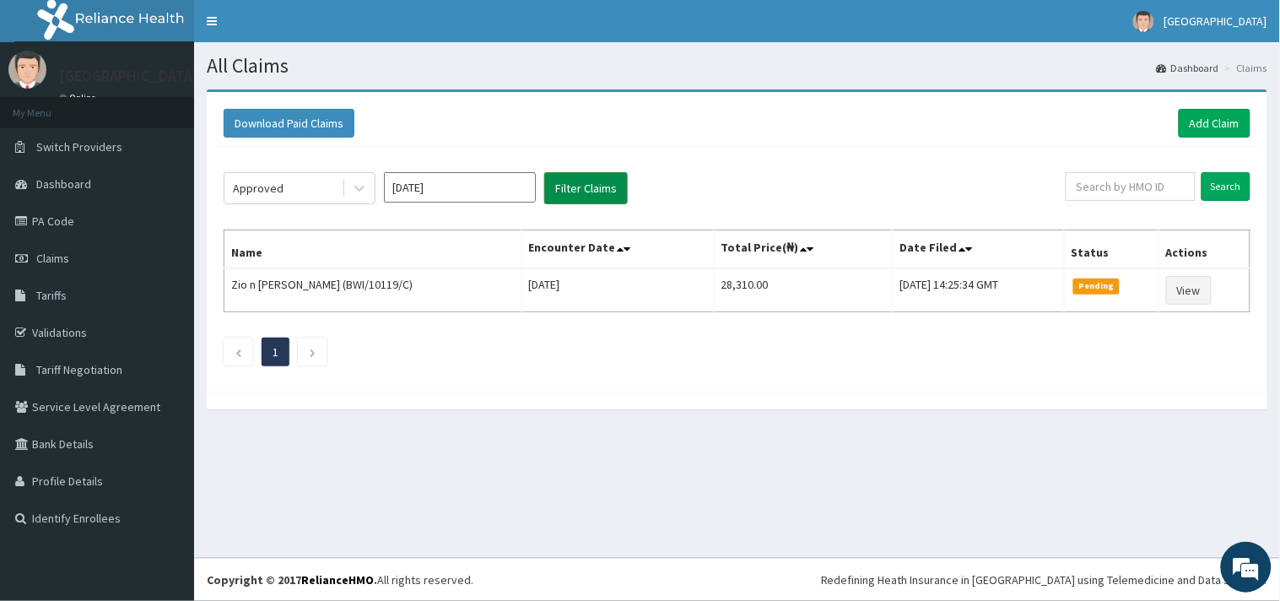
click at [593, 186] on button "Filter Claims" at bounding box center [586, 188] width 84 height 32
